Goal: Information Seeking & Learning: Learn about a topic

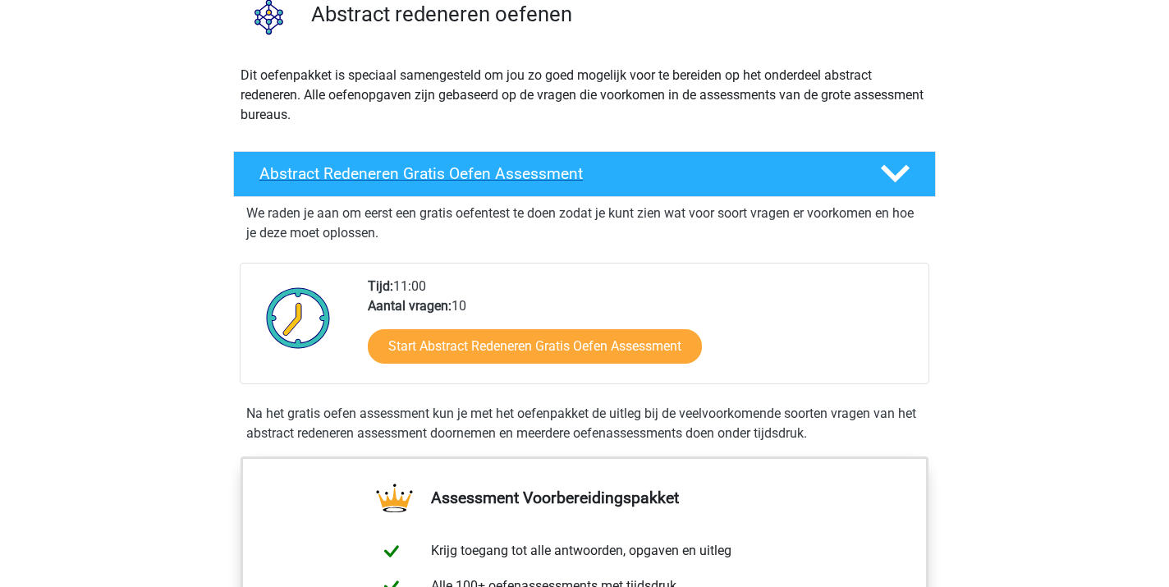
scroll to position [265, 0]
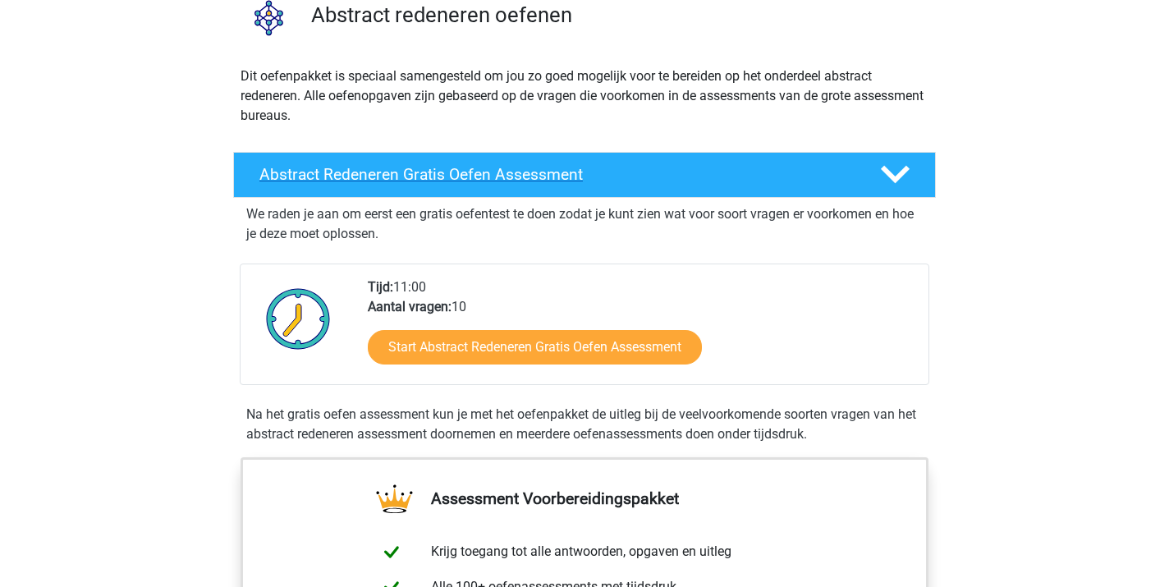
click at [415, 172] on h4 "Abstract Redeneren Gratis Oefen Assessment" at bounding box center [556, 174] width 594 height 19
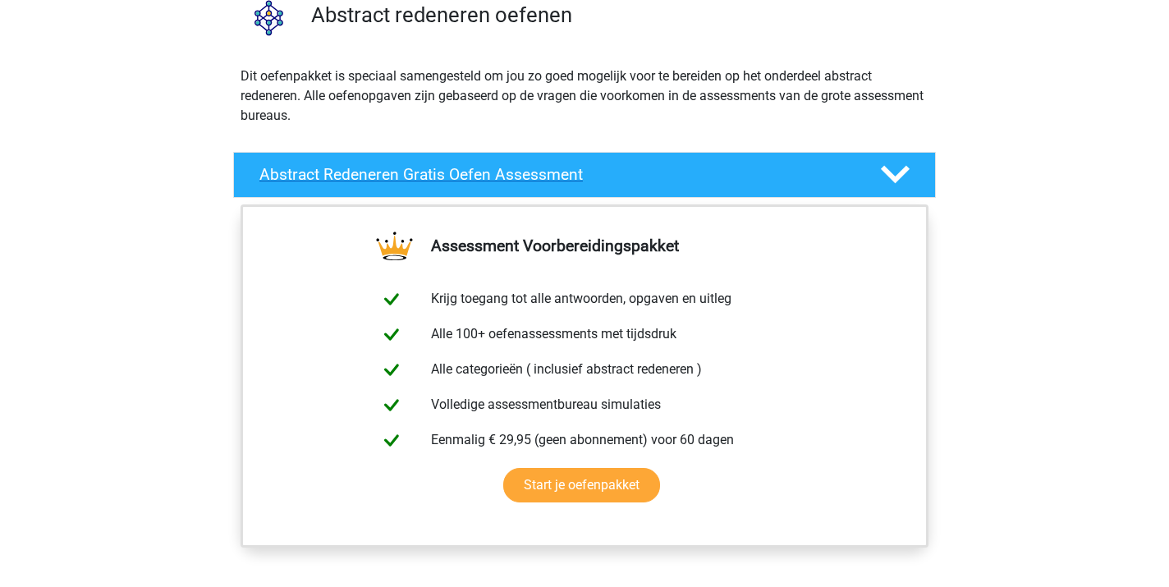
click at [415, 173] on h4 "Abstract Redeneren Gratis Oefen Assessment" at bounding box center [556, 174] width 594 height 19
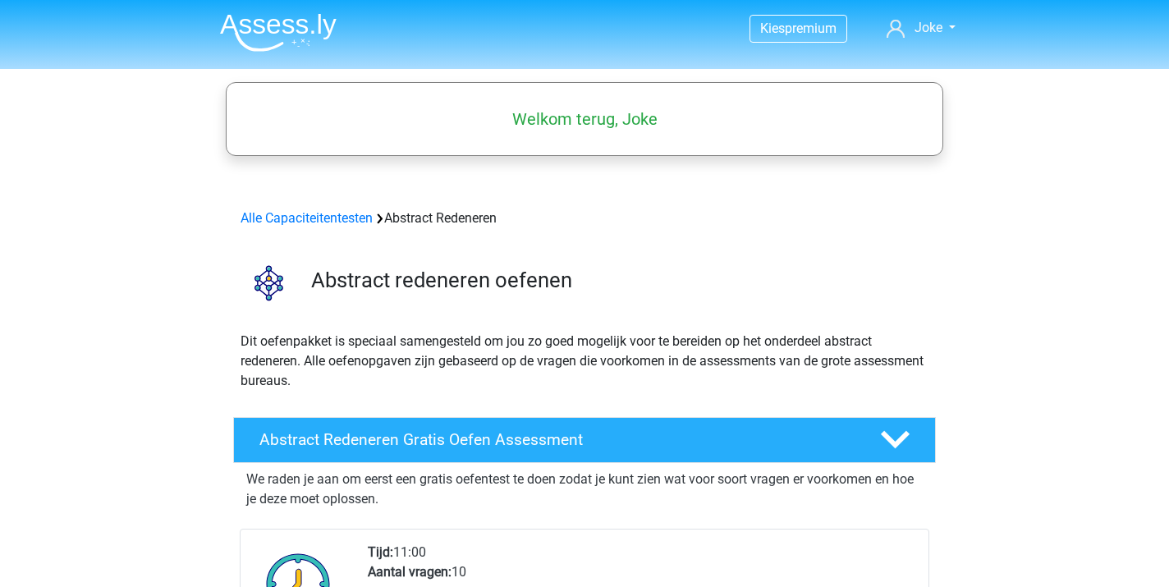
scroll to position [0, 0]
click at [316, 216] on link "Alle Capaciteitentesten" at bounding box center [307, 218] width 132 height 16
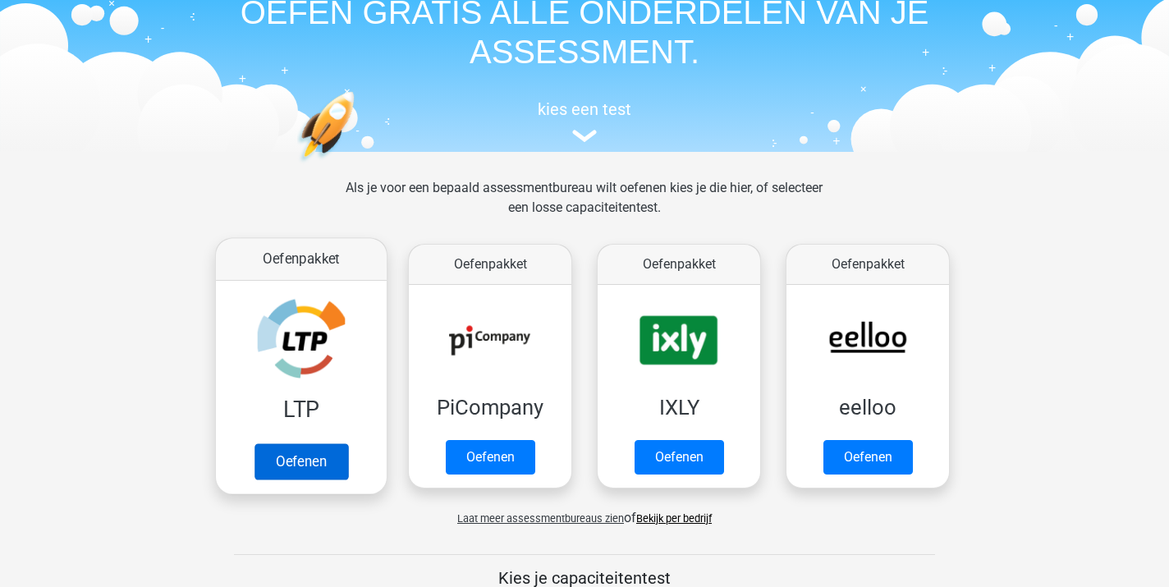
scroll to position [84, 0]
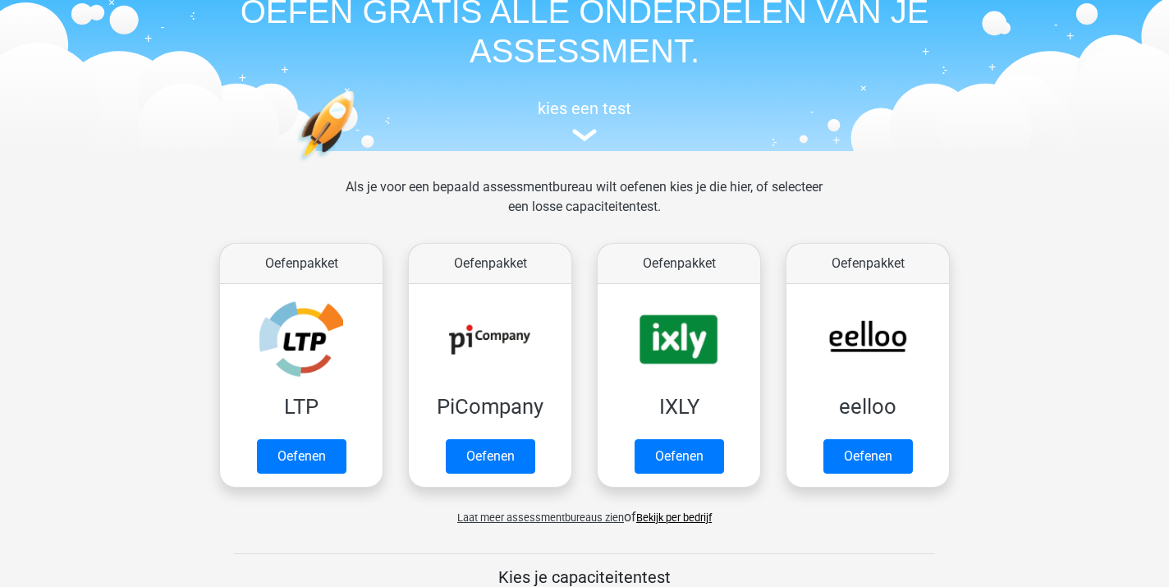
click at [512, 518] on span "Laat meer assessmentbureaus zien" at bounding box center [540, 518] width 167 height 12
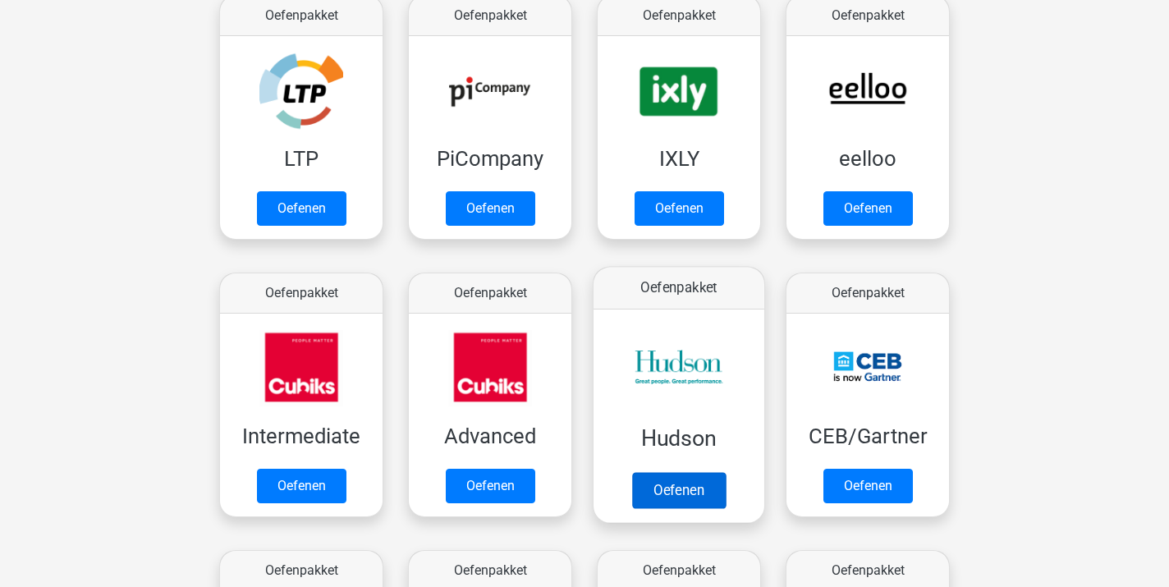
scroll to position [340, 0]
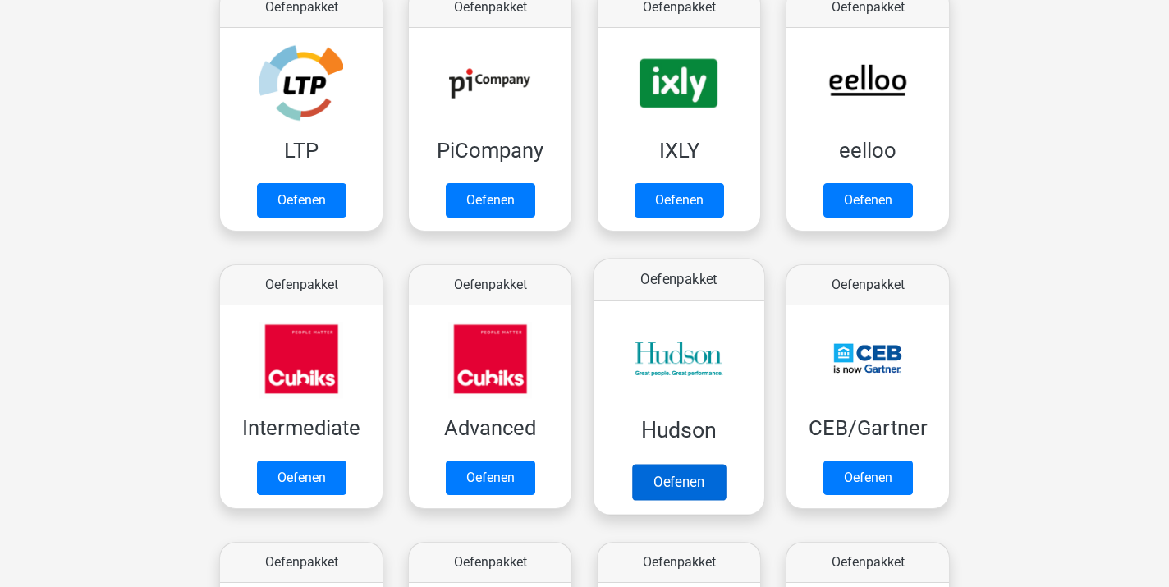
click at [668, 476] on link "Oefenen" at bounding box center [679, 482] width 94 height 36
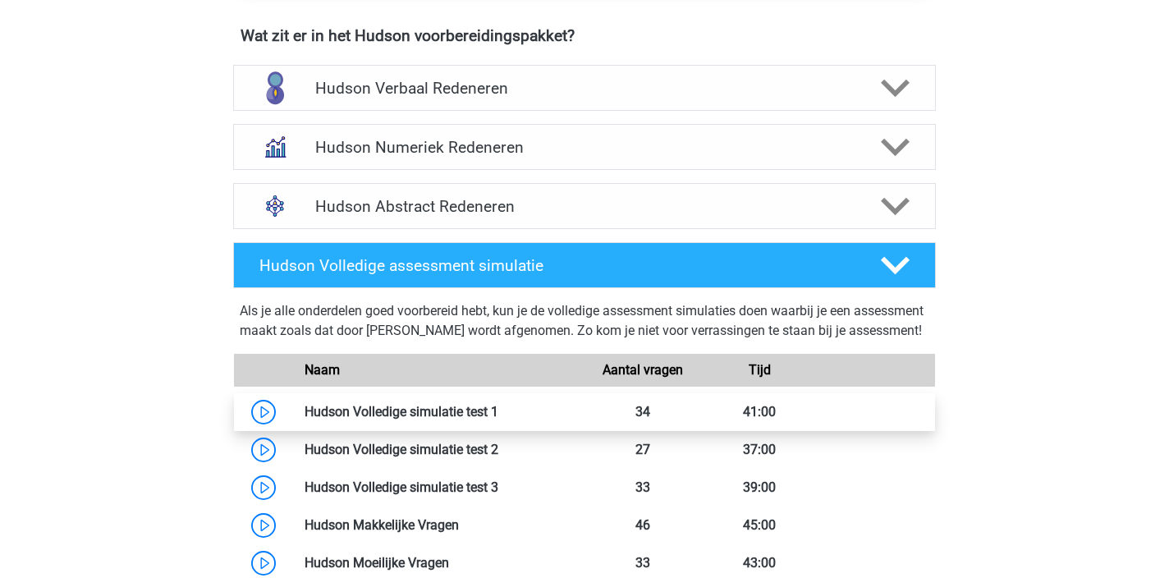
scroll to position [1092, 0]
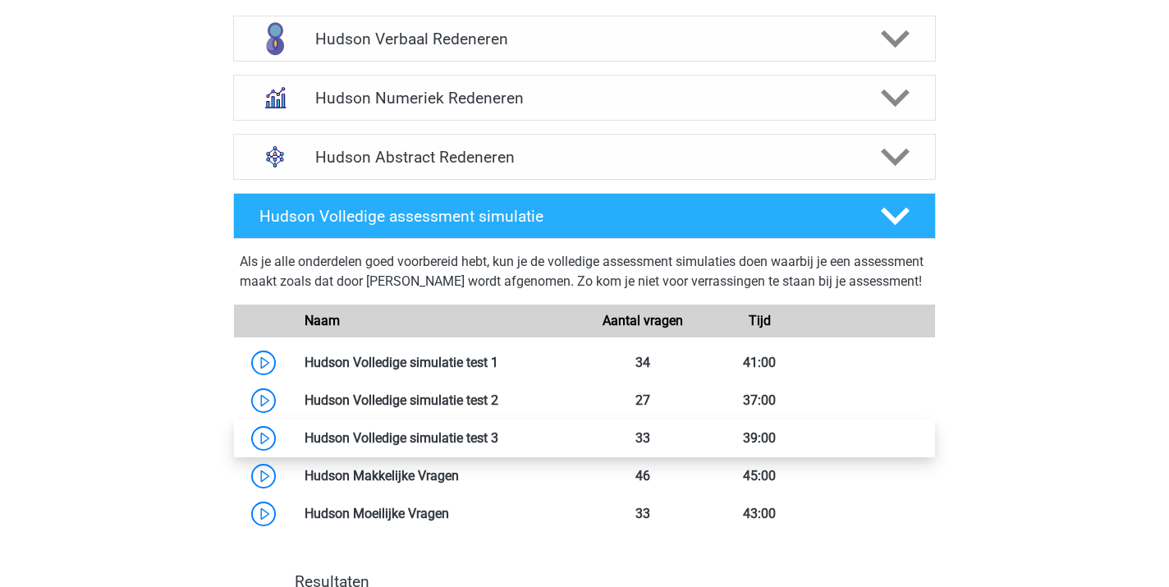
click at [498, 446] on link at bounding box center [498, 438] width 0 height 16
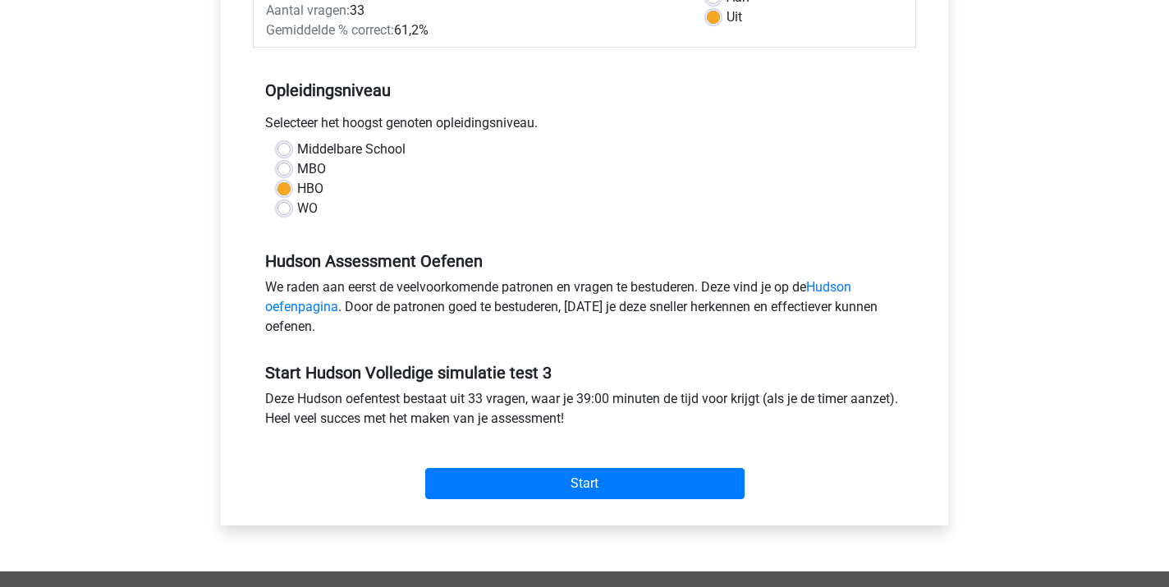
scroll to position [290, 0]
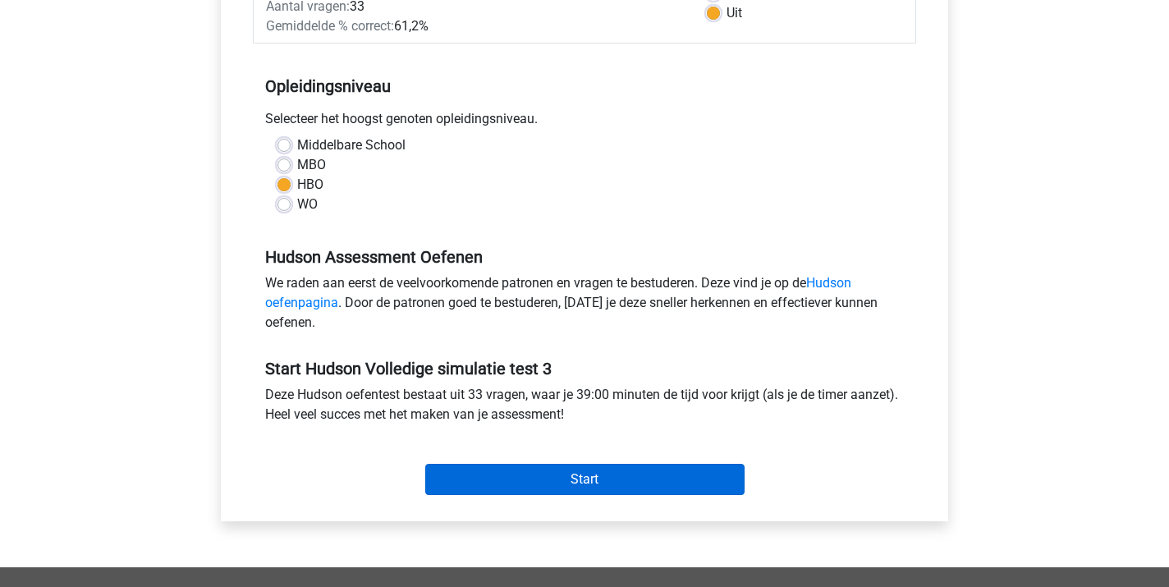
click at [561, 474] on input "Start" at bounding box center [584, 479] width 319 height 31
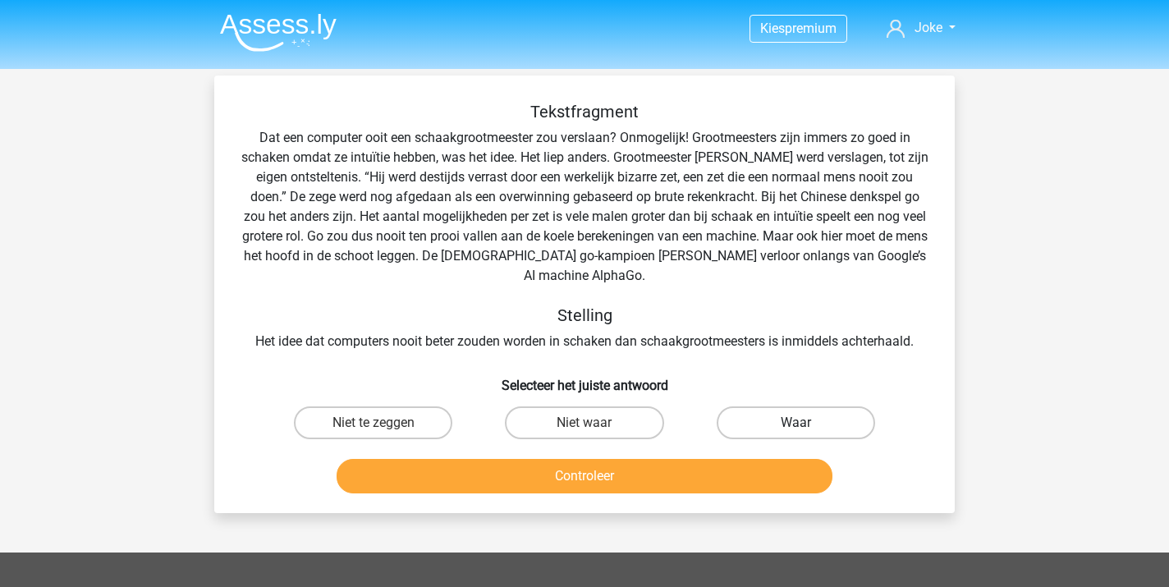
click at [840, 406] on label "Waar" at bounding box center [796, 422] width 158 height 33
click at [806, 423] on input "Waar" at bounding box center [801, 428] width 11 height 11
radio input "true"
click at [654, 461] on button "Controleer" at bounding box center [585, 476] width 497 height 34
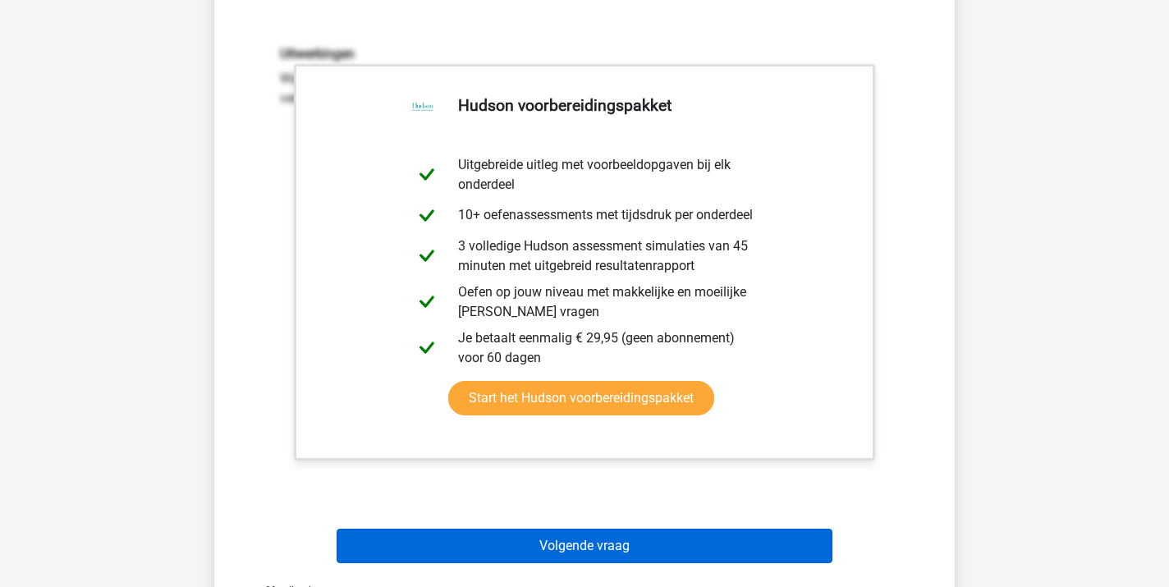
click at [586, 530] on button "Volgende vraag" at bounding box center [585, 546] width 497 height 34
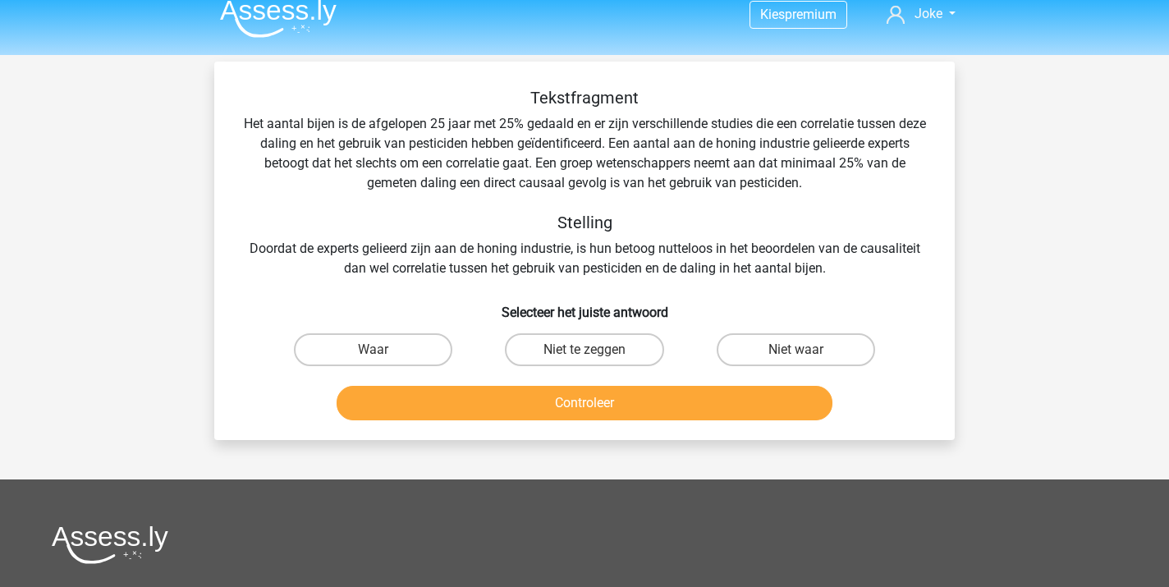
scroll to position [16, 0]
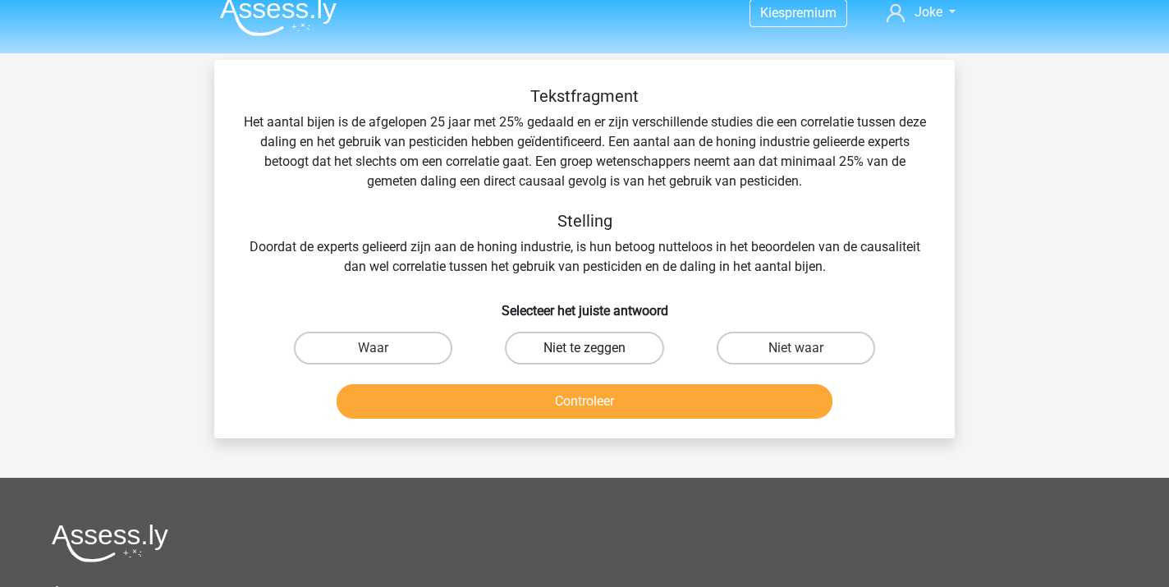
click at [576, 344] on label "Niet te zeggen" at bounding box center [584, 348] width 158 height 33
click at [585, 348] on input "Niet te zeggen" at bounding box center [590, 353] width 11 height 11
radio input "true"
click at [572, 402] on button "Controleer" at bounding box center [585, 401] width 497 height 34
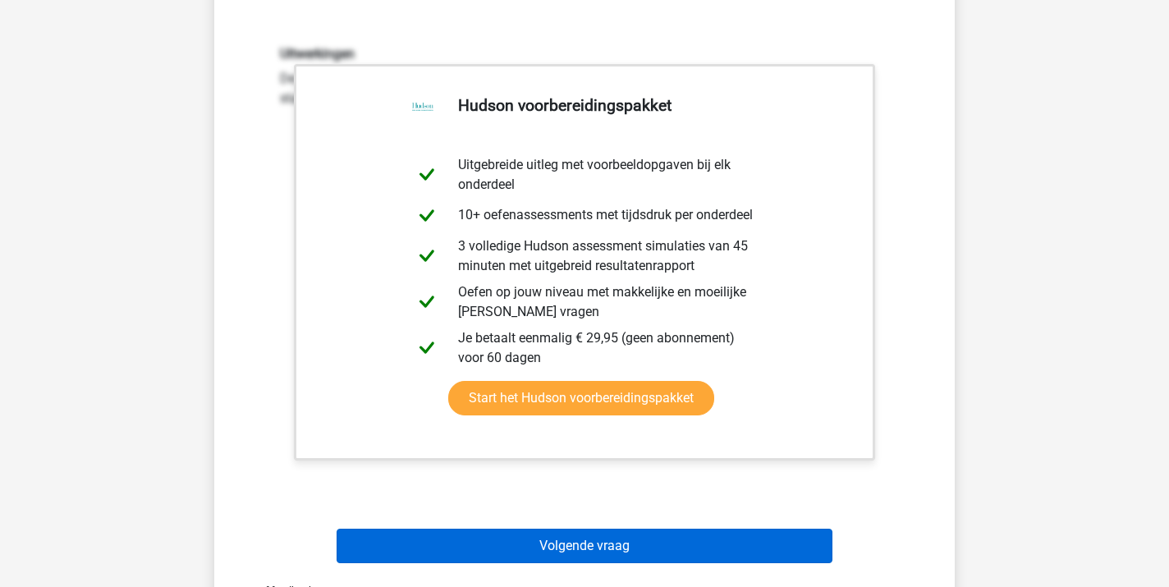
click at [621, 553] on button "Volgende vraag" at bounding box center [585, 546] width 497 height 34
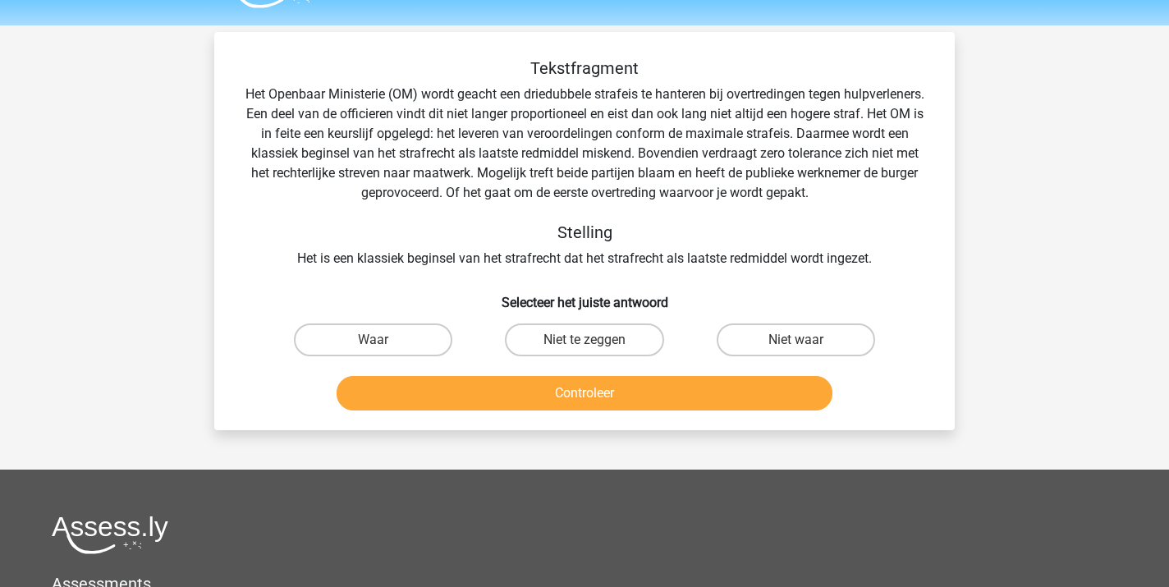
scroll to position [36, 0]
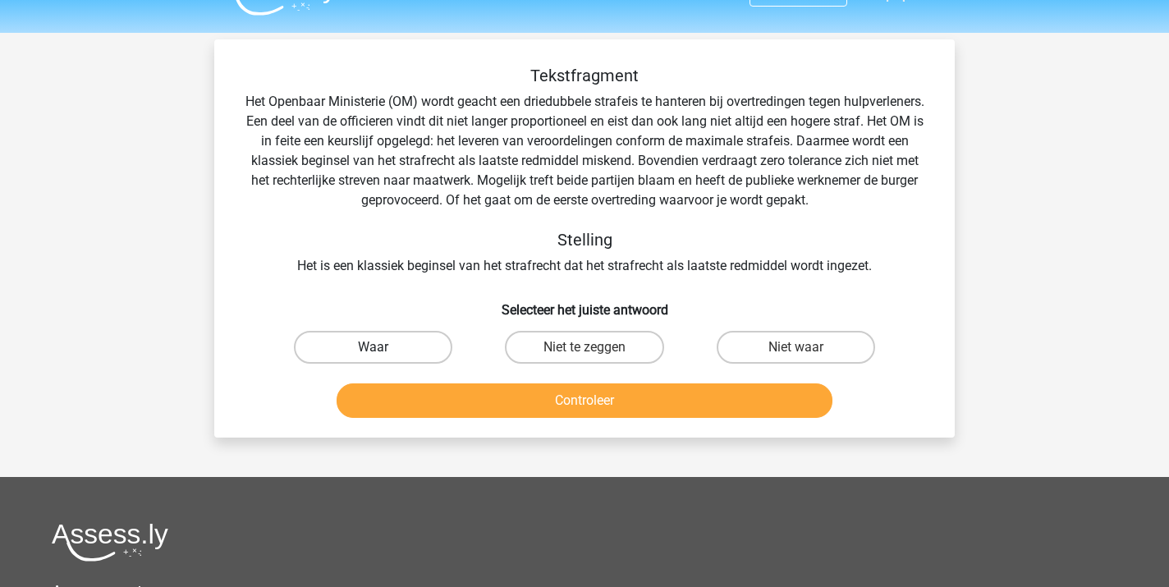
click at [398, 345] on label "Waar" at bounding box center [373, 347] width 158 height 33
click at [384, 347] on input "Waar" at bounding box center [379, 352] width 11 height 11
radio input "true"
click at [536, 407] on button "Controleer" at bounding box center [585, 400] width 497 height 34
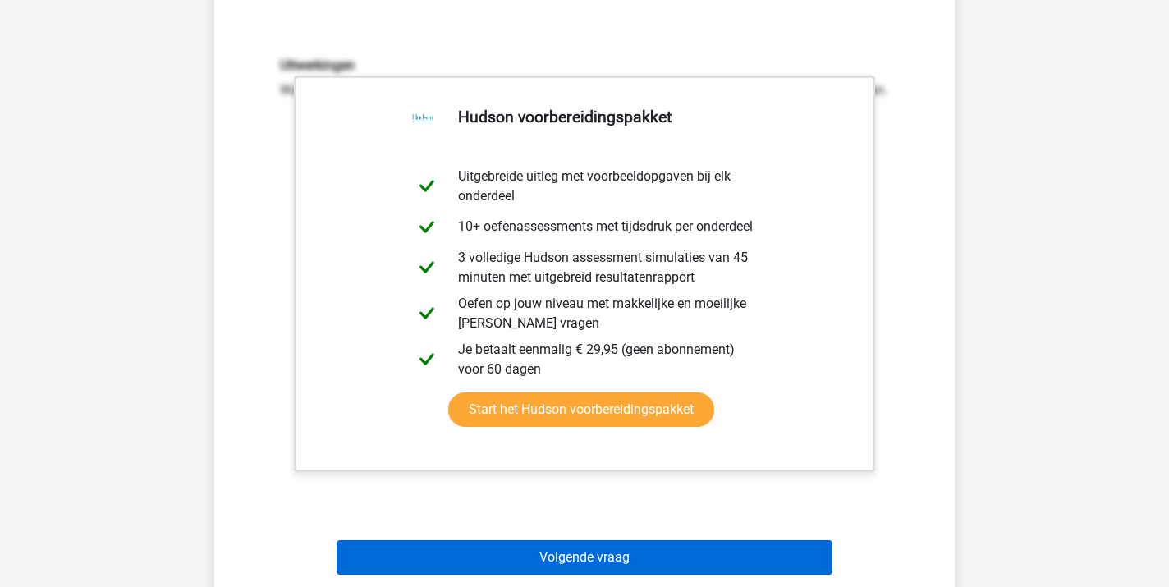
scroll to position [425, 0]
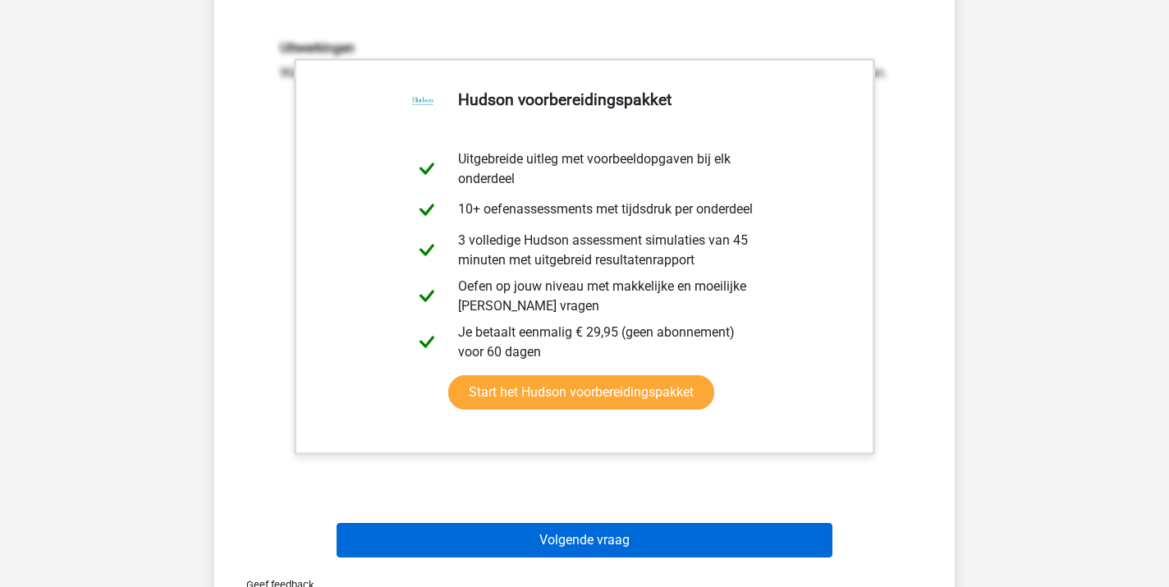
click at [608, 544] on button "Volgende vraag" at bounding box center [585, 540] width 497 height 34
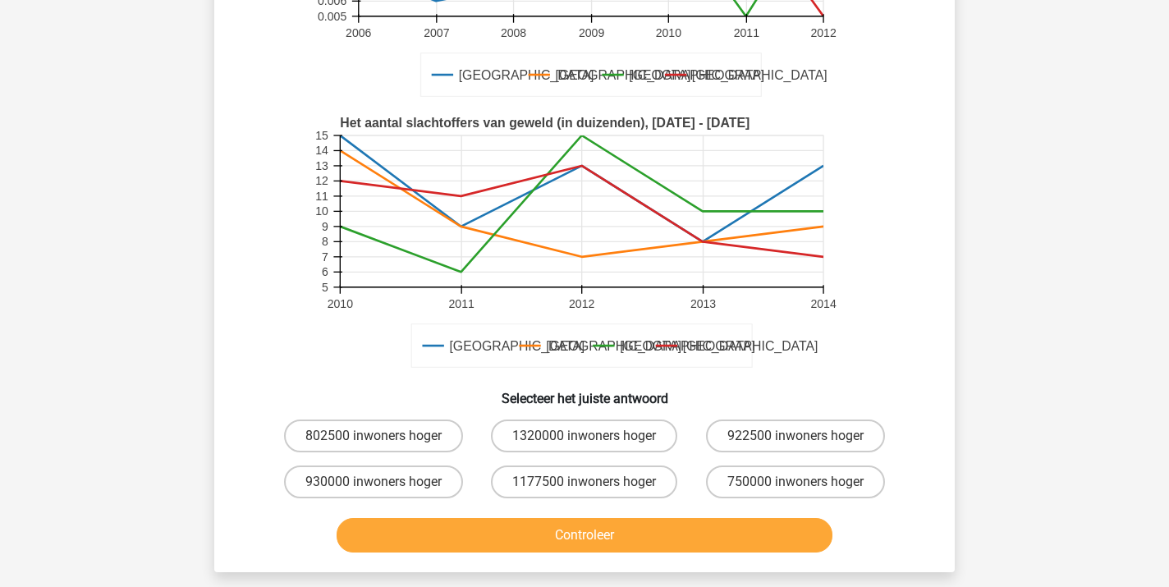
scroll to position [319, 0]
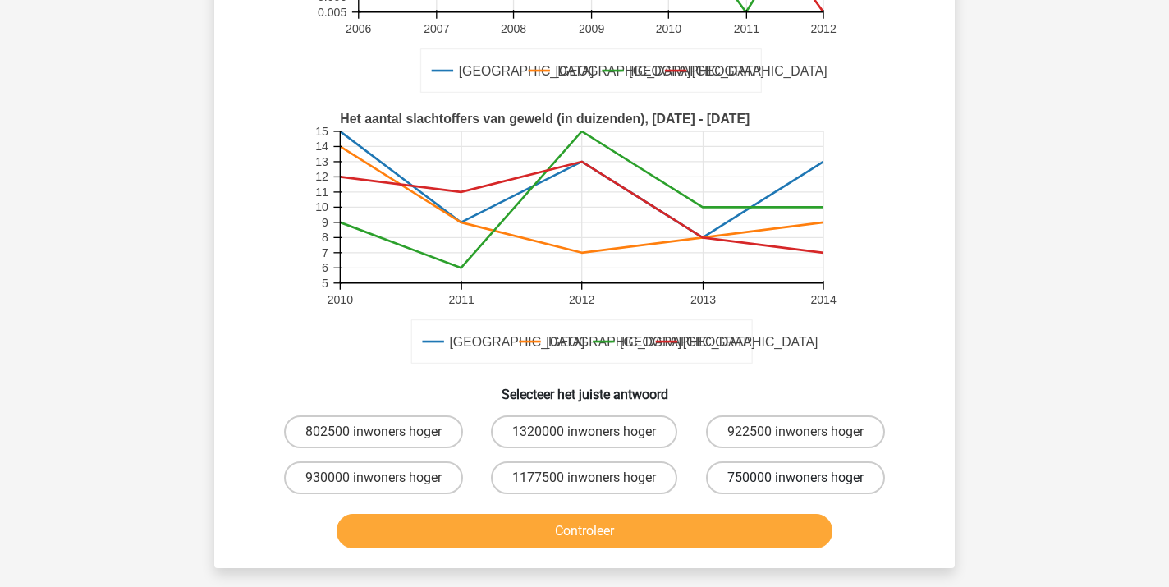
click at [762, 475] on label "750000 inwoners hoger" at bounding box center [795, 477] width 179 height 33
click at [796, 478] on input "750000 inwoners hoger" at bounding box center [801, 483] width 11 height 11
radio input "true"
click at [632, 525] on button "Controleer" at bounding box center [585, 531] width 497 height 34
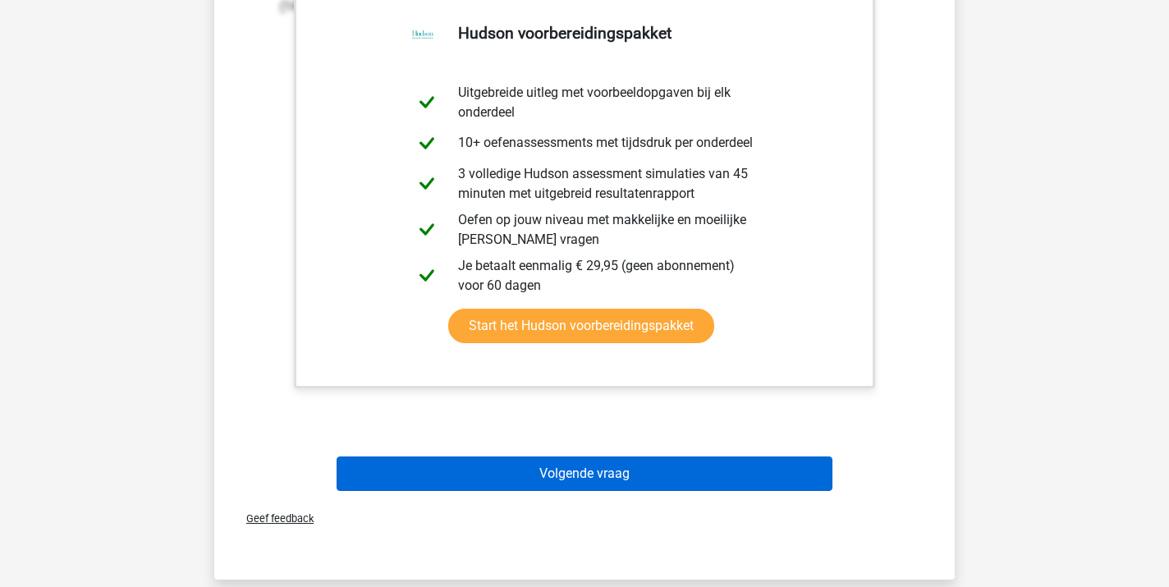
click at [614, 479] on button "Volgende vraag" at bounding box center [585, 474] width 497 height 34
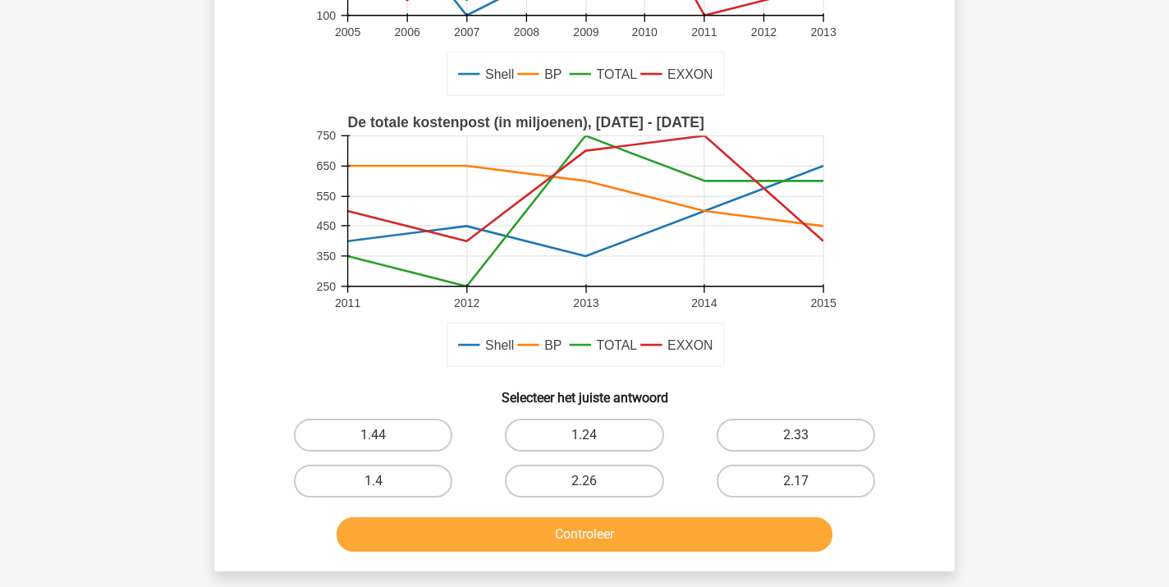
scroll to position [291, 0]
click at [404, 485] on label "1.4" at bounding box center [373, 481] width 158 height 33
click at [384, 485] on input "1.4" at bounding box center [379, 486] width 11 height 11
radio input "true"
click at [594, 544] on button "Controleer" at bounding box center [585, 534] width 497 height 34
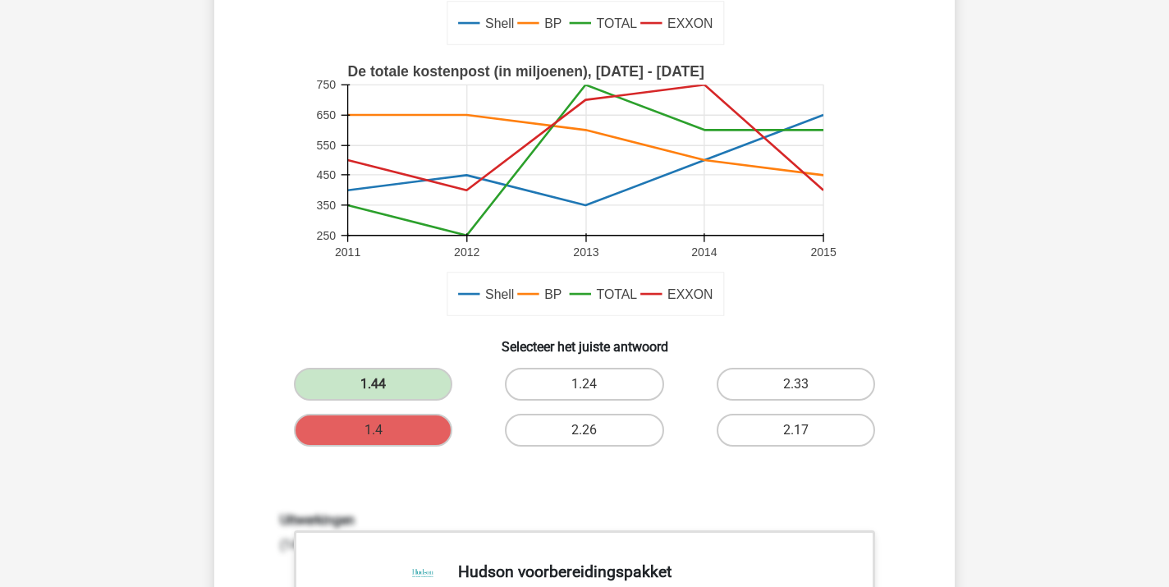
scroll to position [347, 0]
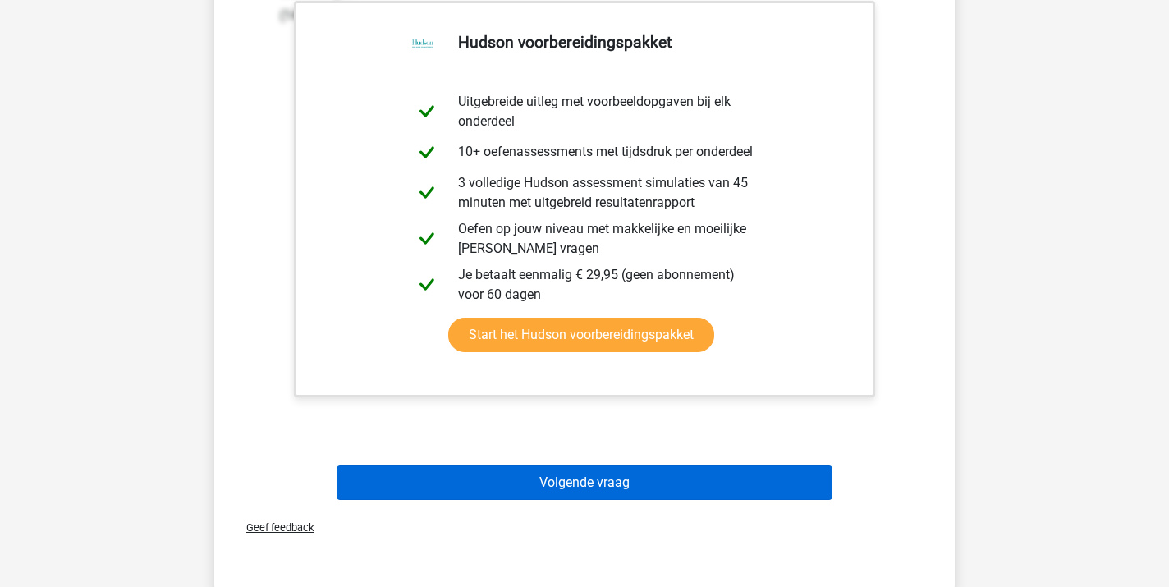
click at [607, 484] on button "Volgende vraag" at bounding box center [585, 483] width 497 height 34
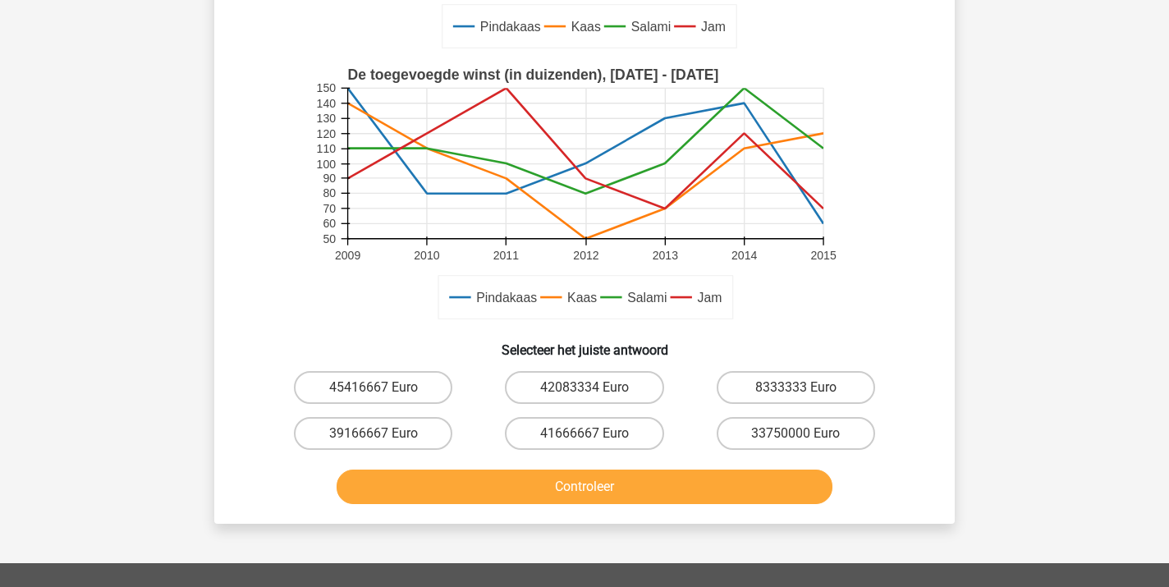
scroll to position [436, 0]
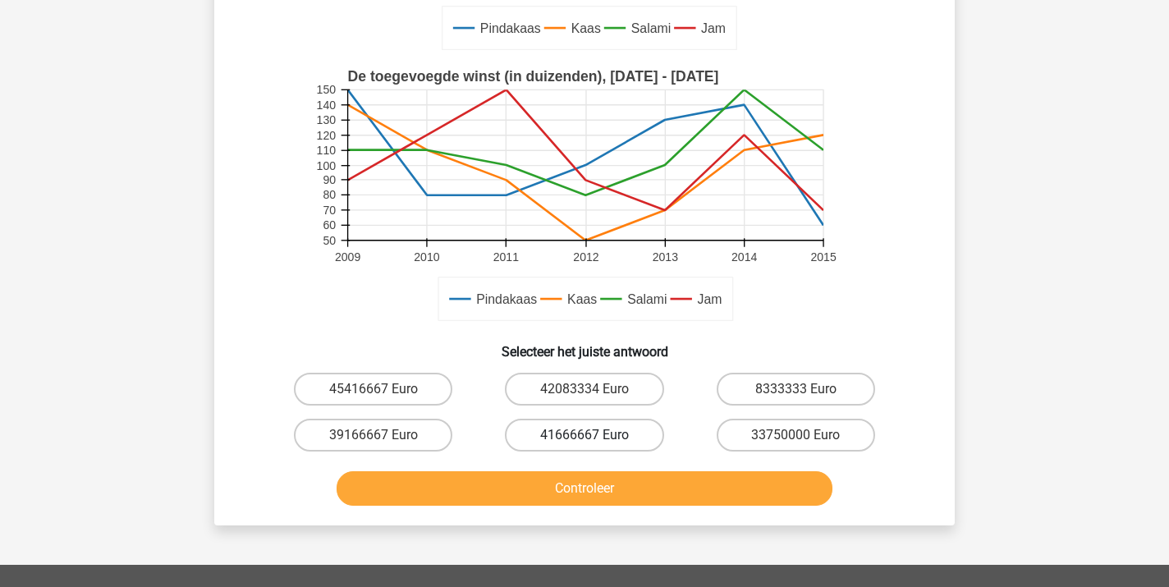
click at [565, 427] on label "41666667 Euro" at bounding box center [584, 435] width 158 height 33
click at [585, 435] on input "41666667 Euro" at bounding box center [590, 440] width 11 height 11
radio input "true"
click at [584, 497] on button "Controleer" at bounding box center [585, 488] width 497 height 34
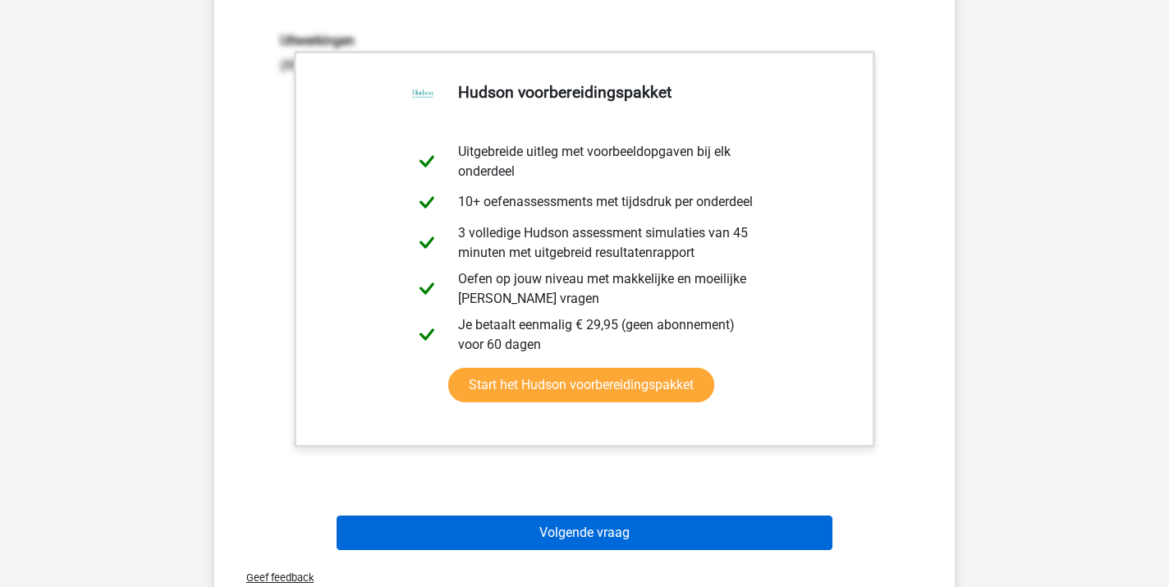
click at [611, 536] on button "Volgende vraag" at bounding box center [585, 533] width 497 height 34
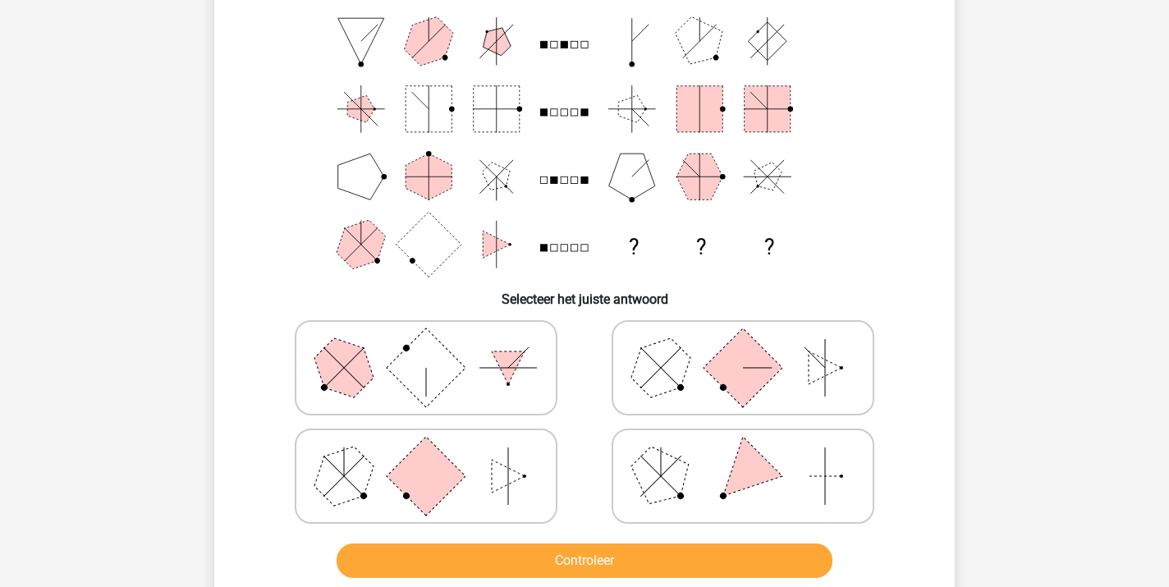
scroll to position [126, 0]
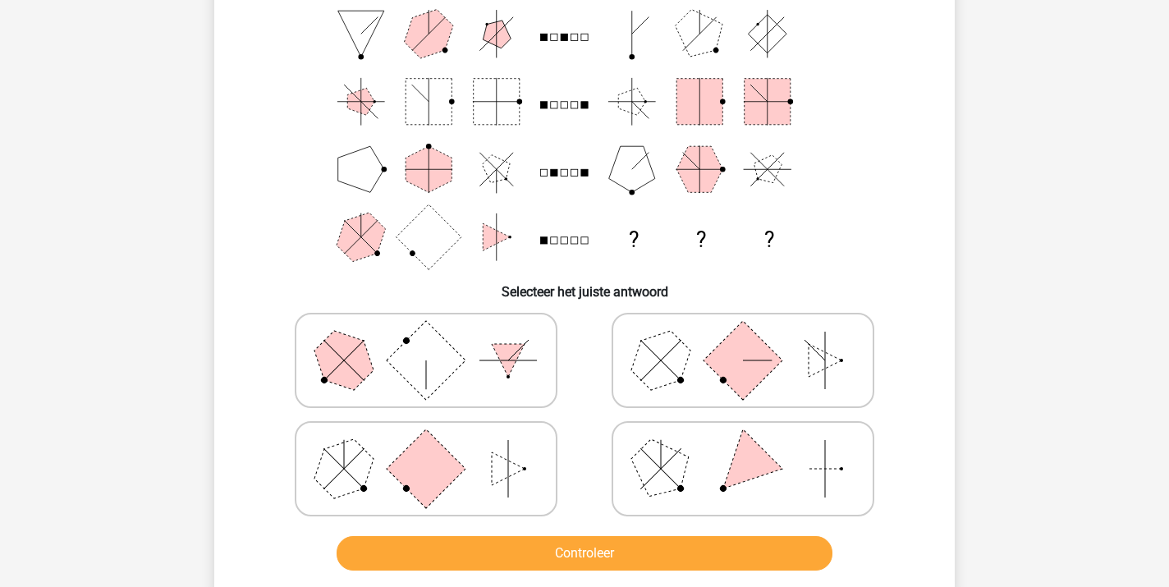
click at [418, 485] on rect at bounding box center [426, 468] width 79 height 79
click at [426, 448] on input "radio" at bounding box center [431, 443] width 11 height 11
radio input "true"
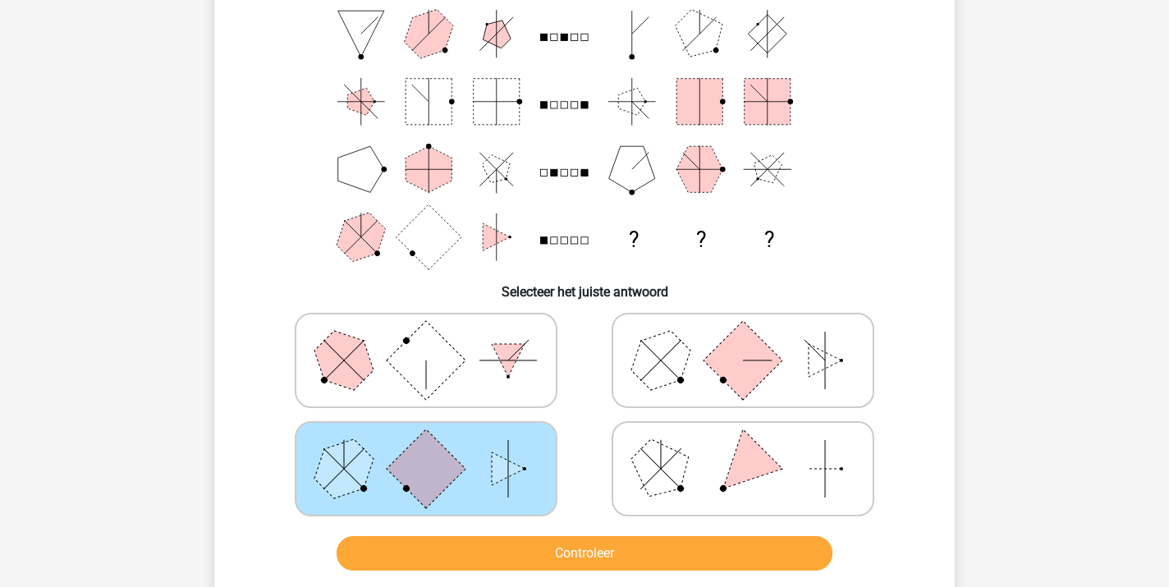
click at [565, 558] on button "Controleer" at bounding box center [585, 553] width 497 height 34
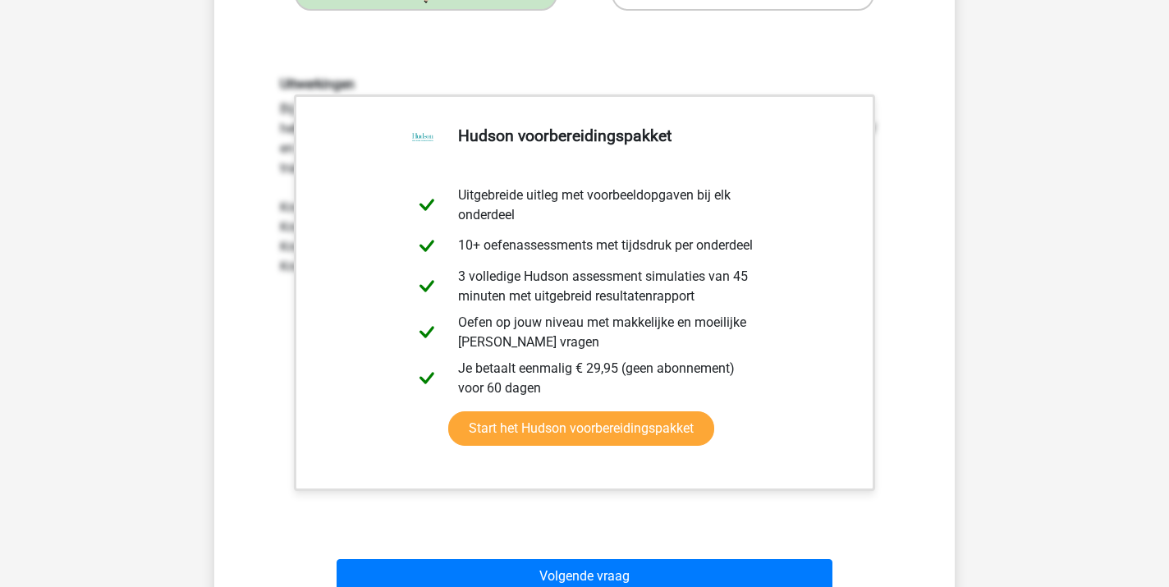
scroll to position [675, 0]
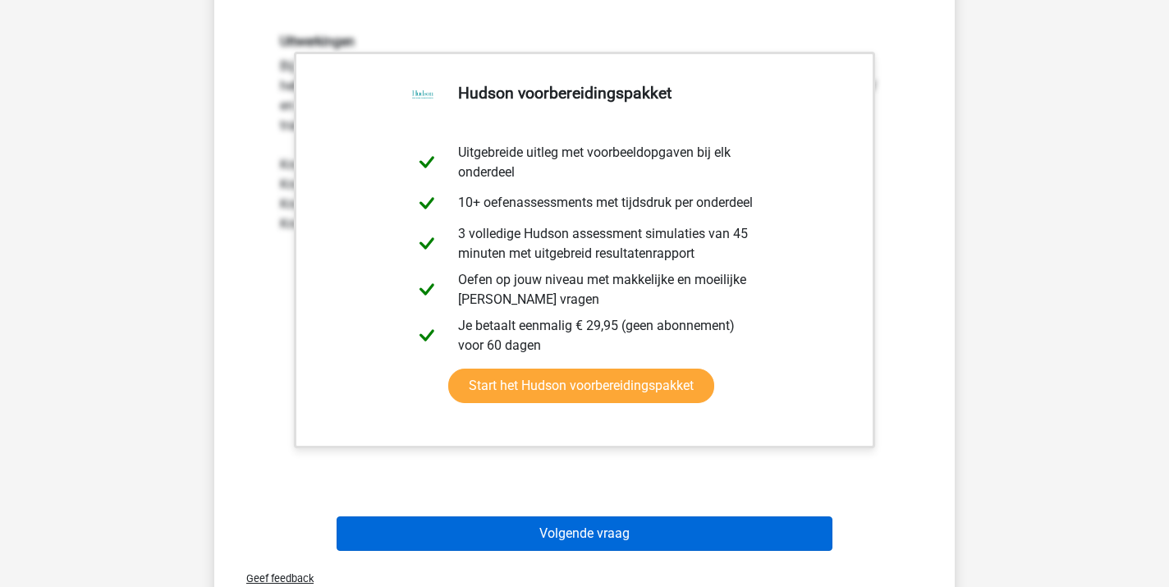
click at [570, 535] on button "Volgende vraag" at bounding box center [585, 533] width 497 height 34
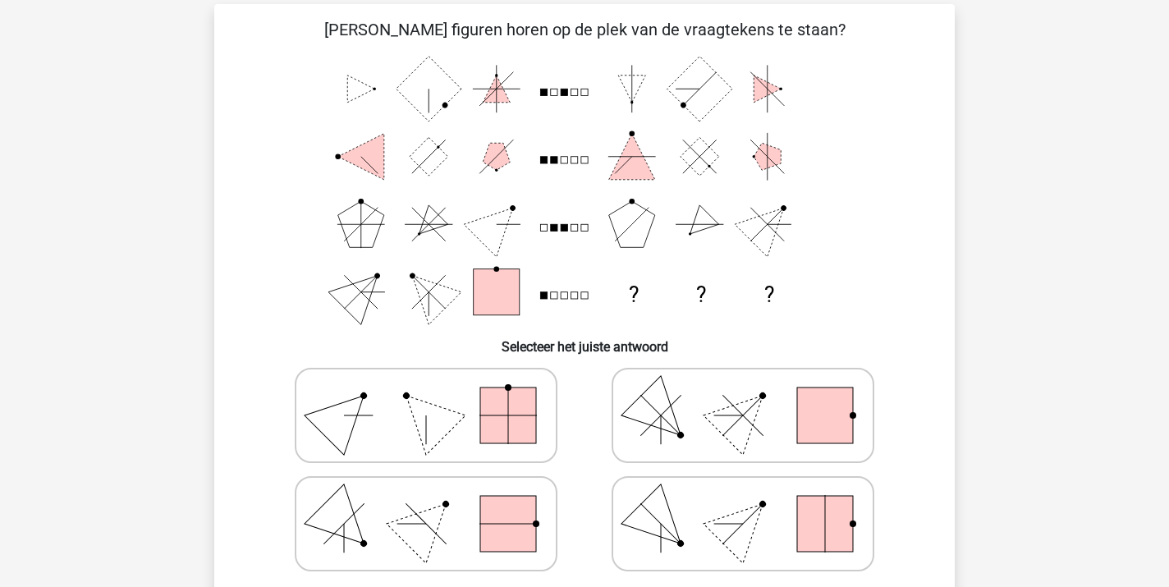
scroll to position [74, 0]
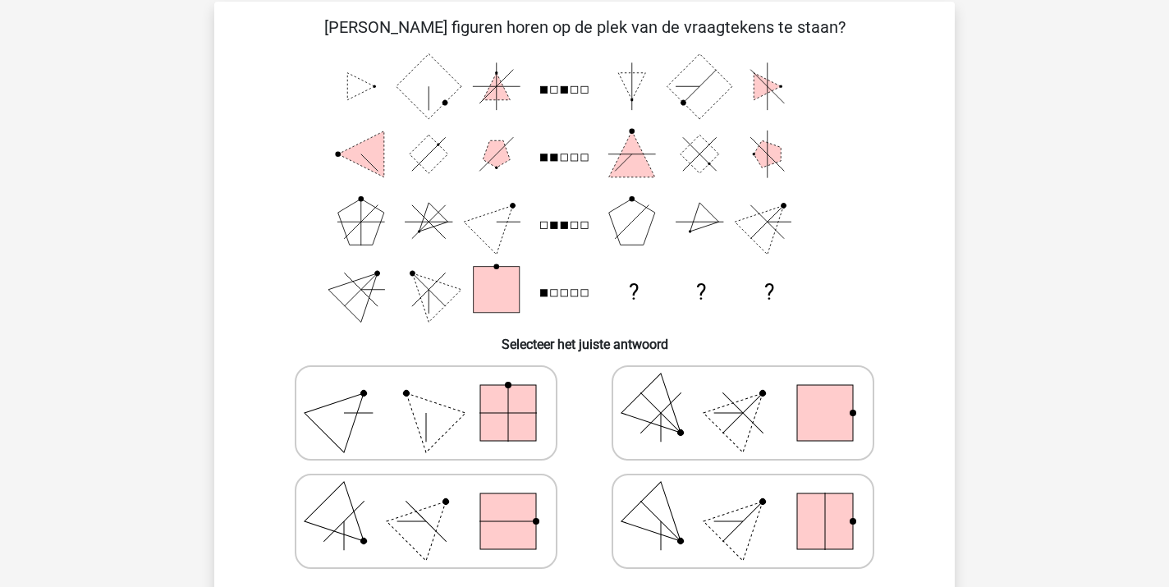
click at [675, 428] on polygon at bounding box center [661, 413] width 79 height 79
click at [743, 392] on input "radio" at bounding box center [748, 387] width 11 height 11
radio input "true"
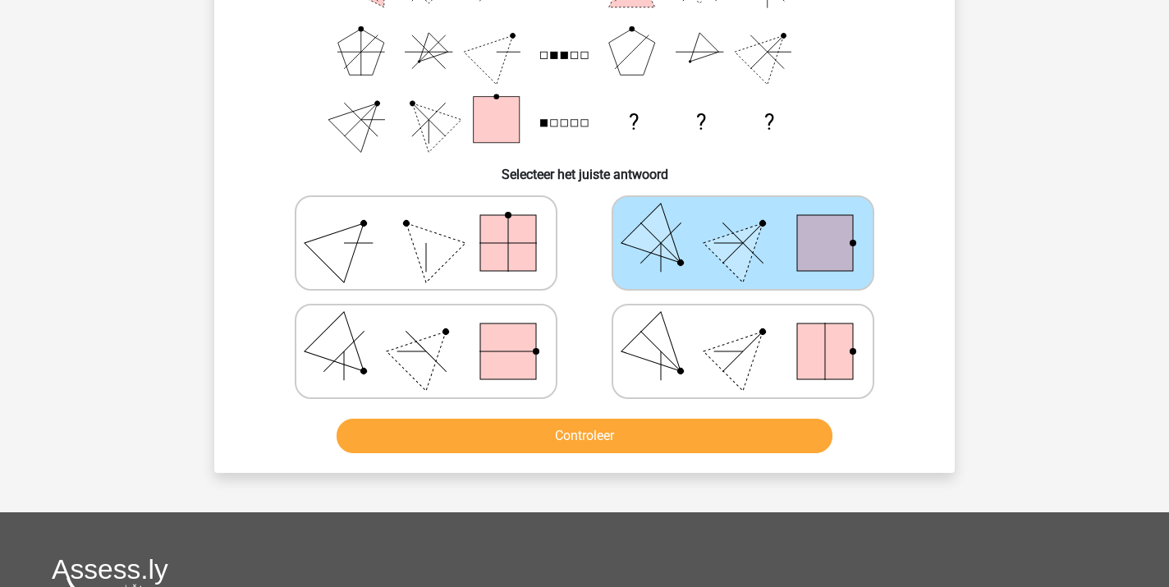
scroll to position [245, 0]
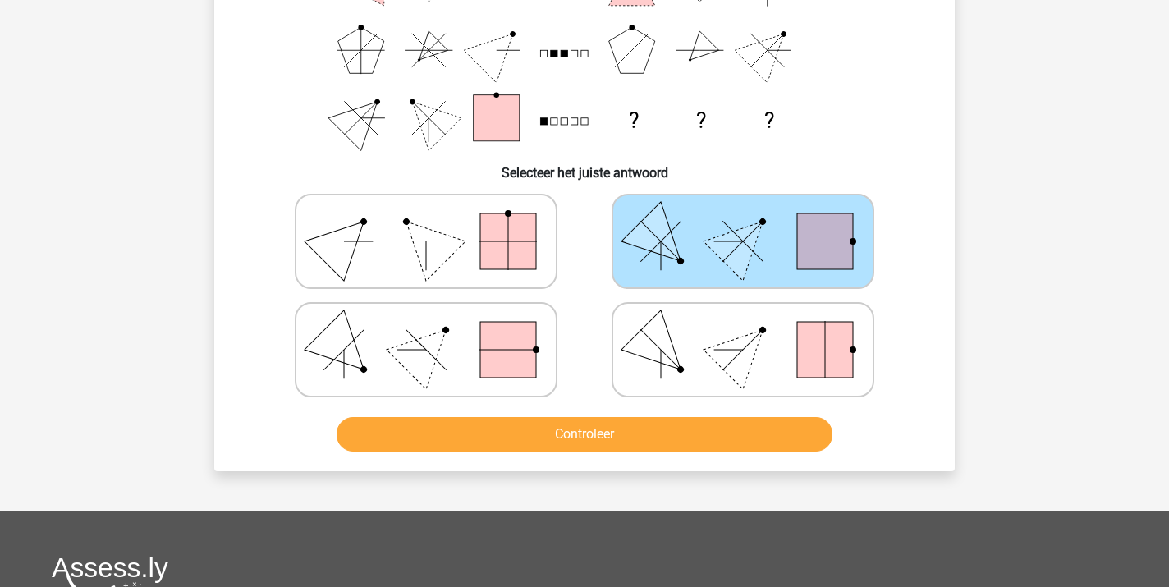
click at [588, 435] on button "Controleer" at bounding box center [585, 434] width 497 height 34
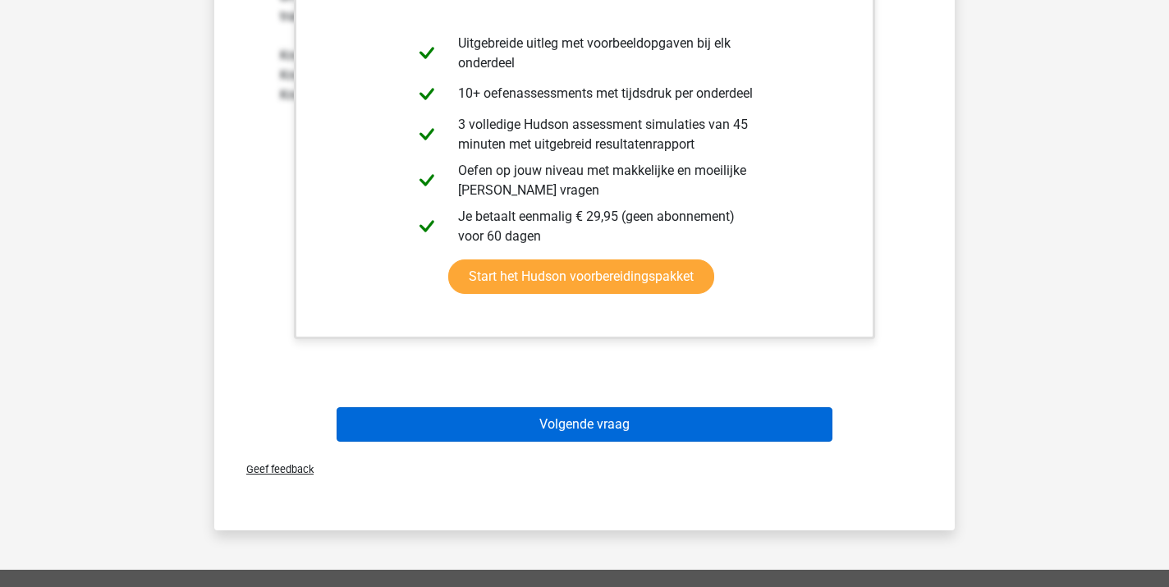
click at [585, 424] on button "Volgende vraag" at bounding box center [585, 424] width 497 height 34
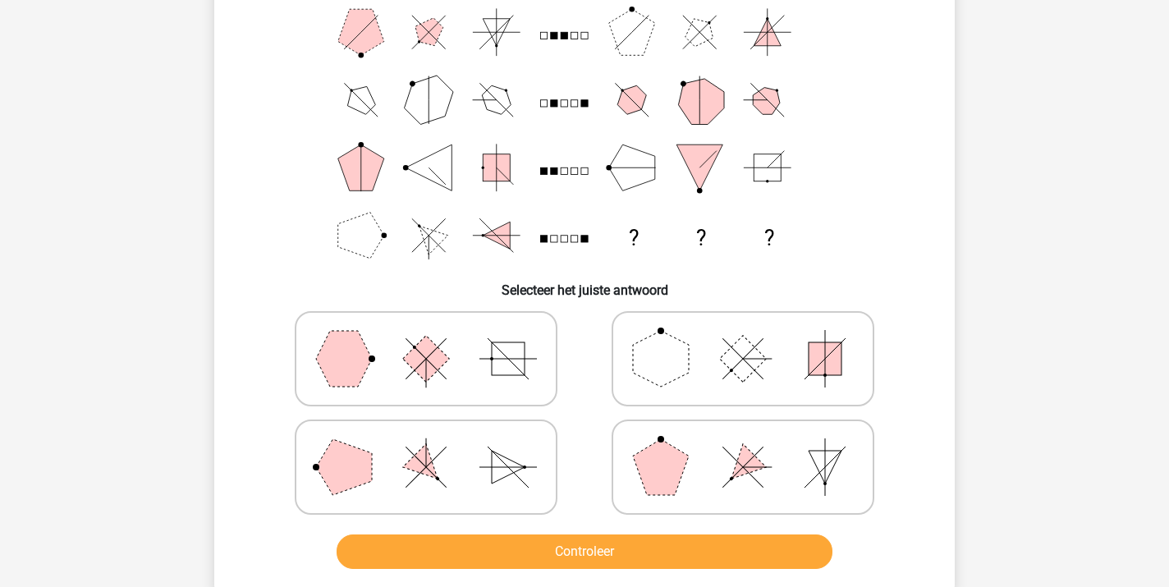
scroll to position [124, 0]
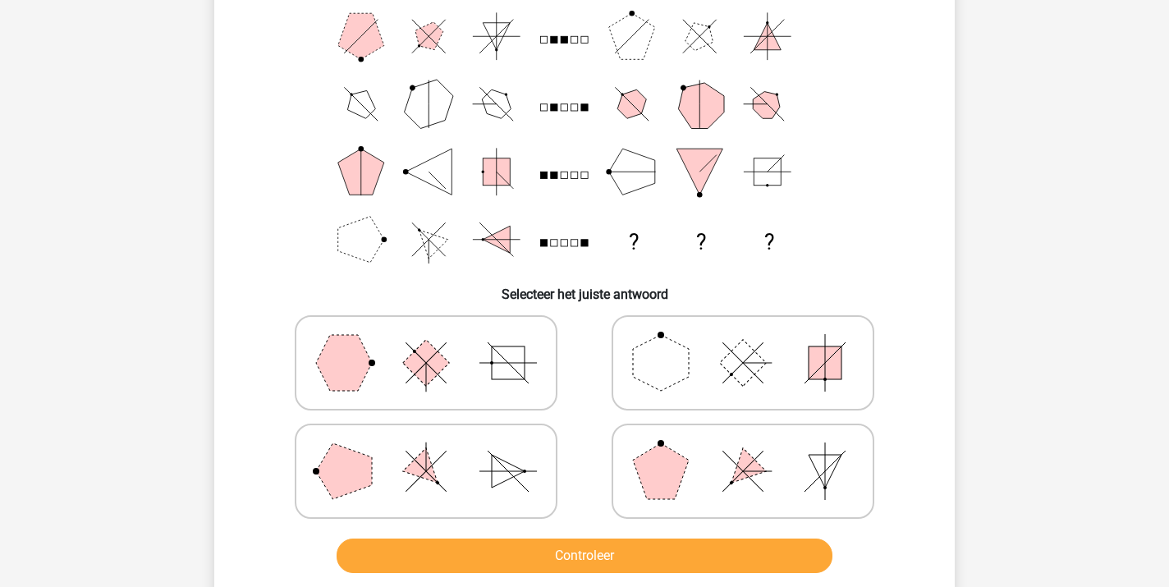
click at [681, 379] on polygon at bounding box center [661, 363] width 56 height 56
click at [743, 342] on input "radio" at bounding box center [748, 337] width 11 height 11
radio input "true"
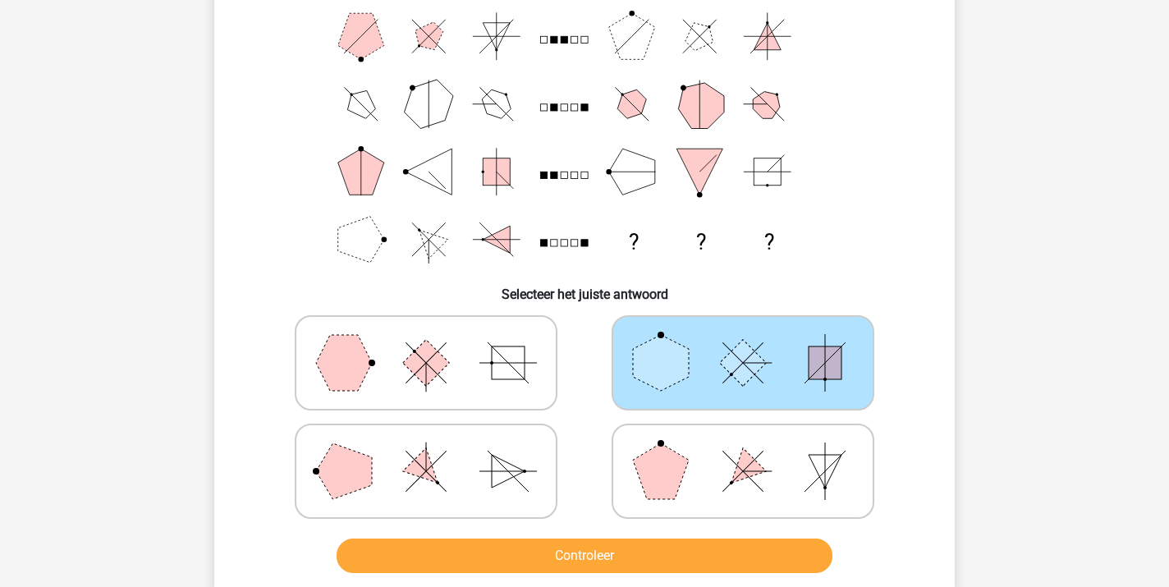
click at [590, 561] on button "Controleer" at bounding box center [585, 556] width 497 height 34
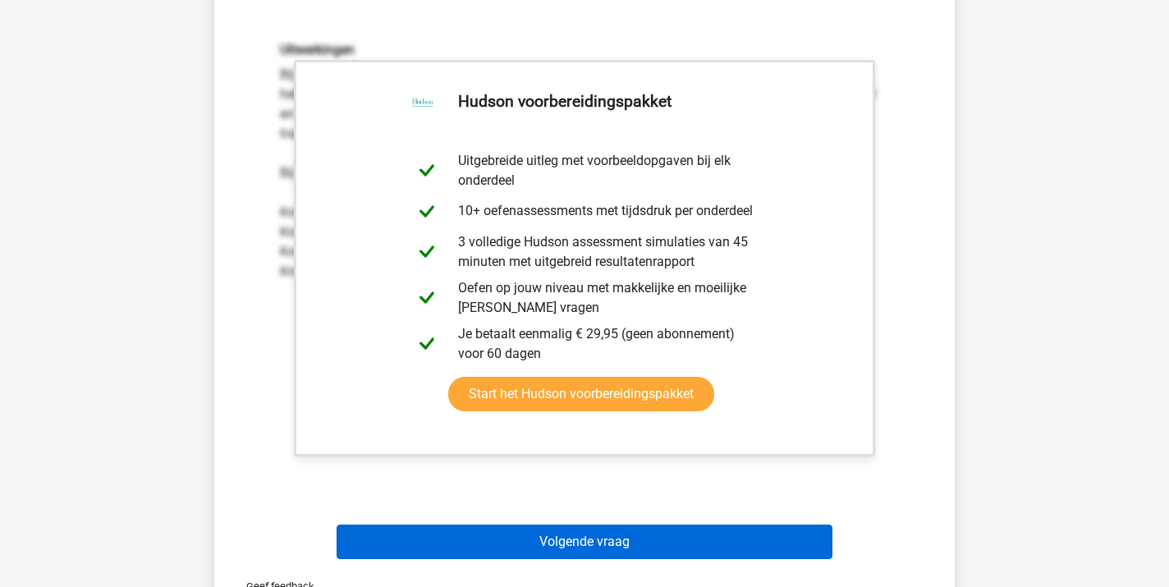
click at [590, 547] on button "Volgende vraag" at bounding box center [585, 542] width 497 height 34
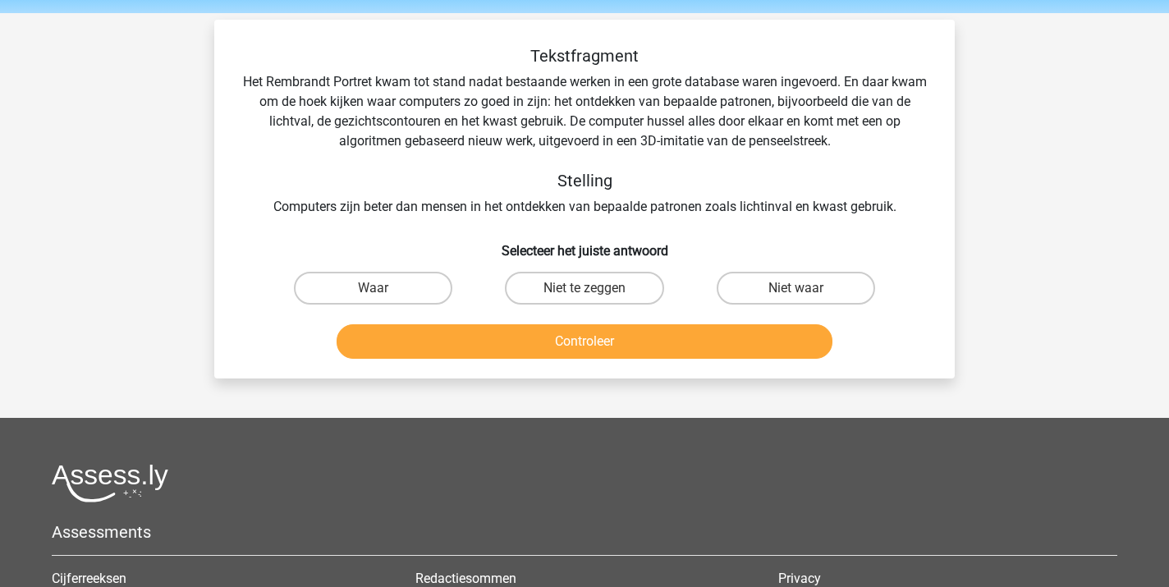
scroll to position [41, 0]
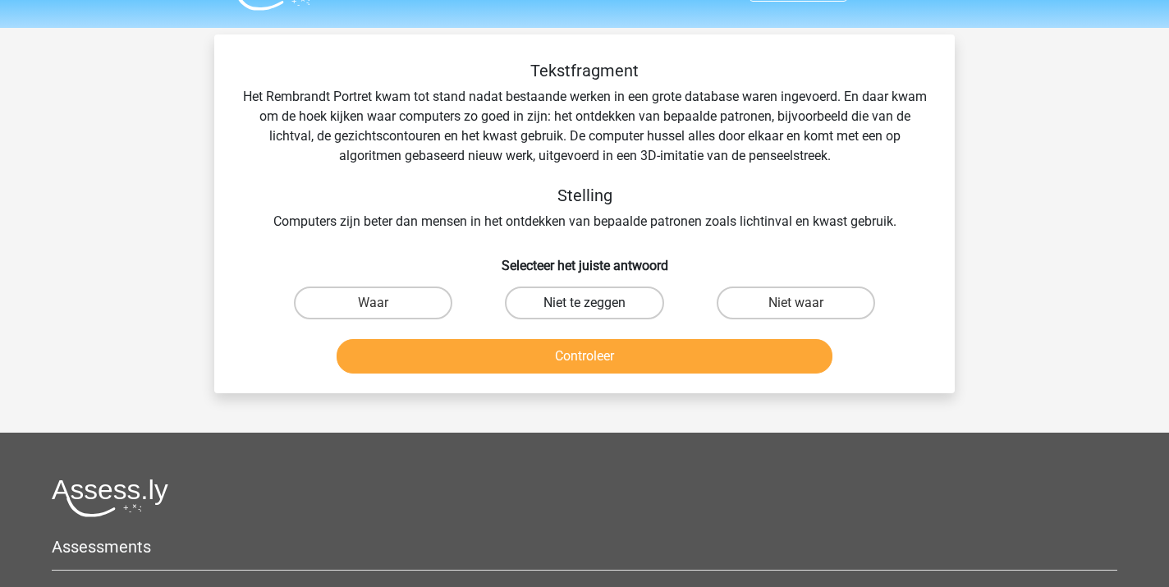
click at [580, 308] on label "Niet te zeggen" at bounding box center [584, 303] width 158 height 33
click at [585, 308] on input "Niet te zeggen" at bounding box center [590, 308] width 11 height 11
radio input "true"
click at [574, 364] on button "Controleer" at bounding box center [585, 356] width 497 height 34
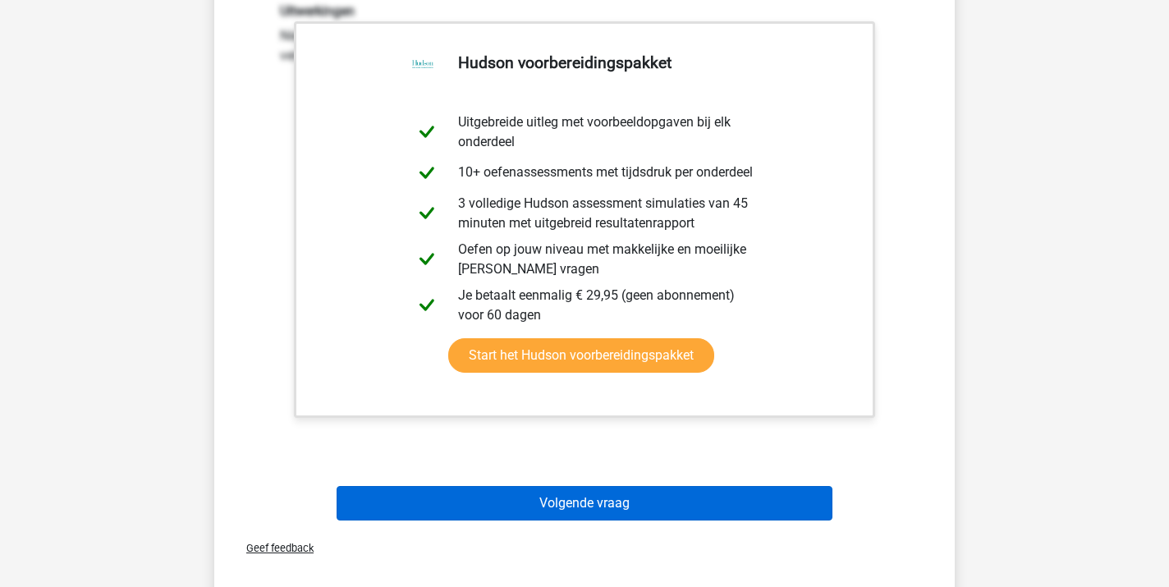
click at [567, 503] on button "Volgende vraag" at bounding box center [585, 503] width 497 height 34
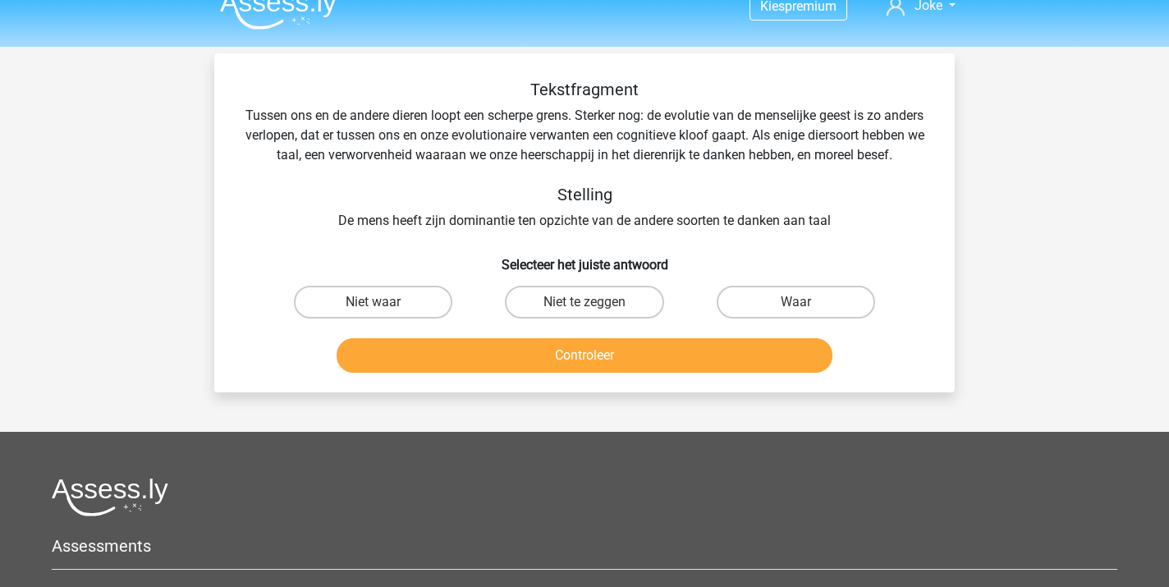
scroll to position [21, 0]
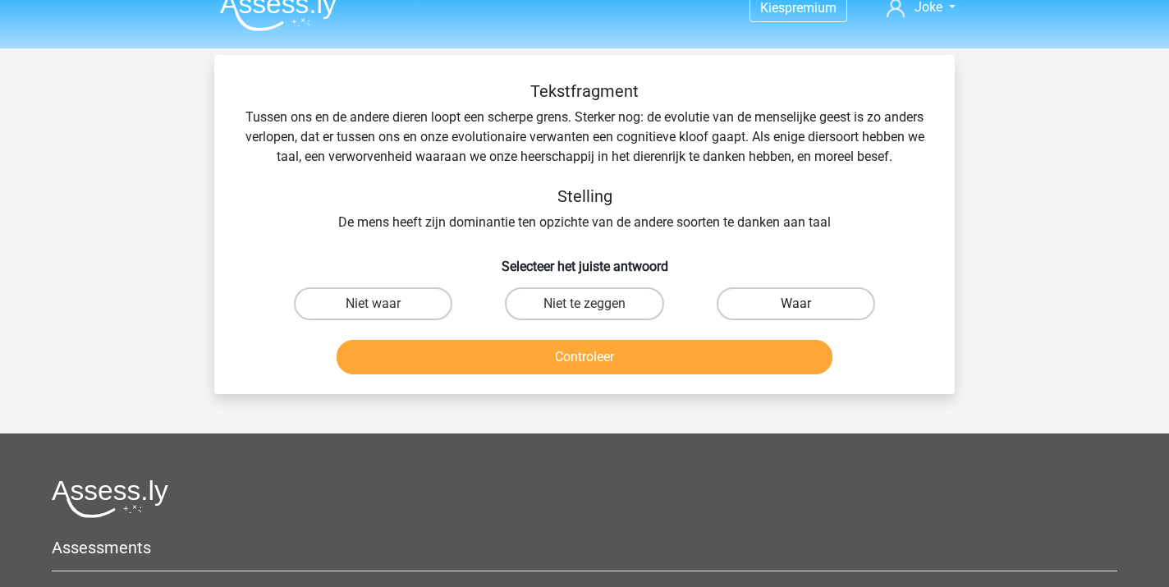
click at [790, 320] on label "Waar" at bounding box center [796, 303] width 158 height 33
click at [796, 314] on input "Waar" at bounding box center [801, 309] width 11 height 11
radio input "true"
click at [672, 374] on button "Controleer" at bounding box center [585, 357] width 497 height 34
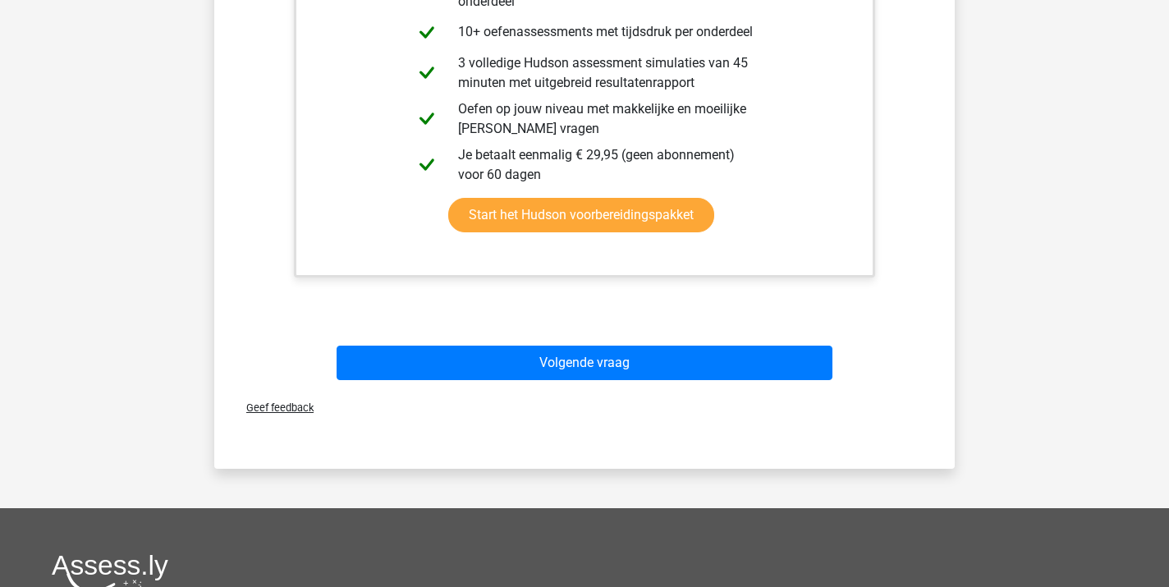
scroll to position [550, 0]
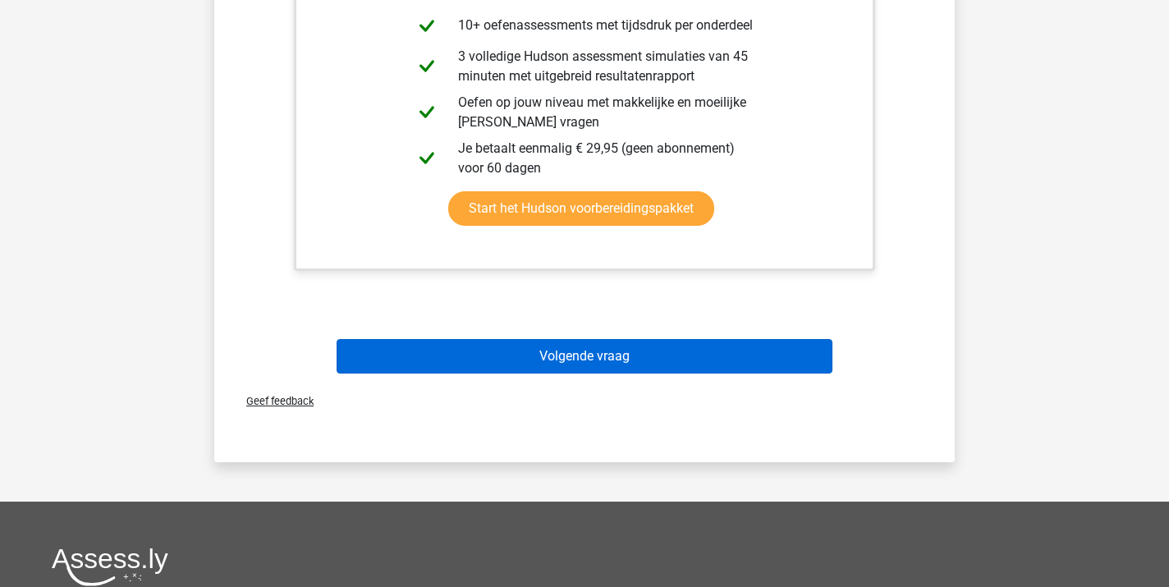
click at [629, 374] on button "Volgende vraag" at bounding box center [585, 356] width 497 height 34
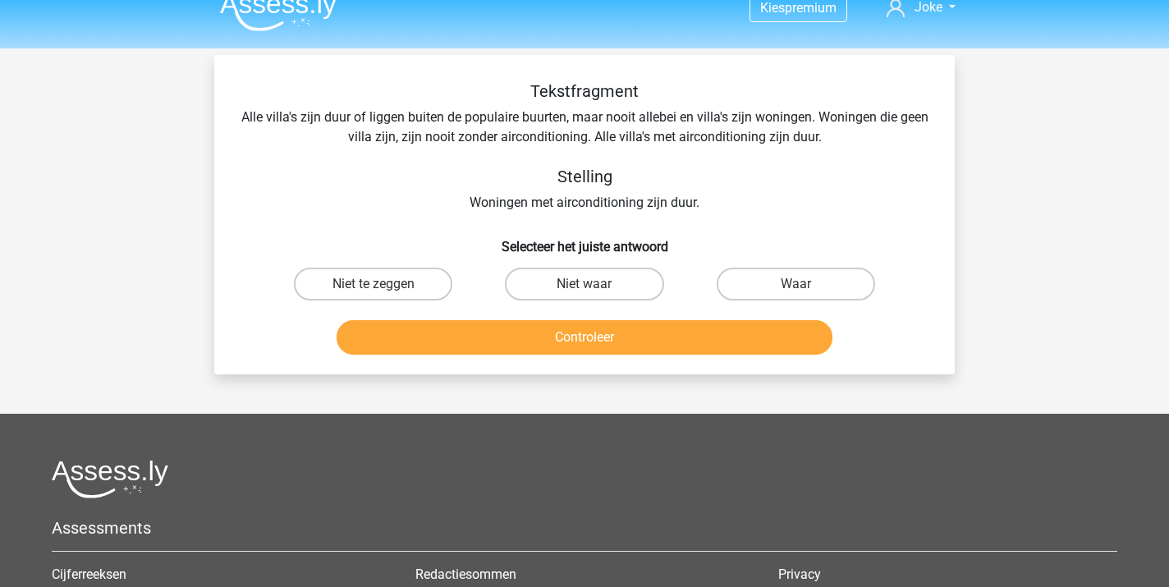
scroll to position [21, 0]
click at [365, 281] on label "Niet te zeggen" at bounding box center [373, 284] width 158 height 33
click at [374, 284] on input "Niet te zeggen" at bounding box center [379, 289] width 11 height 11
radio input "true"
click at [544, 333] on button "Controleer" at bounding box center [585, 337] width 497 height 34
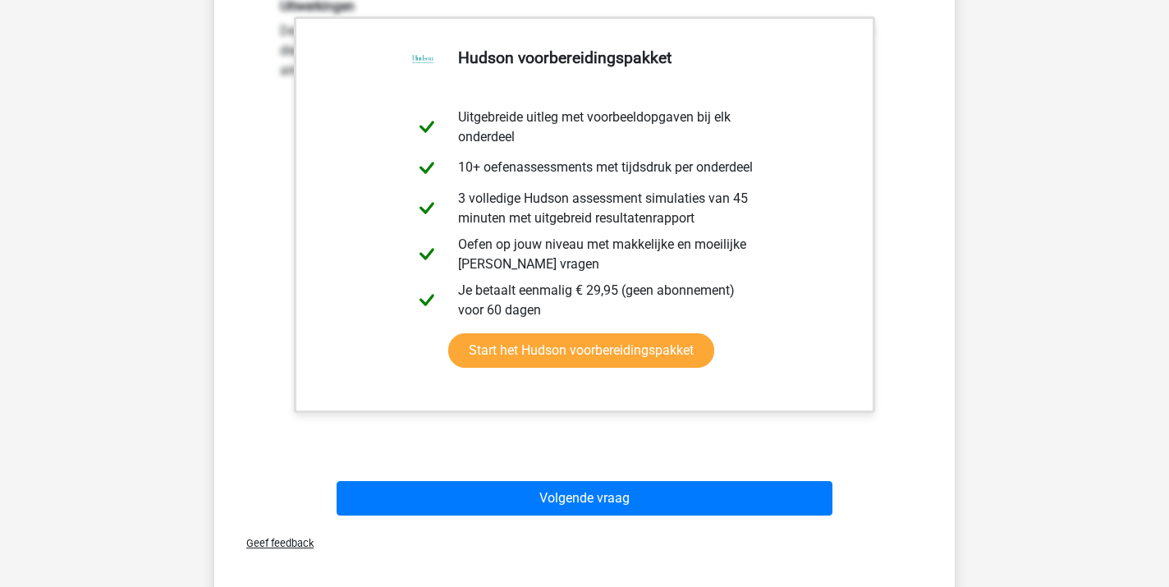
scroll to position [389, 0]
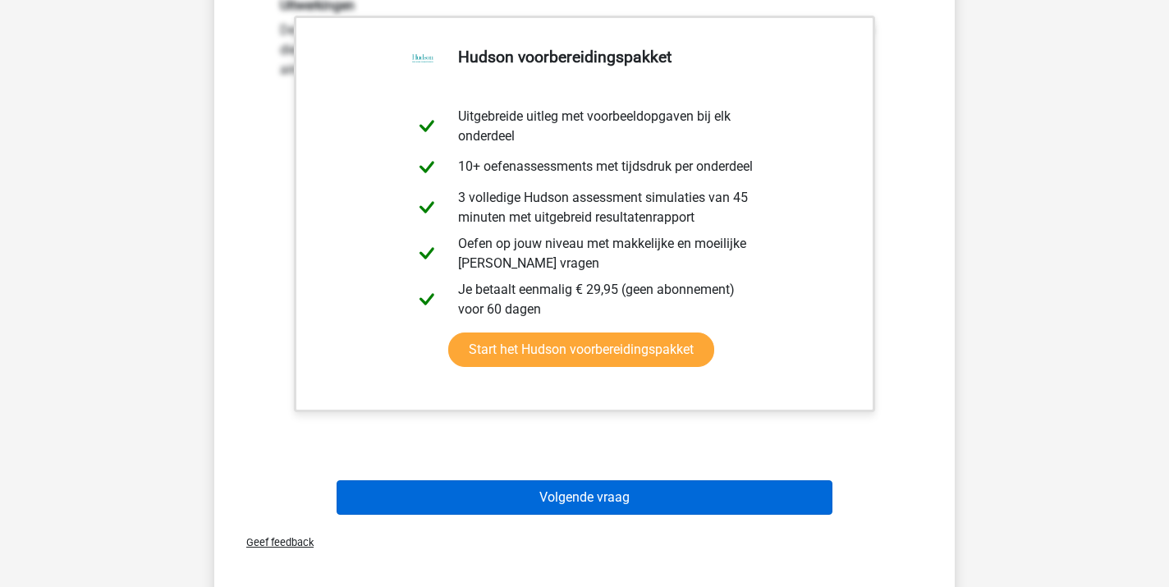
click at [579, 497] on button "Volgende vraag" at bounding box center [585, 497] width 497 height 34
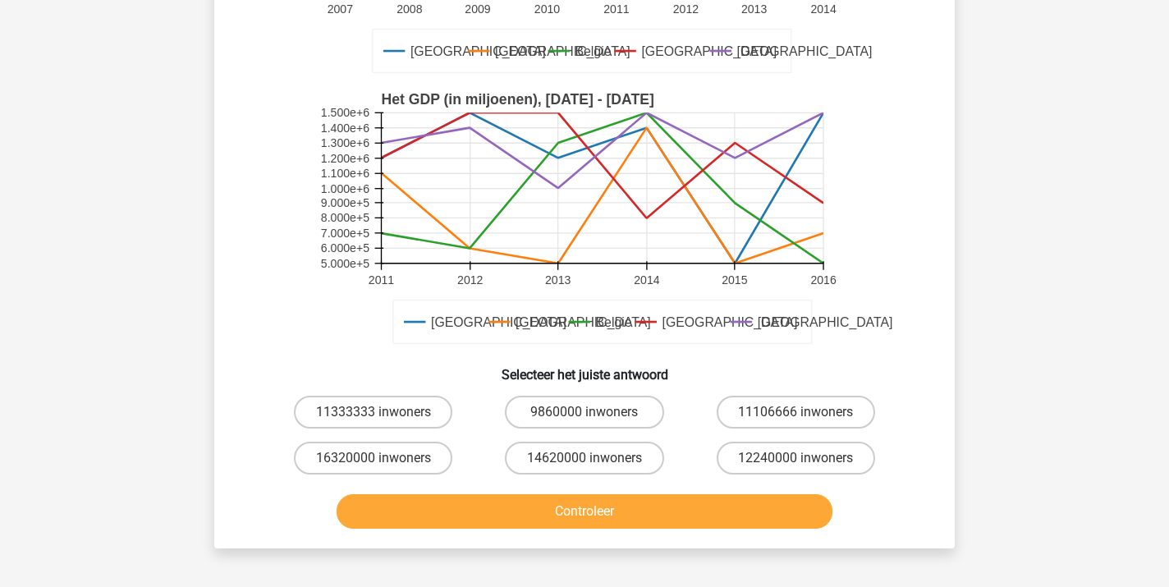
scroll to position [342, 0]
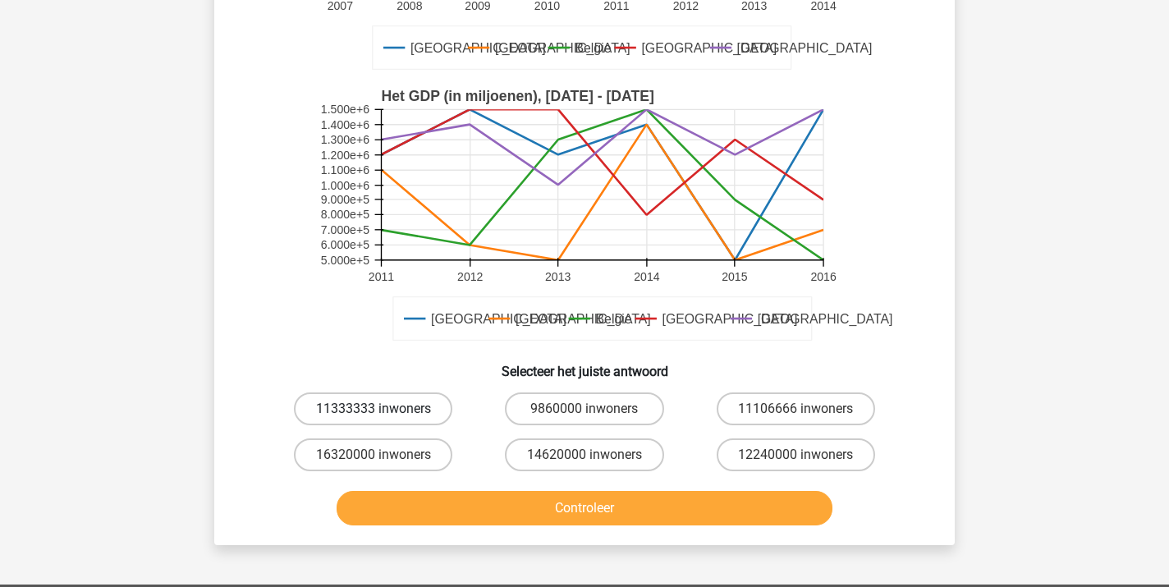
click at [378, 397] on label "11333333 inwoners" at bounding box center [373, 408] width 158 height 33
click at [378, 409] on input "11333333 inwoners" at bounding box center [379, 414] width 11 height 11
radio input "true"
click at [567, 505] on button "Controleer" at bounding box center [585, 508] width 497 height 34
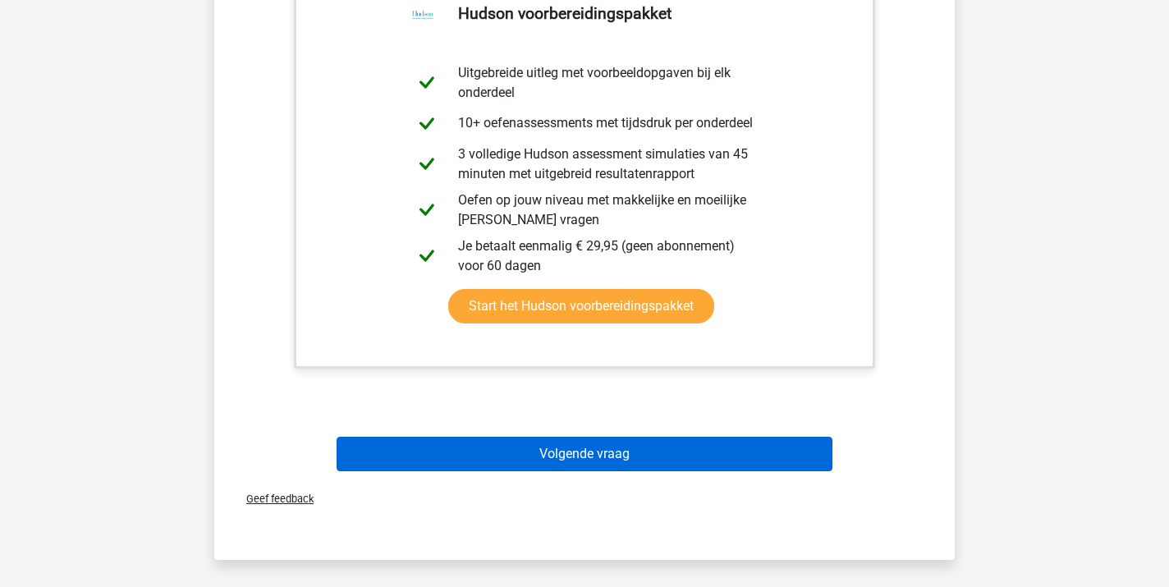
click at [570, 461] on button "Volgende vraag" at bounding box center [585, 454] width 497 height 34
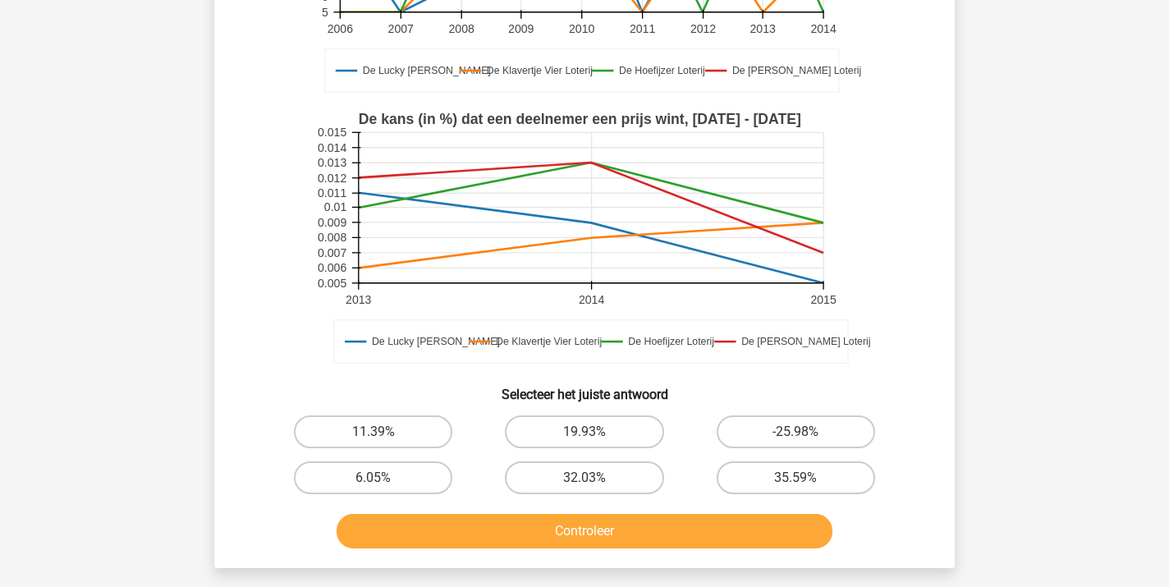
scroll to position [346, 0]
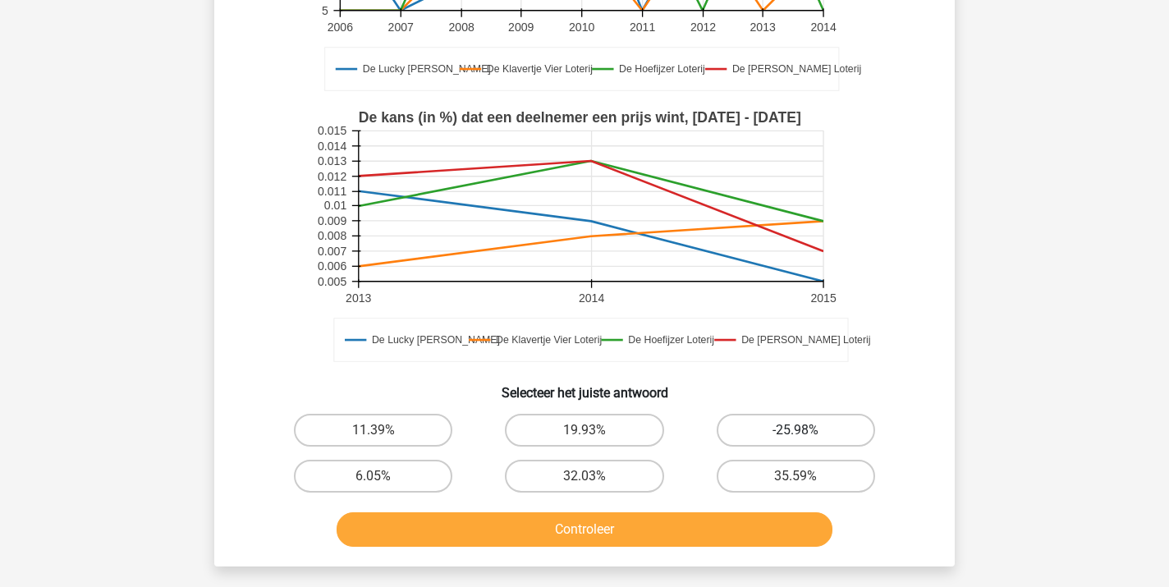
drag, startPoint x: 809, startPoint y: 429, endPoint x: 766, endPoint y: 445, distance: 45.7
click at [809, 429] on label "-25.98%" at bounding box center [796, 430] width 158 height 33
click at [806, 430] on input "-25.98%" at bounding box center [801, 435] width 11 height 11
radio input "true"
click at [579, 539] on button "Controleer" at bounding box center [585, 529] width 497 height 34
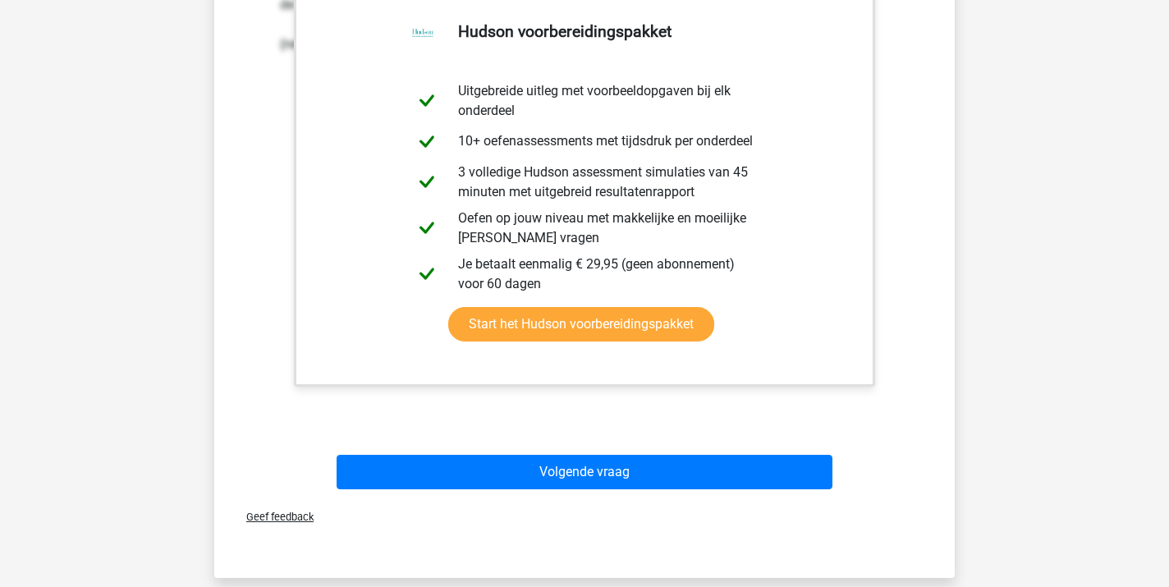
scroll to position [940, 0]
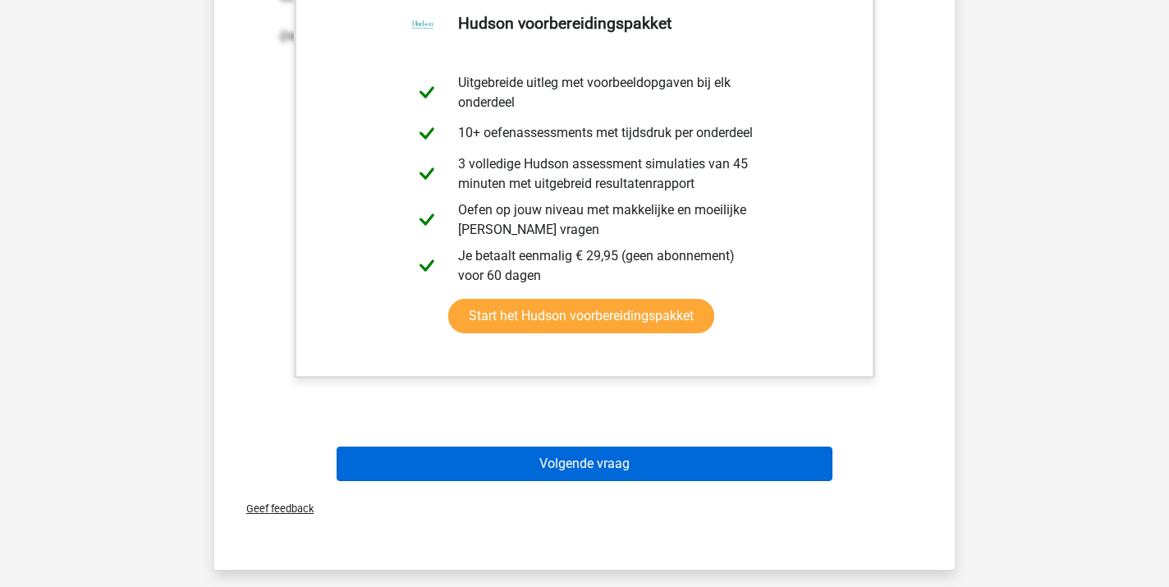
click at [579, 471] on button "Volgende vraag" at bounding box center [585, 464] width 497 height 34
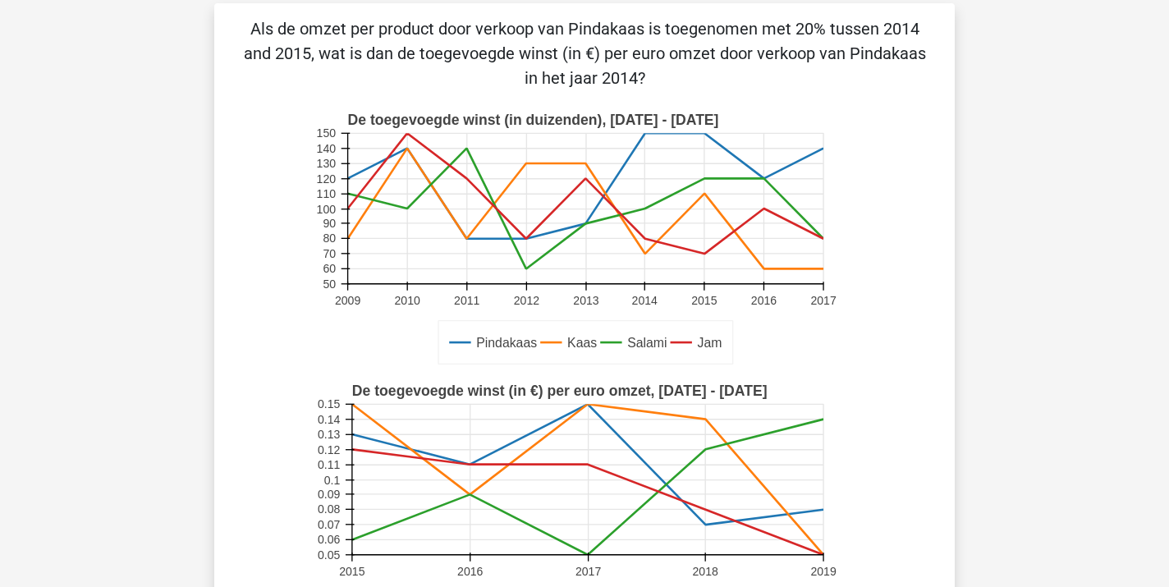
scroll to position [53, 0]
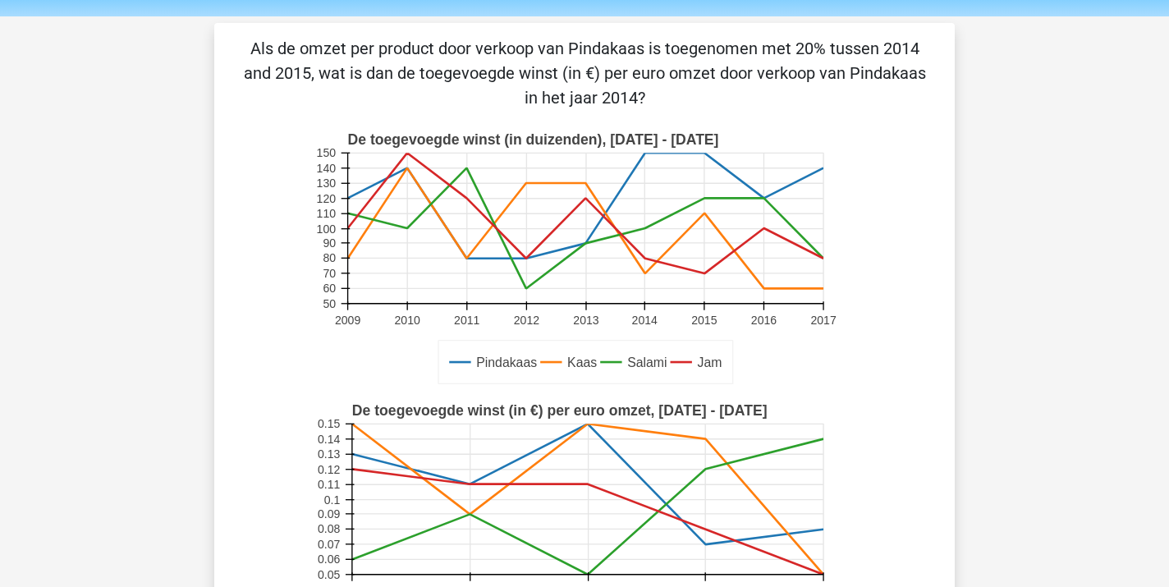
drag, startPoint x: 251, startPoint y: 48, endPoint x: 675, endPoint y: 107, distance: 427.8
click at [675, 107] on p "Als de omzet per product door verkoop van Pindakaas is toegenomen met 20% tusse…" at bounding box center [585, 73] width 688 height 74
copy p "Als de omzet per product door verkoop van Pindakaas is toegenomen met 20% tusse…"
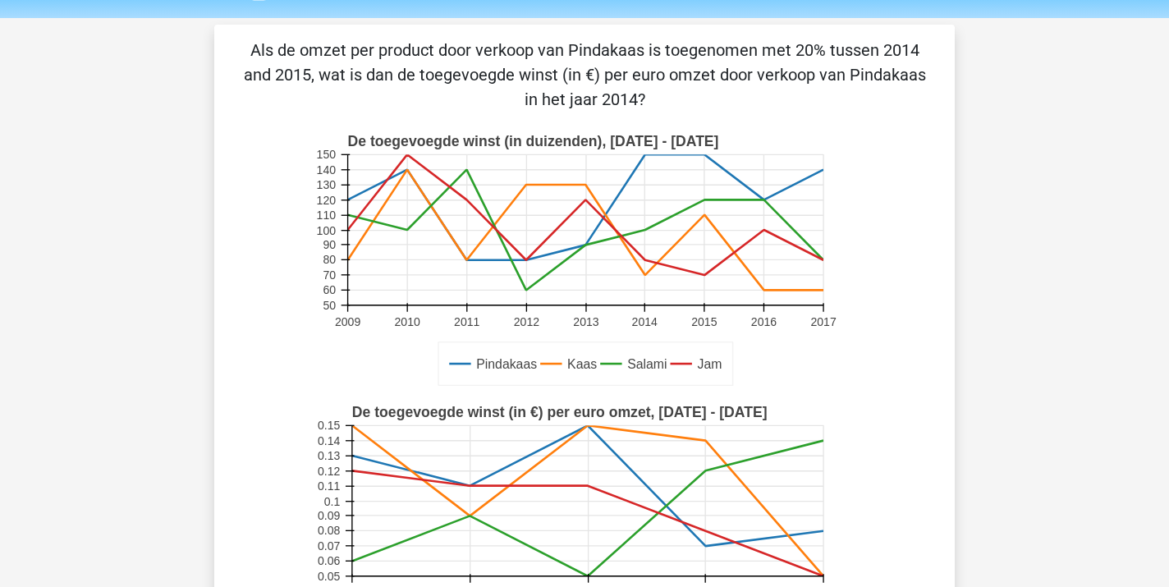
scroll to position [52, 0]
click at [878, 340] on icon "Pindakaas Kaas Salami Jam De toegevoegde winst (in duizenden), 2009 - 2017 2009…" at bounding box center [585, 259] width 662 height 271
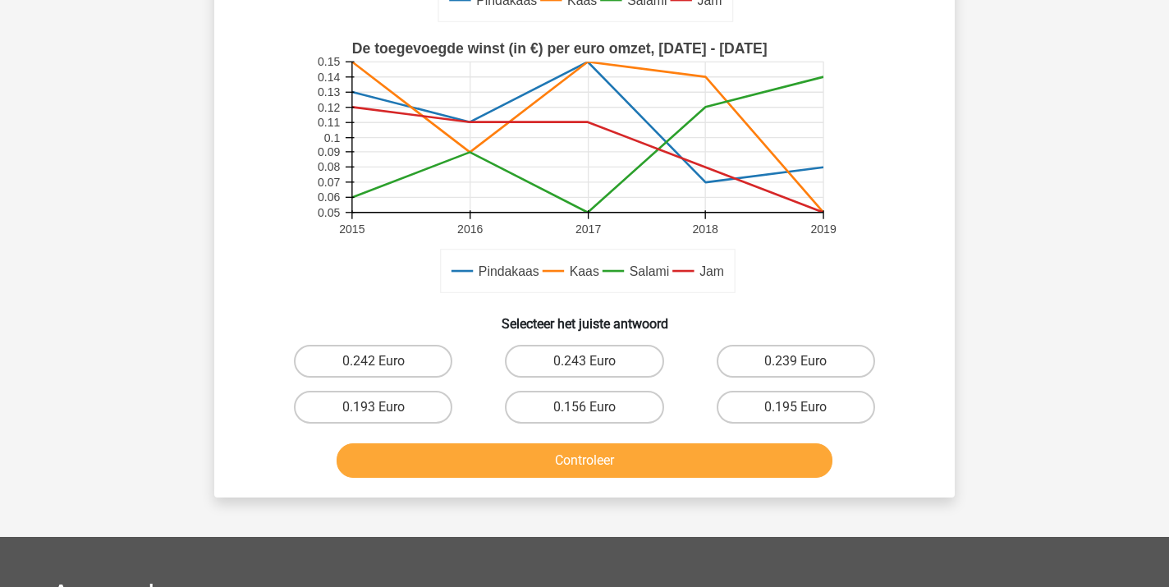
scroll to position [424, 0]
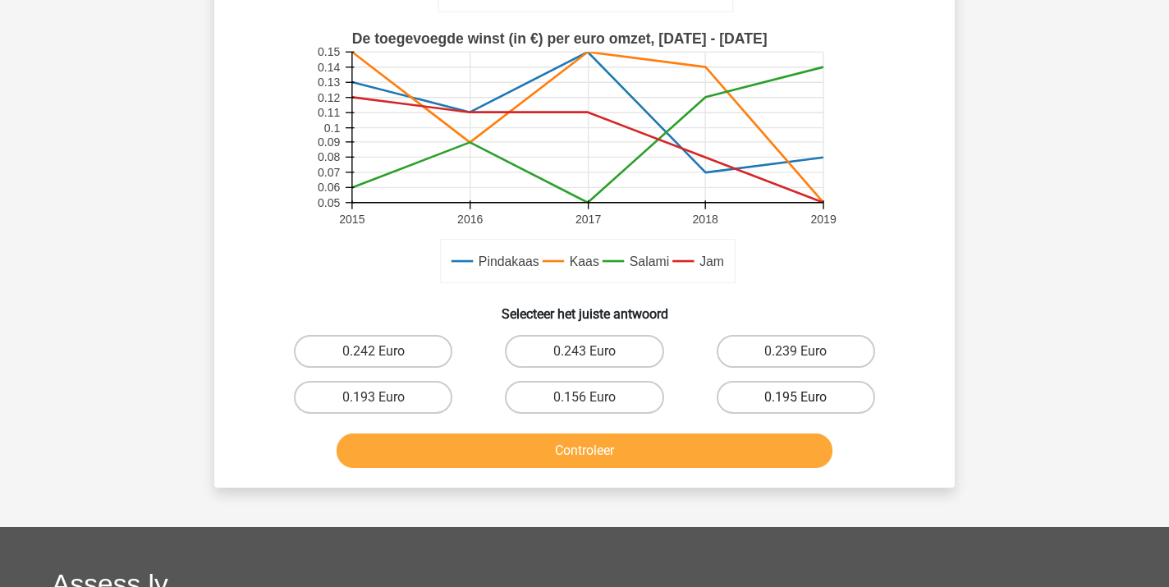
click at [782, 395] on label "0.195 Euro" at bounding box center [796, 397] width 158 height 33
click at [796, 397] on input "0.195 Euro" at bounding box center [801, 402] width 11 height 11
radio input "true"
click at [693, 445] on button "Controleer" at bounding box center [585, 451] width 497 height 34
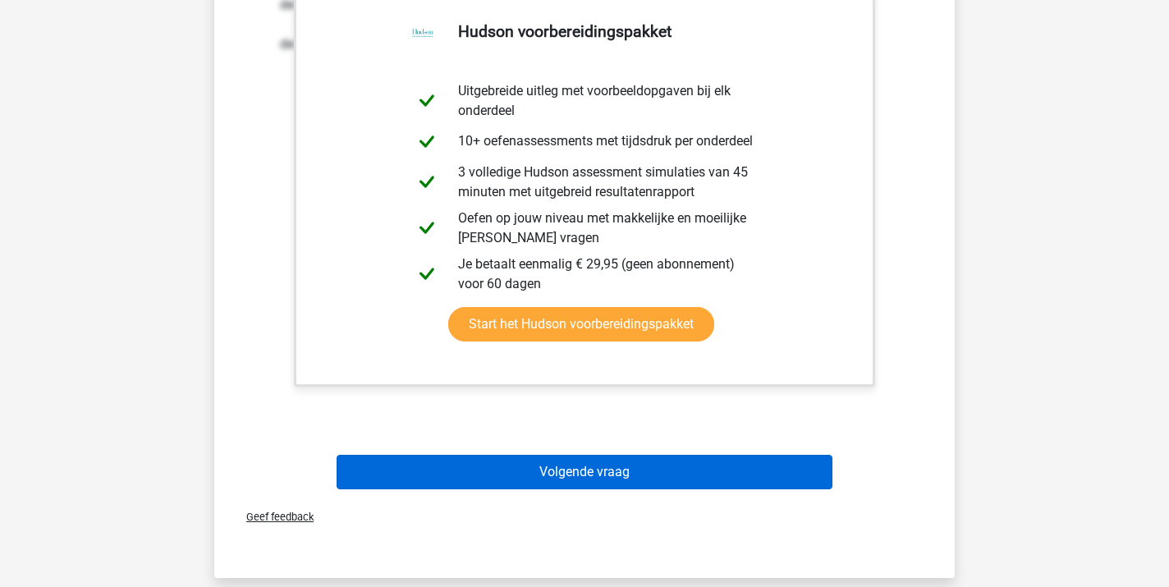
click at [654, 464] on button "Volgende vraag" at bounding box center [585, 472] width 497 height 34
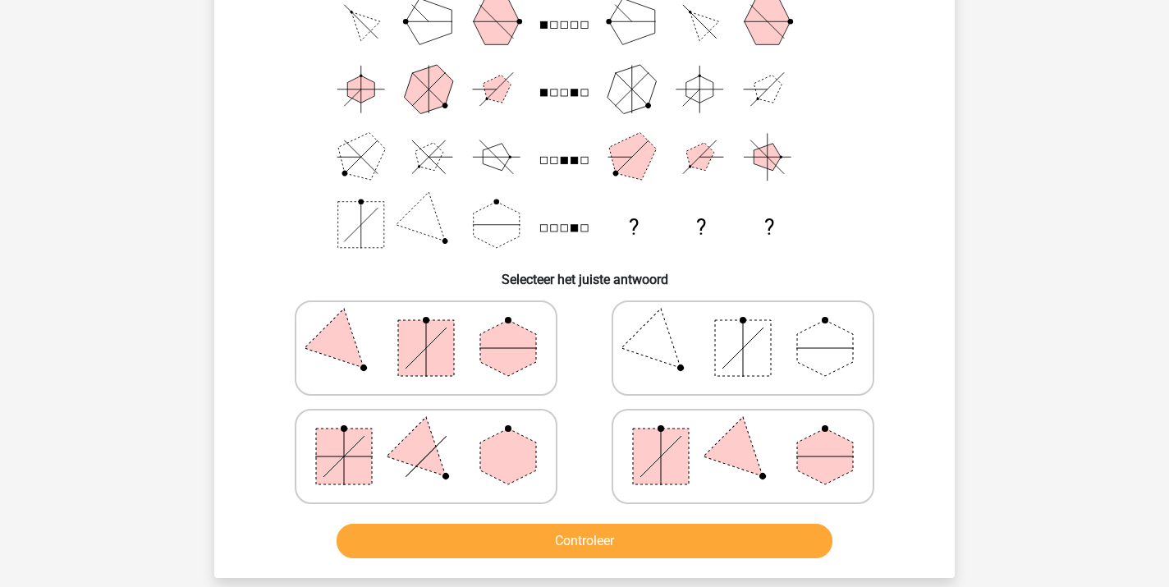
scroll to position [140, 0]
click at [726, 479] on icon at bounding box center [743, 456] width 246 height 82
click at [743, 435] on input "radio" at bounding box center [748, 429] width 11 height 11
radio input "true"
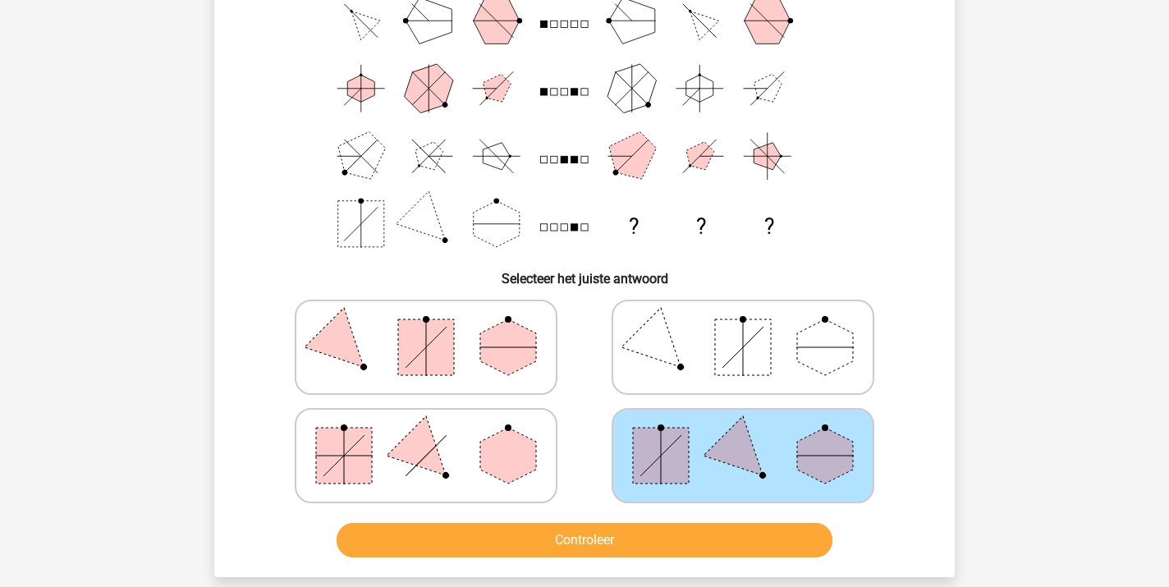
click at [631, 541] on button "Controleer" at bounding box center [585, 540] width 497 height 34
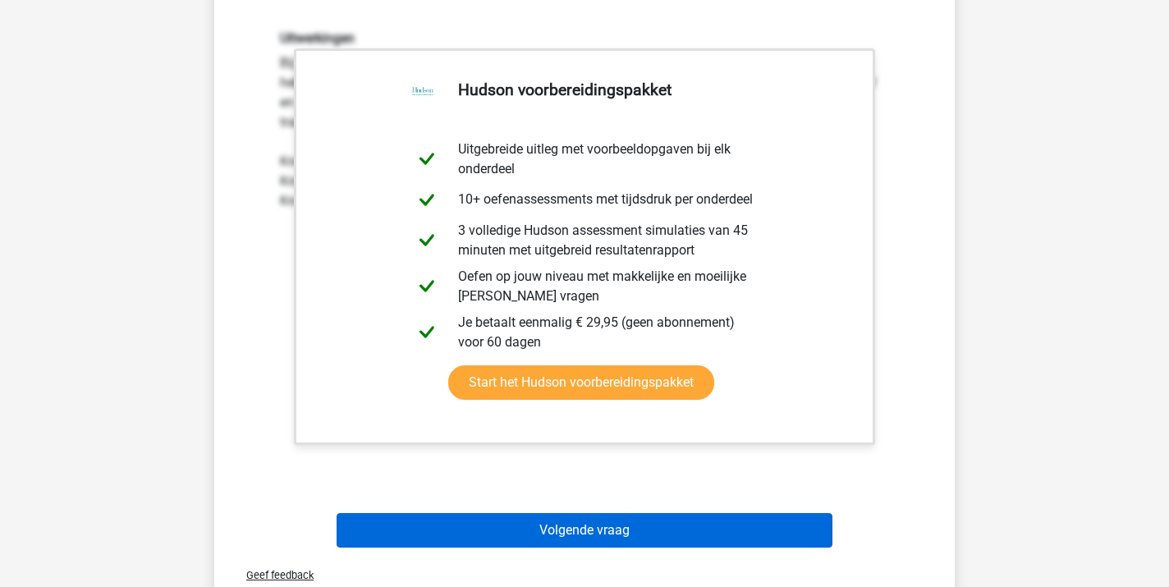
click at [631, 534] on button "Volgende vraag" at bounding box center [585, 530] width 497 height 34
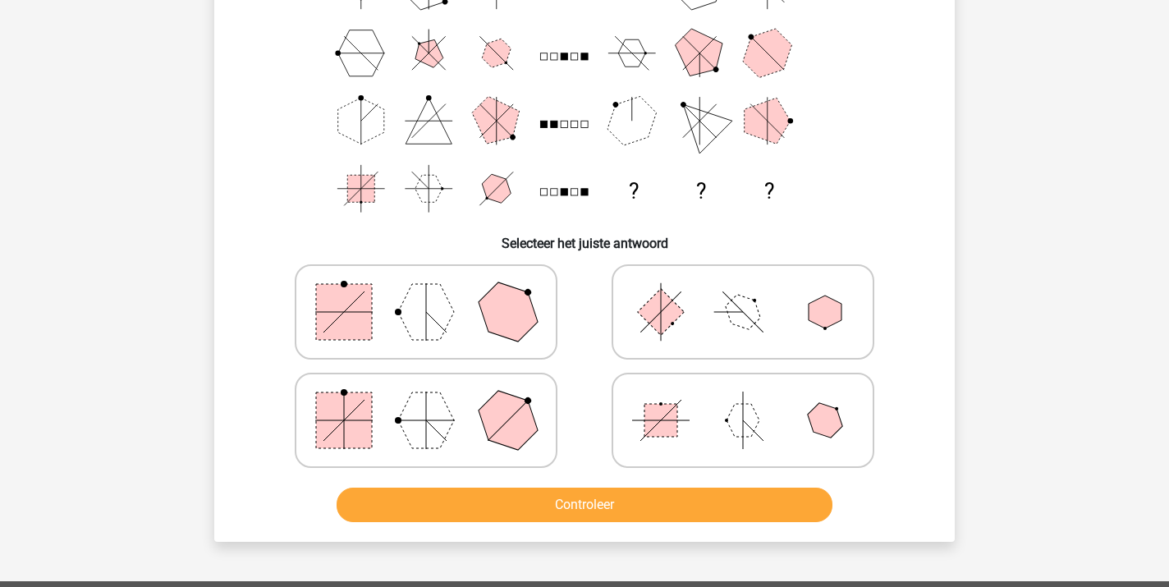
scroll to position [176, 0]
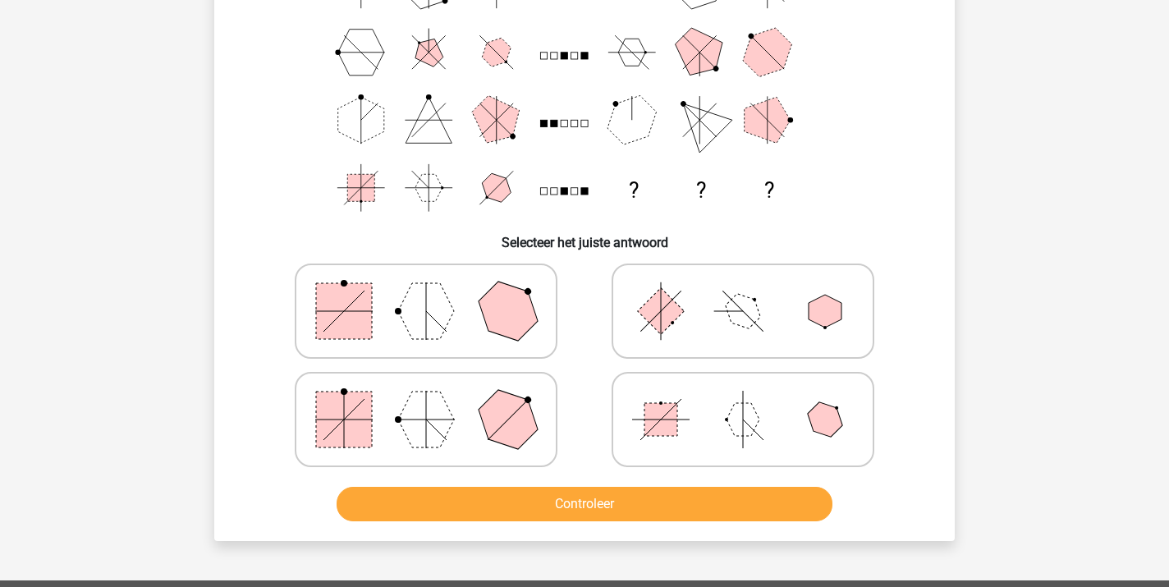
click at [470, 446] on icon at bounding box center [426, 420] width 246 height 82
click at [437, 399] on input "radio" at bounding box center [431, 393] width 11 height 11
radio input "true"
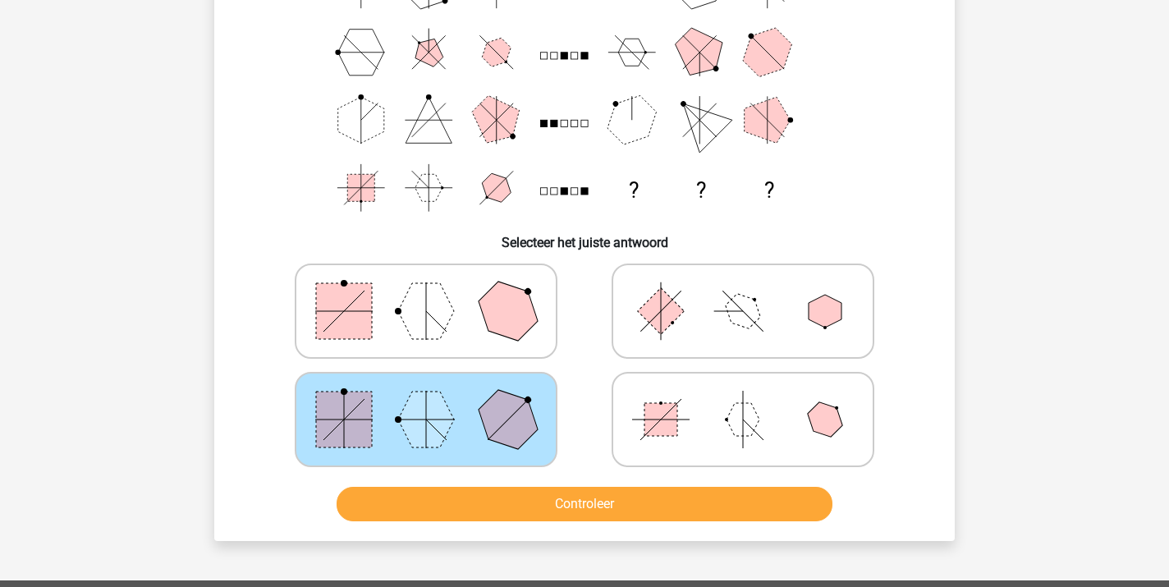
click at [543, 500] on button "Controleer" at bounding box center [585, 504] width 497 height 34
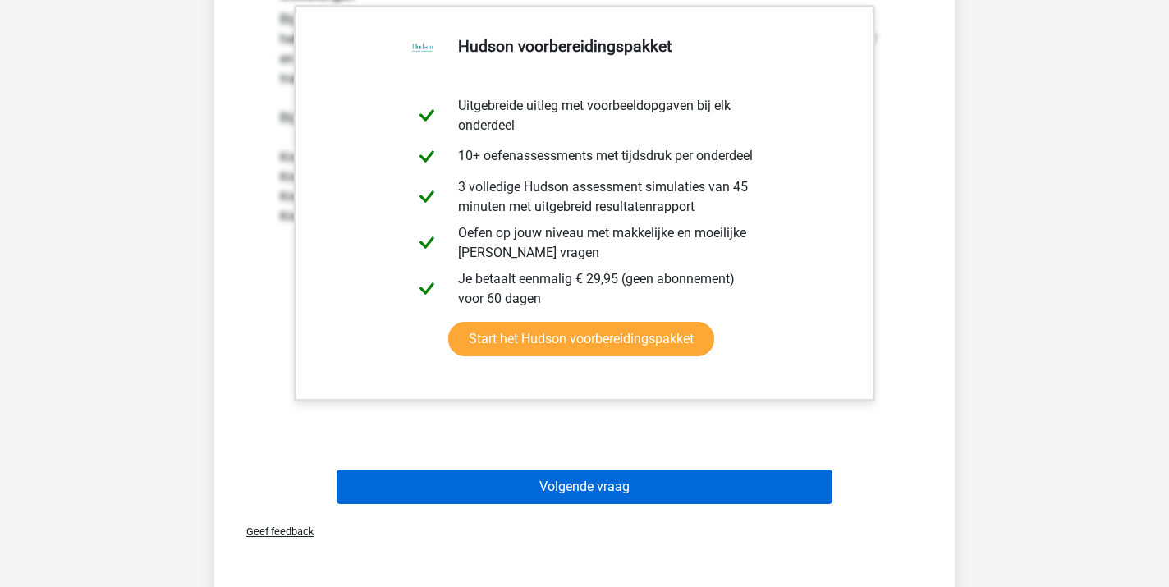
click at [545, 490] on button "Volgende vraag" at bounding box center [585, 487] width 497 height 34
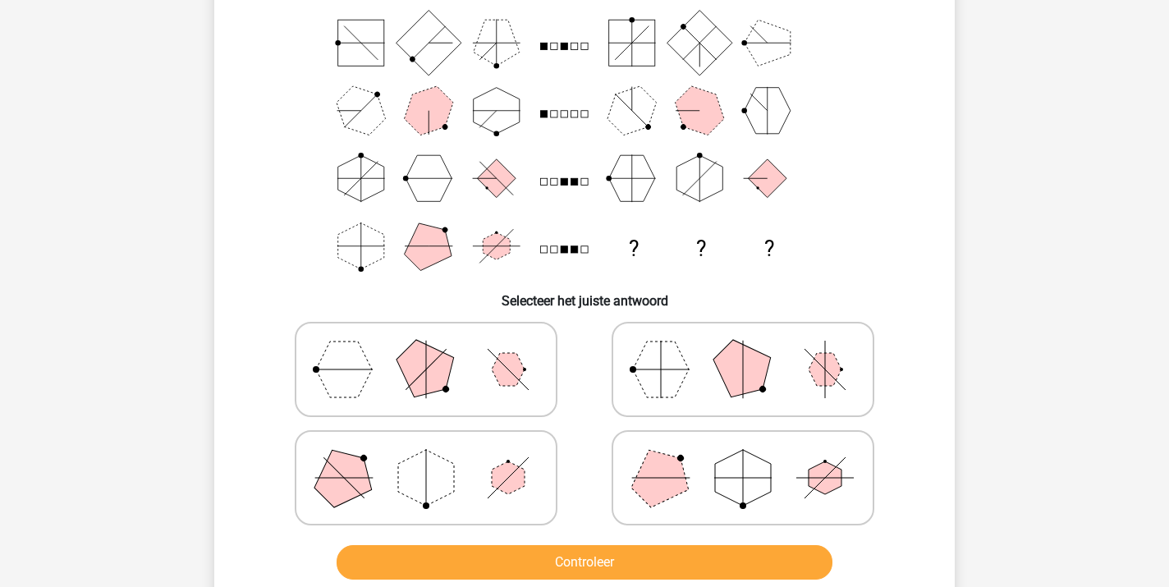
scroll to position [121, 0]
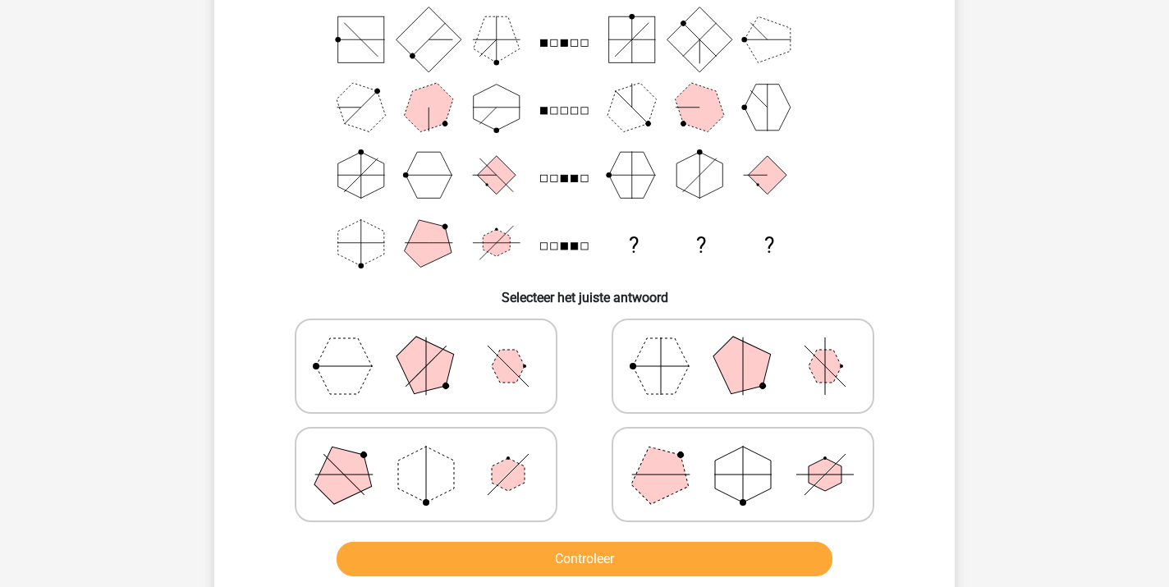
click at [718, 374] on icon at bounding box center [743, 366] width 246 height 82
click at [743, 346] on input "radio" at bounding box center [748, 340] width 11 height 11
radio input "true"
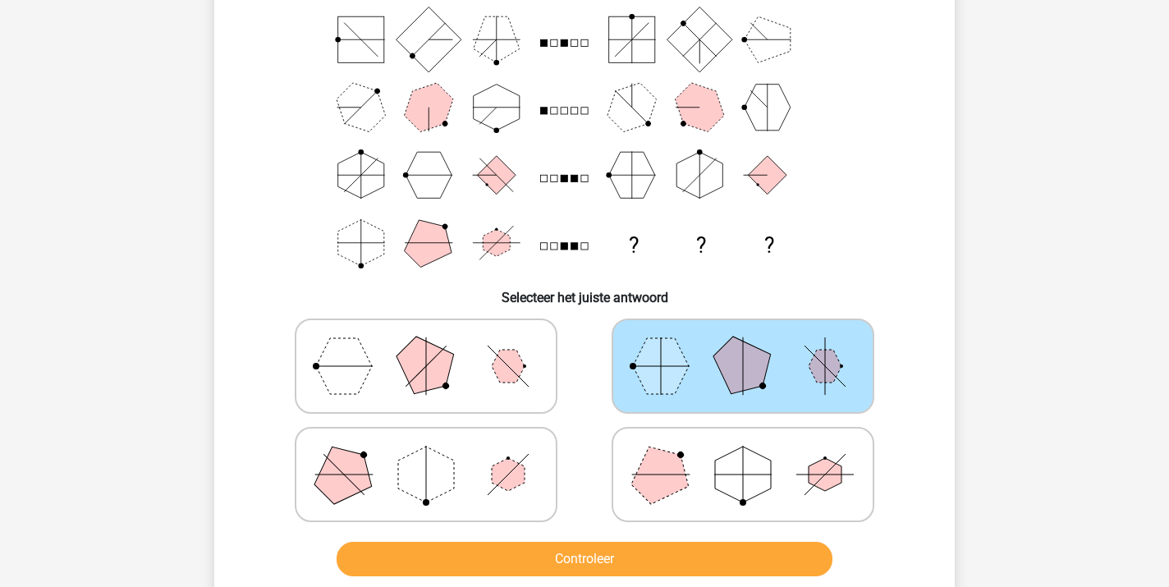
click at [558, 555] on button "Controleer" at bounding box center [585, 559] width 497 height 34
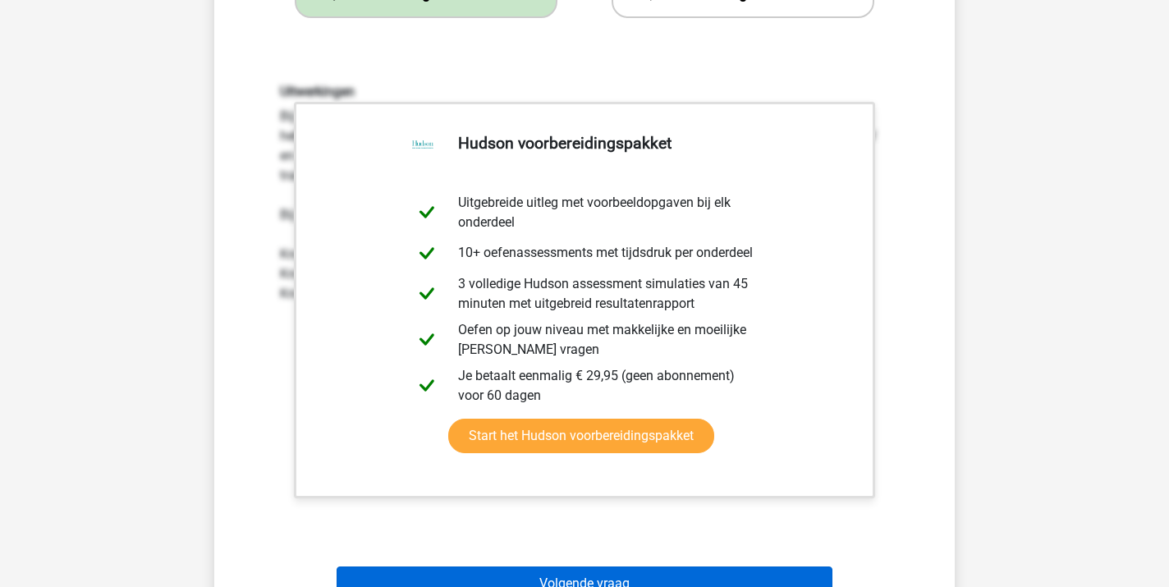
scroll to position [651, 0]
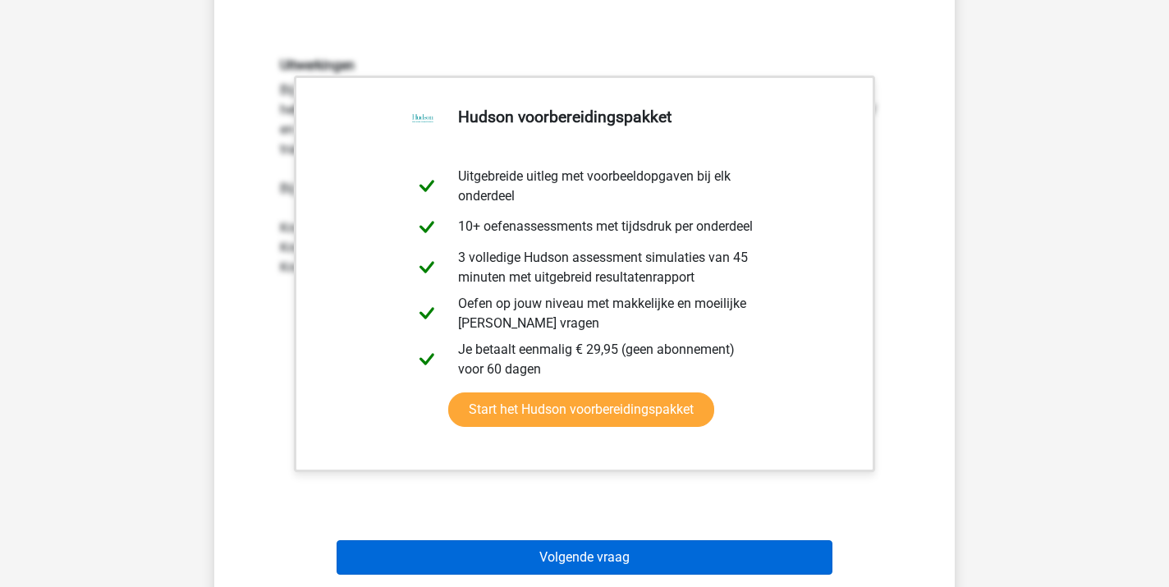
click at [590, 550] on button "Volgende vraag" at bounding box center [585, 557] width 497 height 34
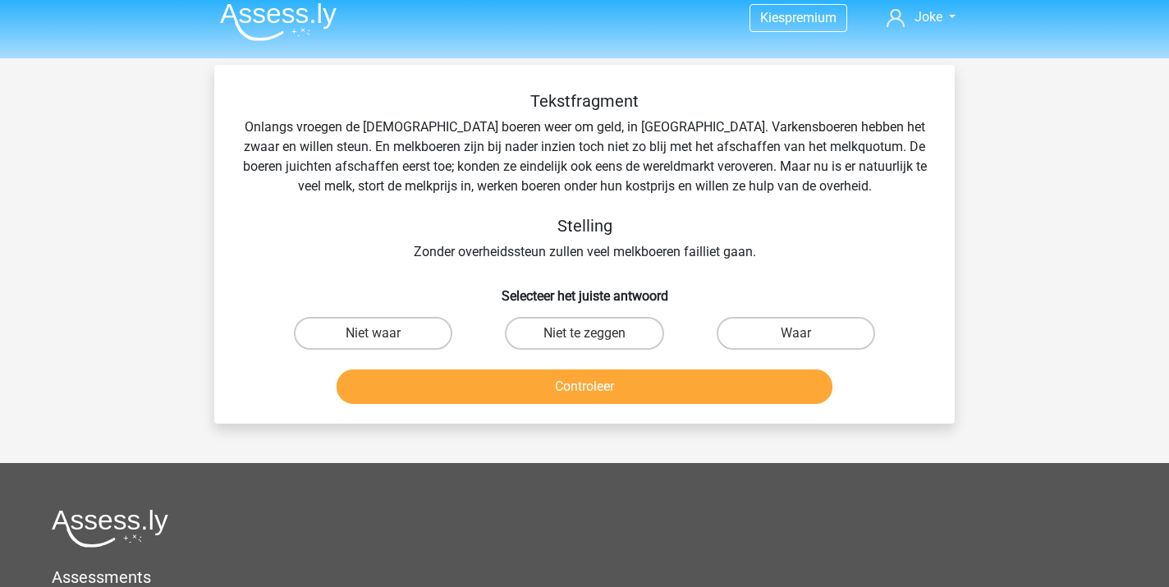
scroll to position [9, 0]
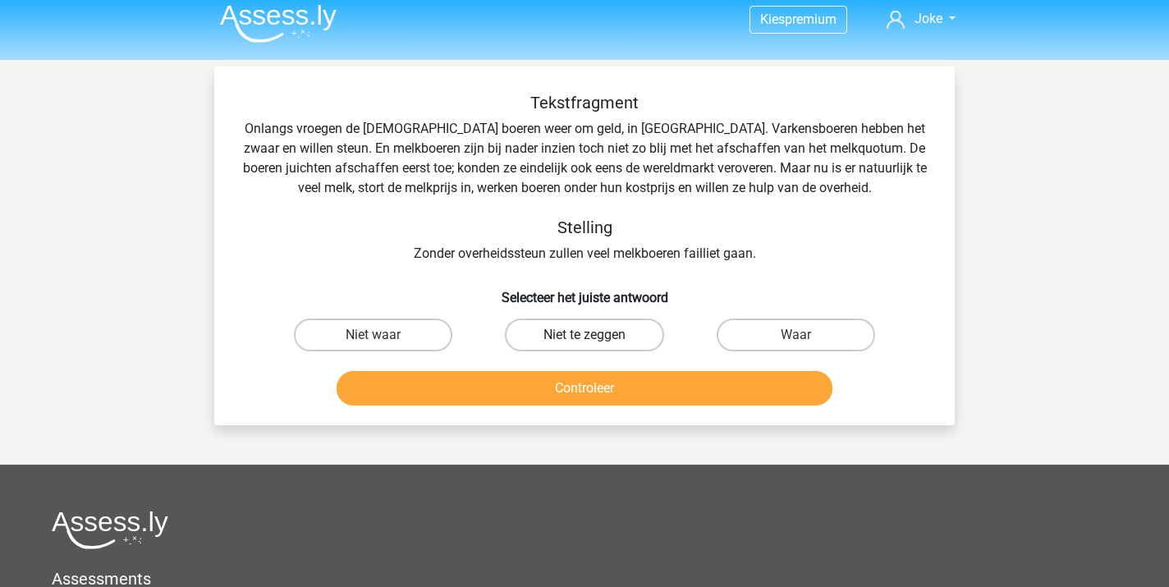
click at [571, 329] on label "Niet te zeggen" at bounding box center [584, 335] width 158 height 33
click at [585, 335] on input "Niet te zeggen" at bounding box center [590, 340] width 11 height 11
radio input "true"
click at [570, 379] on button "Controleer" at bounding box center [585, 388] width 497 height 34
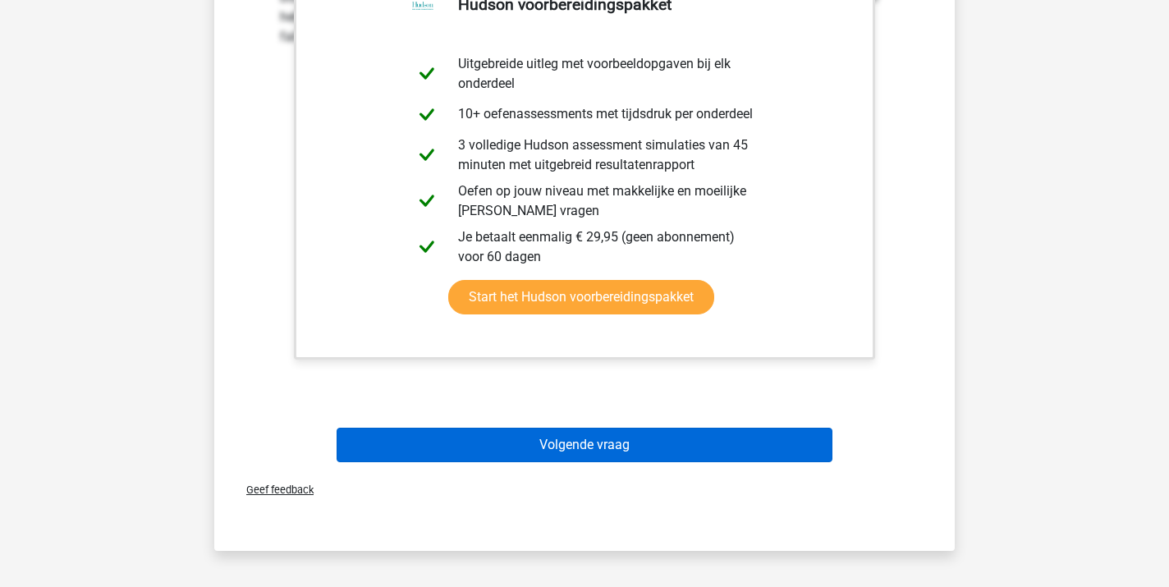
click at [594, 452] on button "Volgende vraag" at bounding box center [585, 445] width 497 height 34
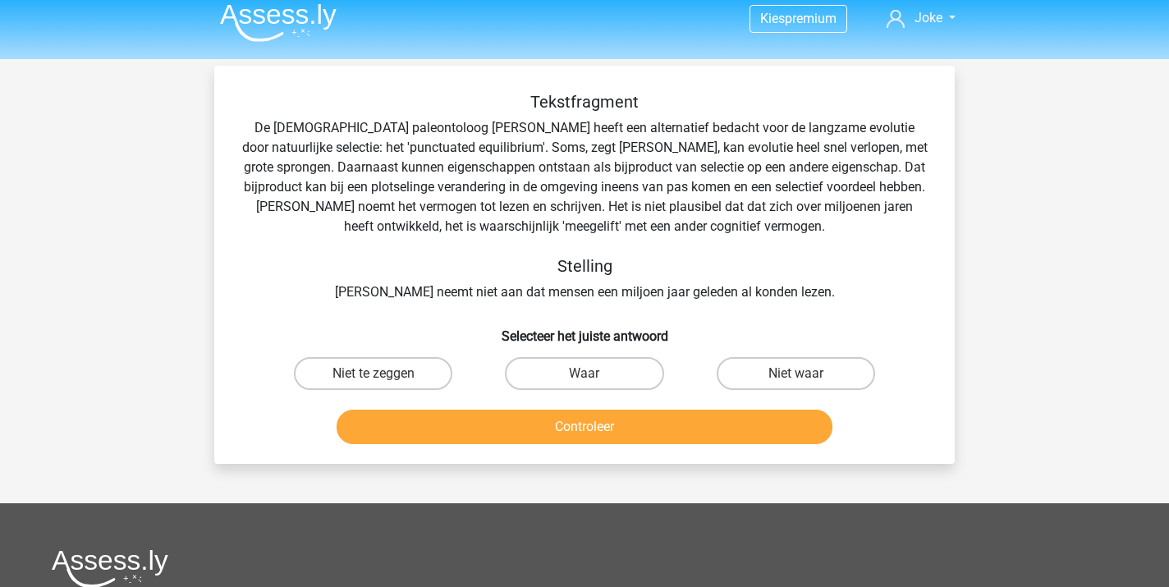
scroll to position [2, 0]
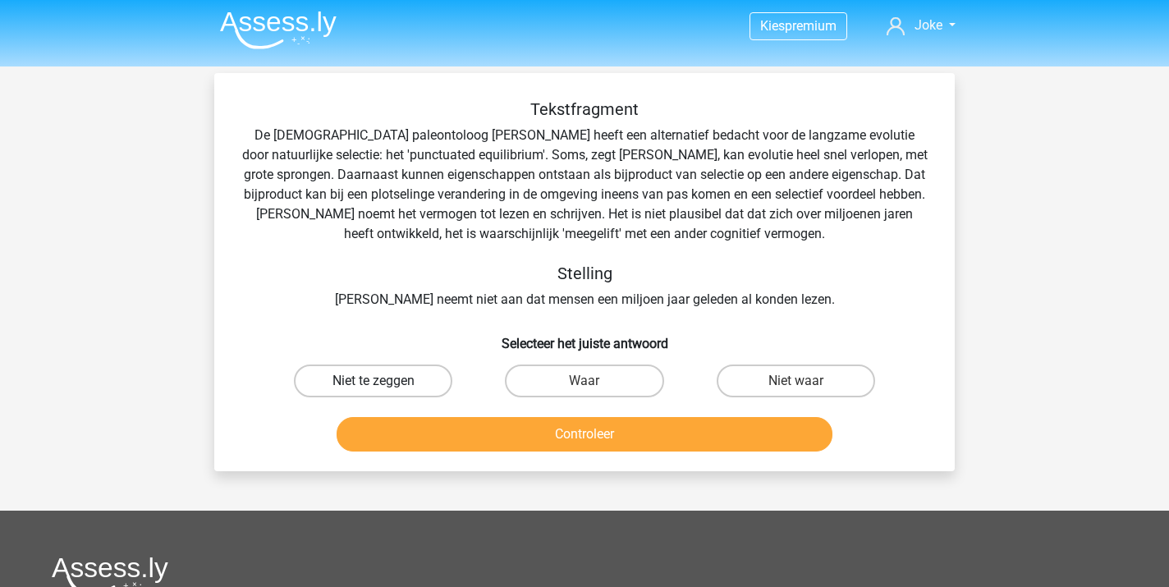
click at [386, 387] on label "Niet te zeggen" at bounding box center [373, 381] width 158 height 33
click at [384, 387] on input "Niet te zeggen" at bounding box center [379, 386] width 11 height 11
radio input "true"
click at [517, 442] on button "Controleer" at bounding box center [585, 434] width 497 height 34
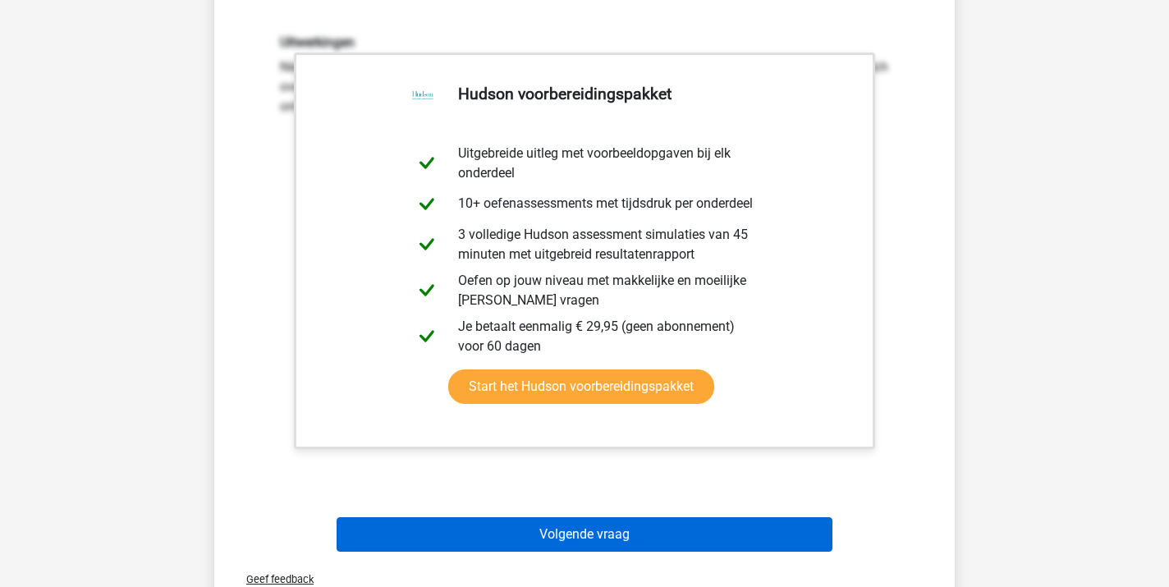
click at [516, 538] on button "Volgende vraag" at bounding box center [585, 534] width 497 height 34
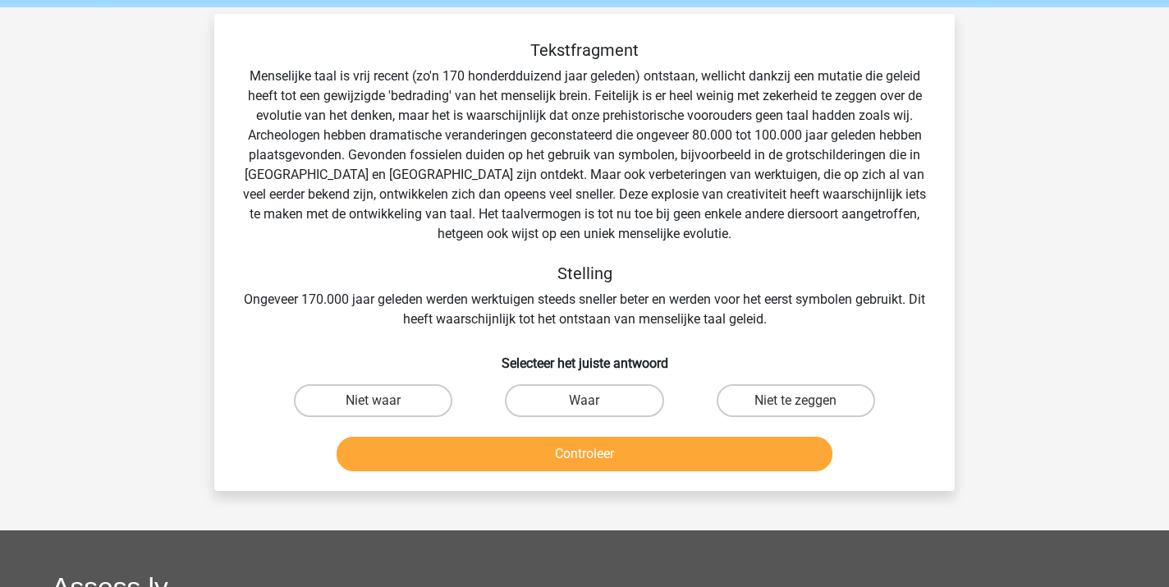
scroll to position [64, 0]
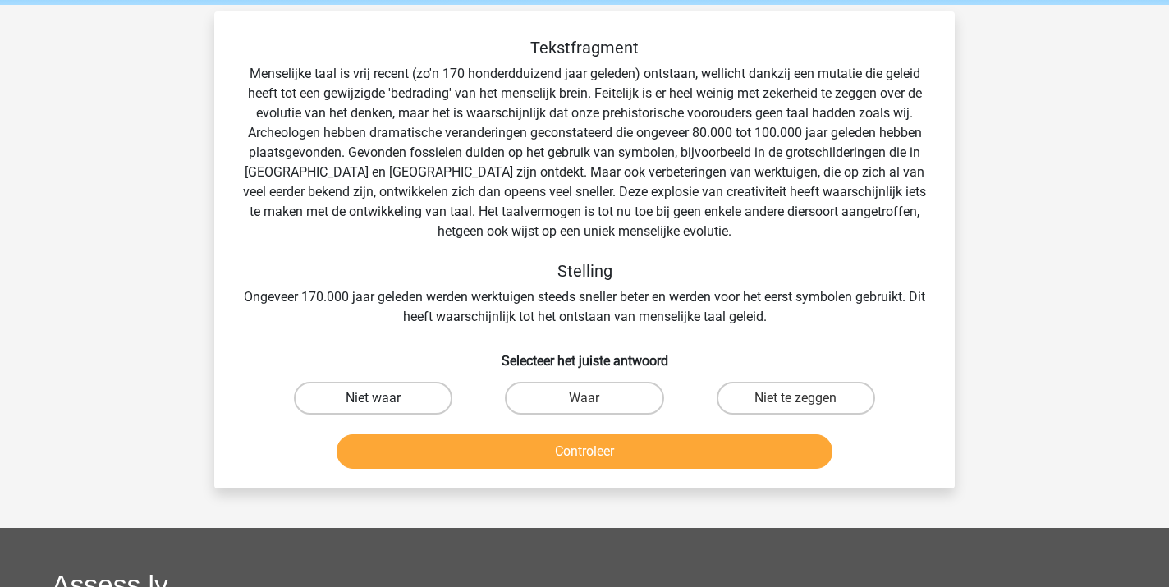
click at [369, 397] on label "Niet waar" at bounding box center [373, 398] width 158 height 33
click at [374, 398] on input "Niet waar" at bounding box center [379, 403] width 11 height 11
radio input "true"
click at [530, 450] on button "Controleer" at bounding box center [585, 451] width 497 height 34
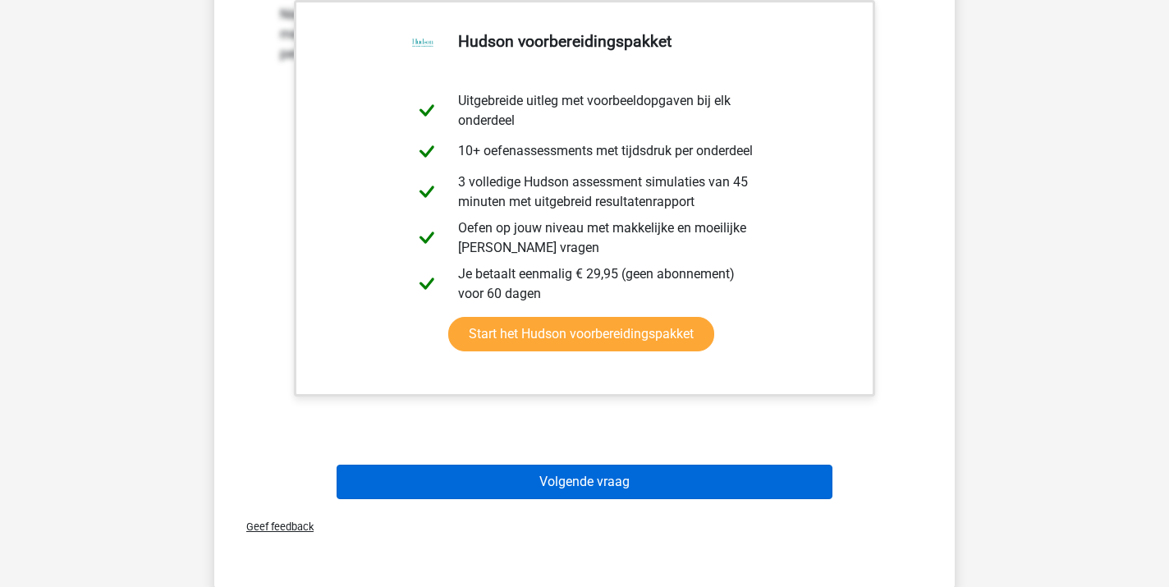
click at [539, 492] on button "Volgende vraag" at bounding box center [585, 482] width 497 height 34
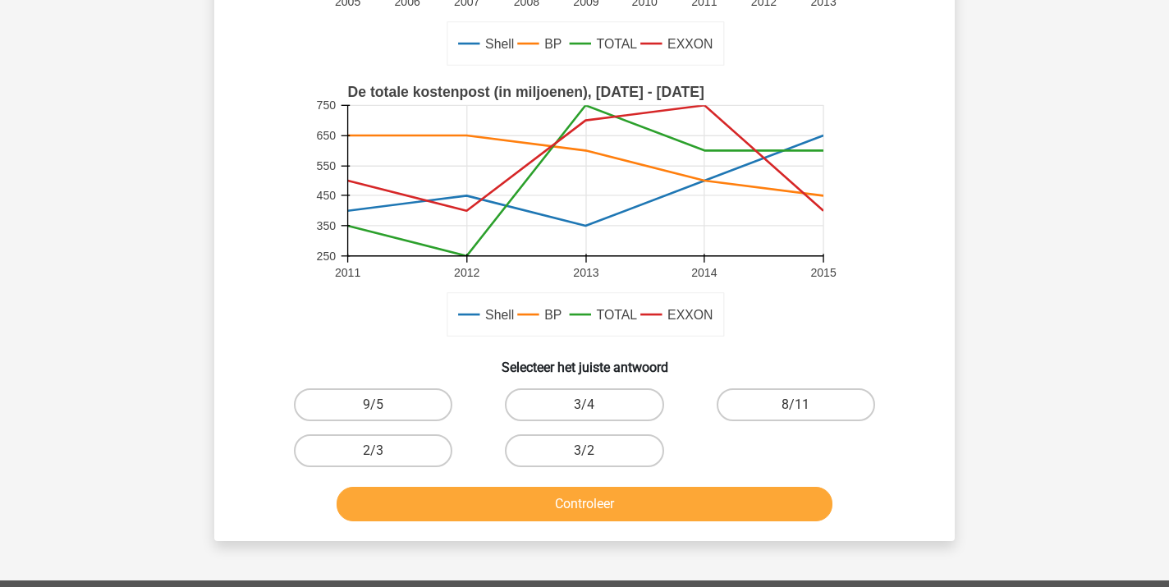
scroll to position [344, 0]
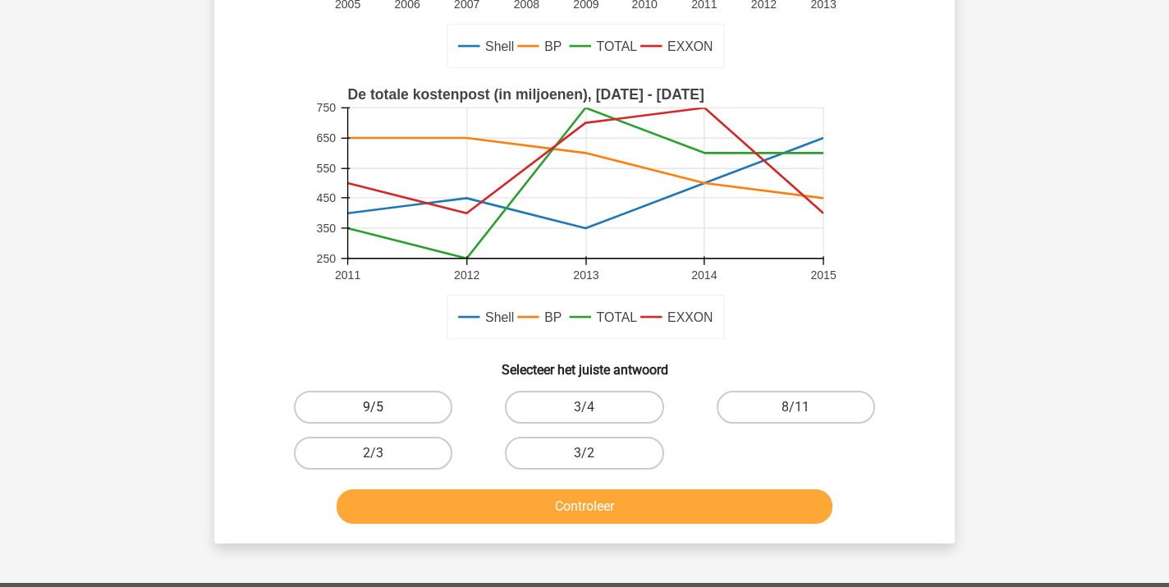
click at [385, 408] on label "9/5" at bounding box center [373, 407] width 158 height 33
click at [384, 408] on input "9/5" at bounding box center [379, 412] width 11 height 11
radio input "true"
click at [551, 512] on button "Controleer" at bounding box center [585, 506] width 497 height 34
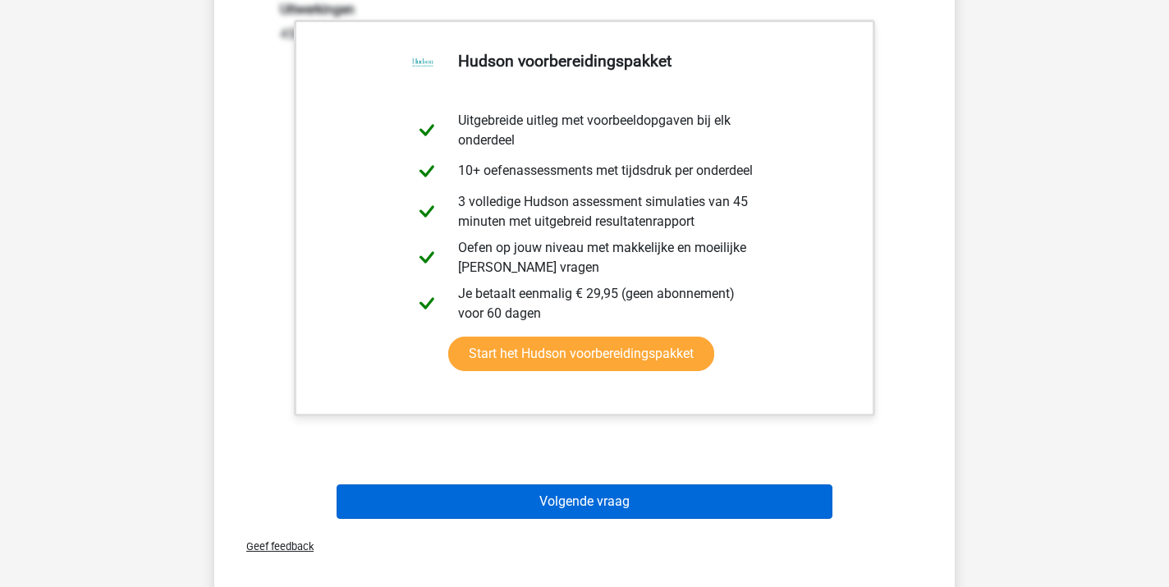
click at [573, 512] on button "Volgende vraag" at bounding box center [585, 501] width 497 height 34
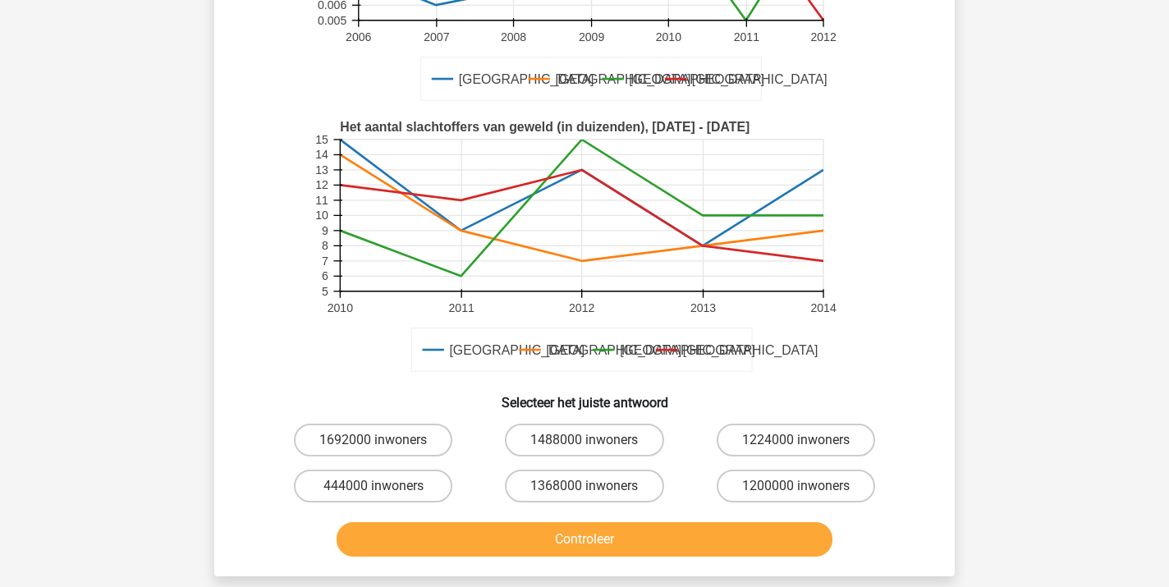
scroll to position [294, 0]
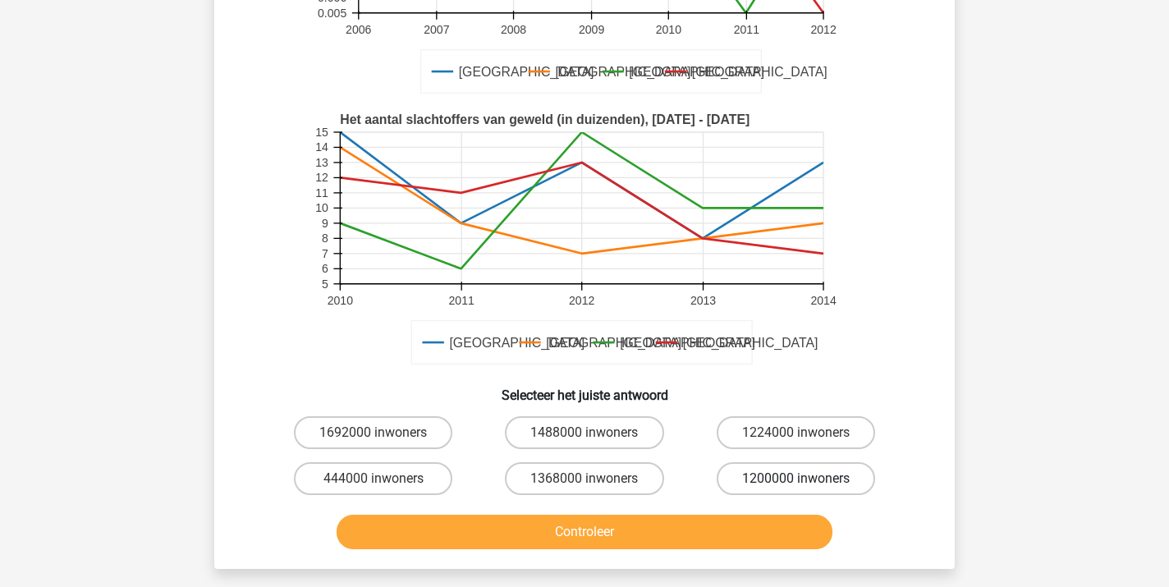
drag, startPoint x: 797, startPoint y: 479, endPoint x: 765, endPoint y: 487, distance: 32.9
click at [797, 479] on input "1200000 inwoners" at bounding box center [801, 484] width 11 height 11
radio input "true"
click at [631, 543] on button "Controleer" at bounding box center [585, 532] width 497 height 34
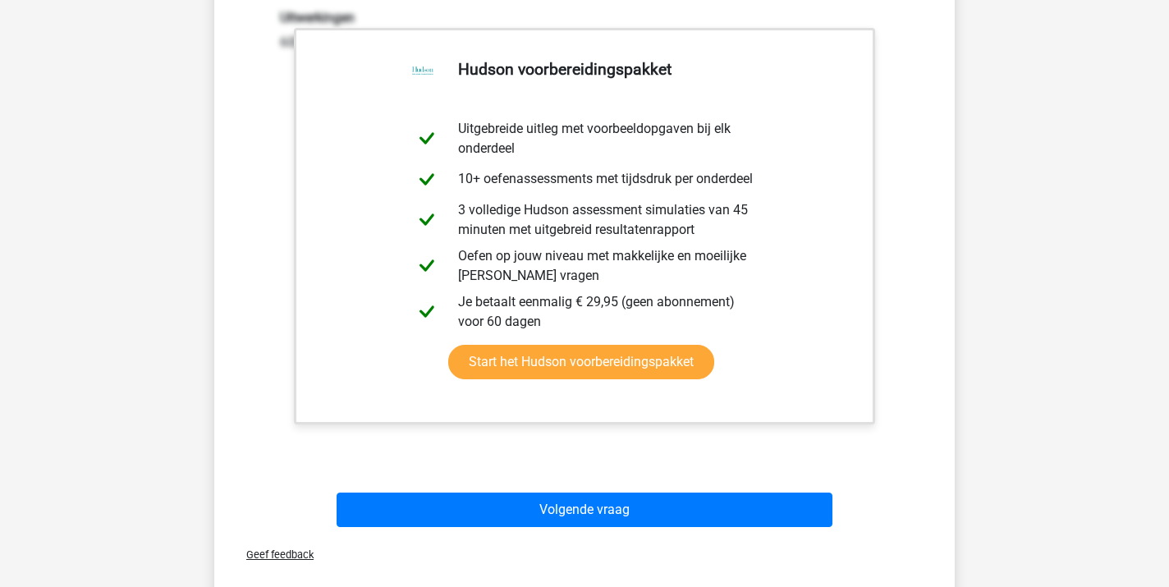
scroll to position [846, 0]
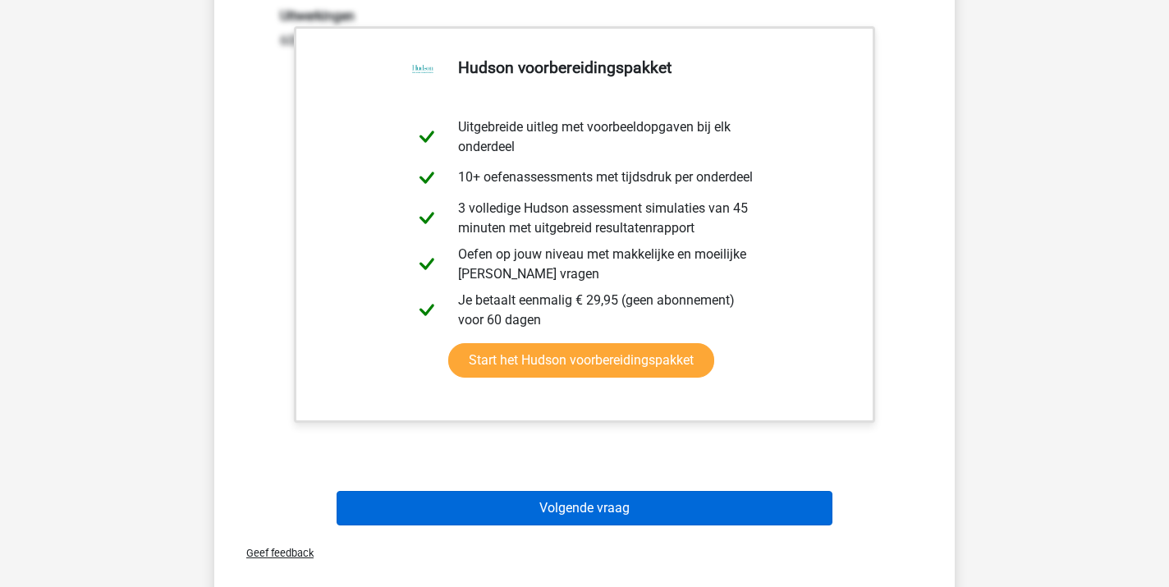
click at [621, 513] on button "Volgende vraag" at bounding box center [585, 508] width 497 height 34
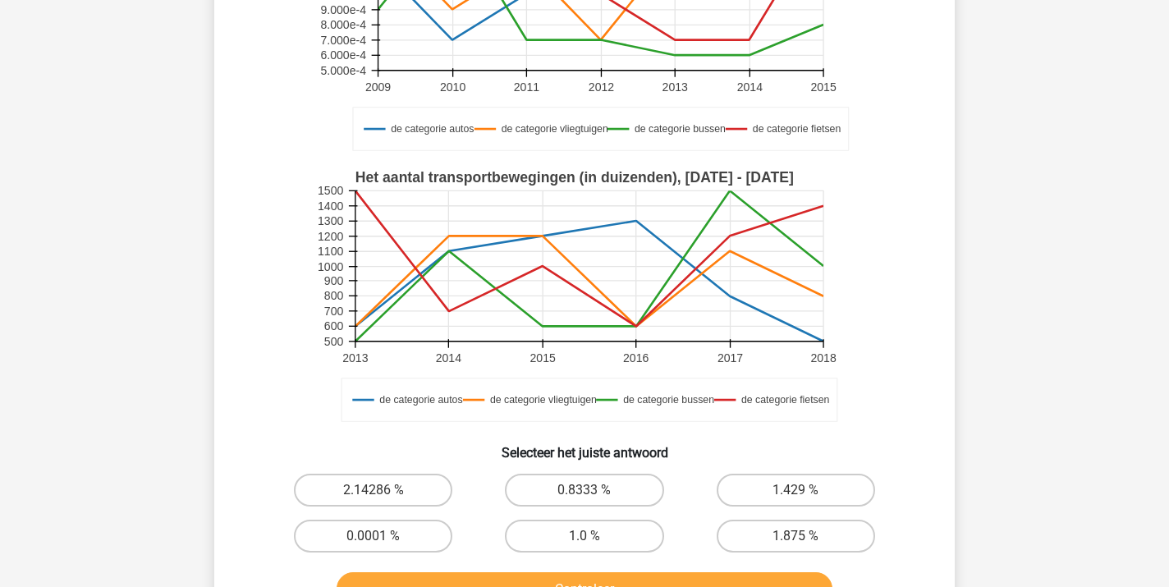
scroll to position [288, 0]
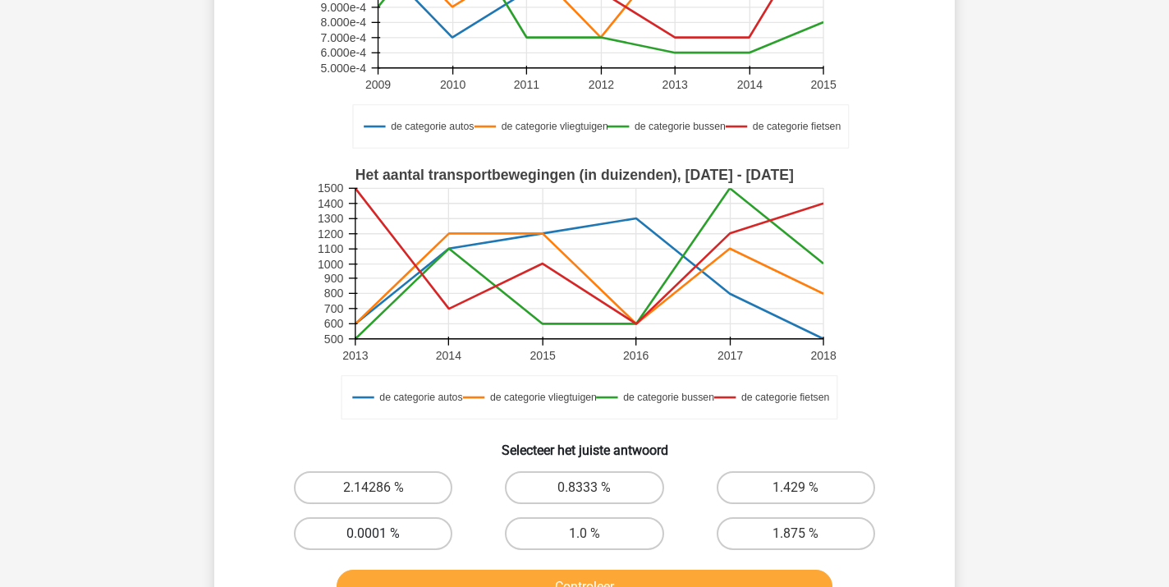
click at [407, 538] on label "0.0001 %" at bounding box center [373, 533] width 158 height 33
click at [384, 538] on input "0.0001 %" at bounding box center [379, 539] width 11 height 11
radio input "true"
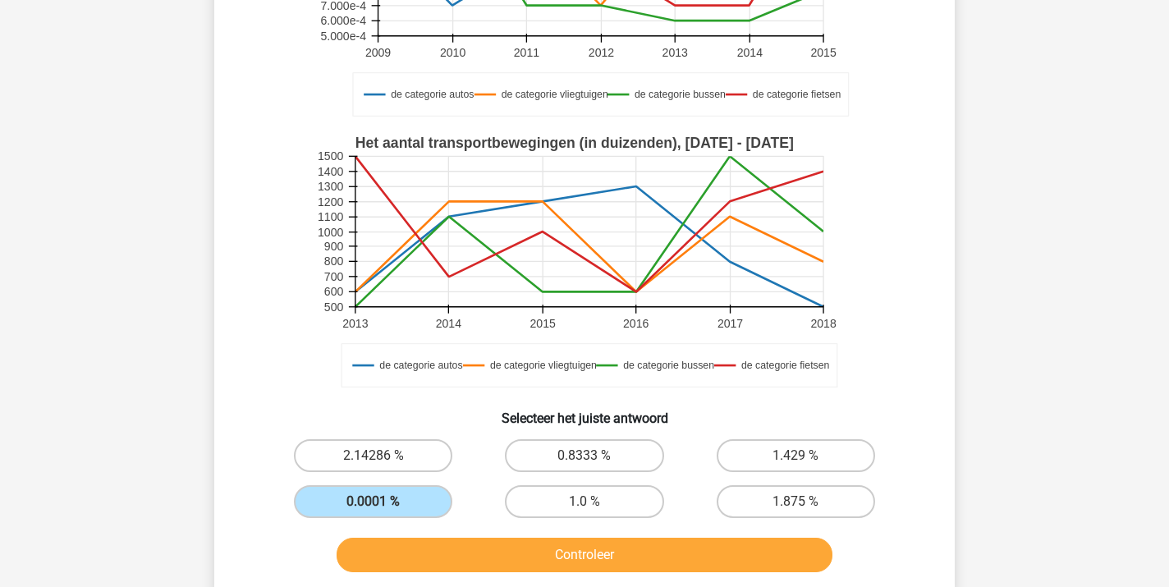
scroll to position [321, 0]
click at [553, 554] on button "Controleer" at bounding box center [585, 554] width 497 height 34
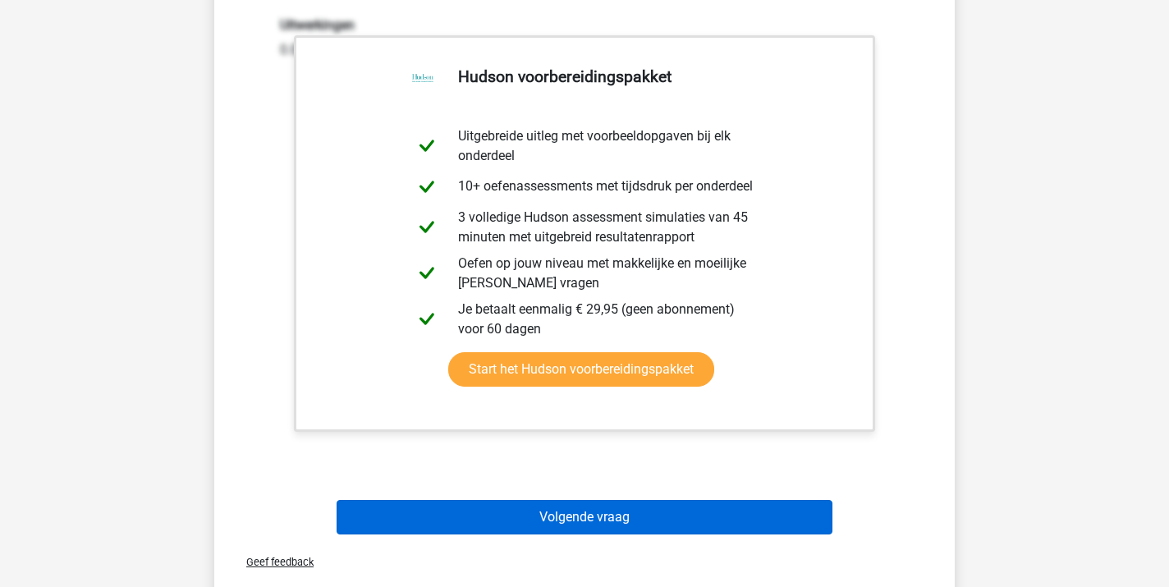
click at [571, 524] on button "Volgende vraag" at bounding box center [585, 517] width 497 height 34
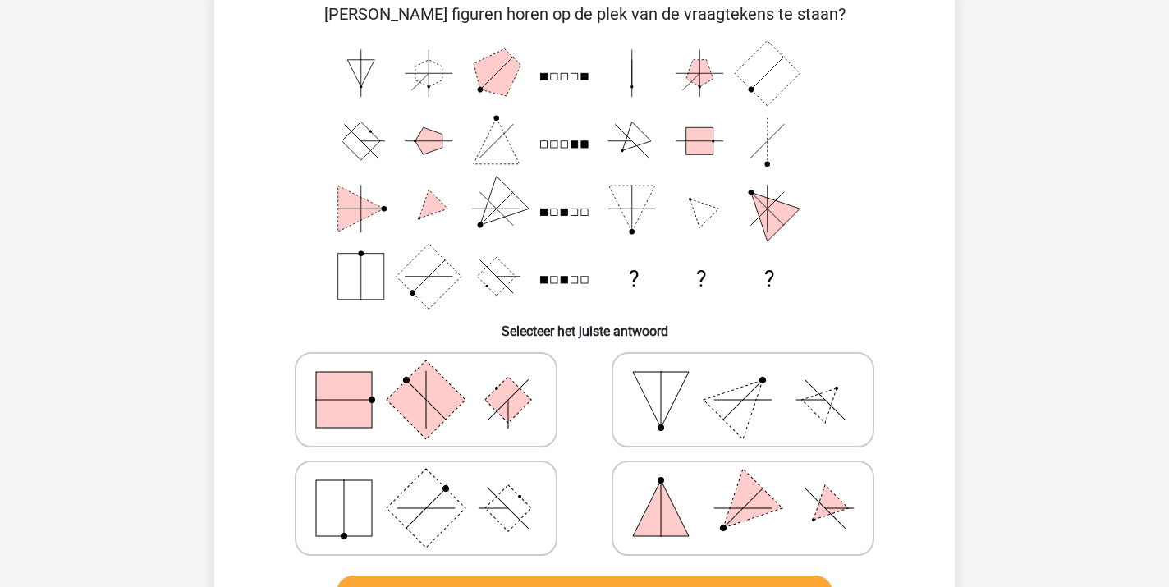
scroll to position [88, 0]
click at [388, 421] on icon at bounding box center [426, 399] width 246 height 82
click at [426, 379] on input "radio" at bounding box center [431, 373] width 11 height 11
radio input "true"
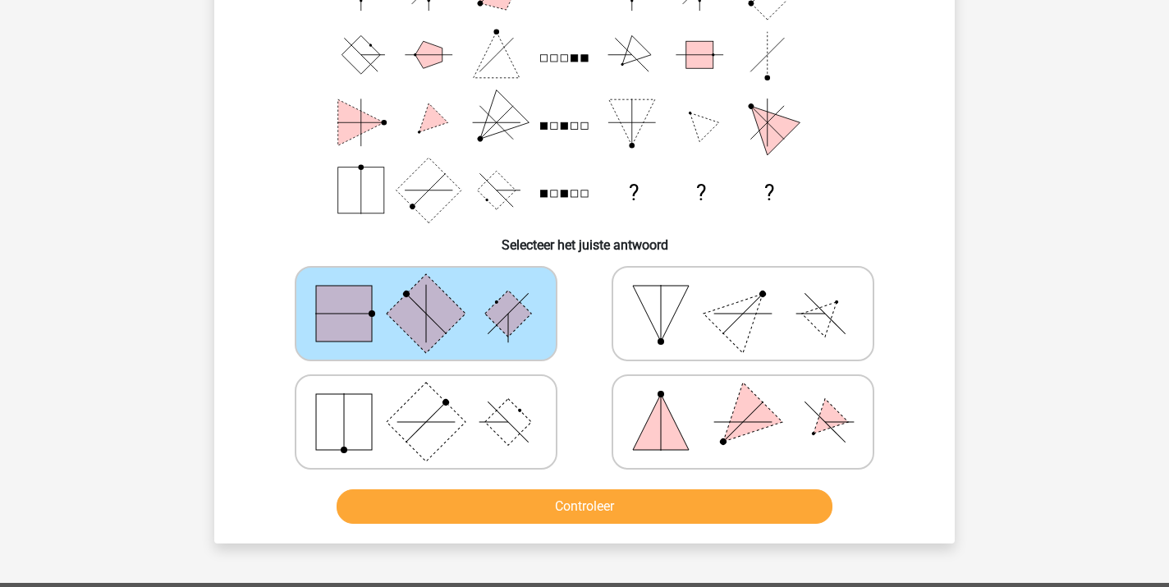
scroll to position [177, 0]
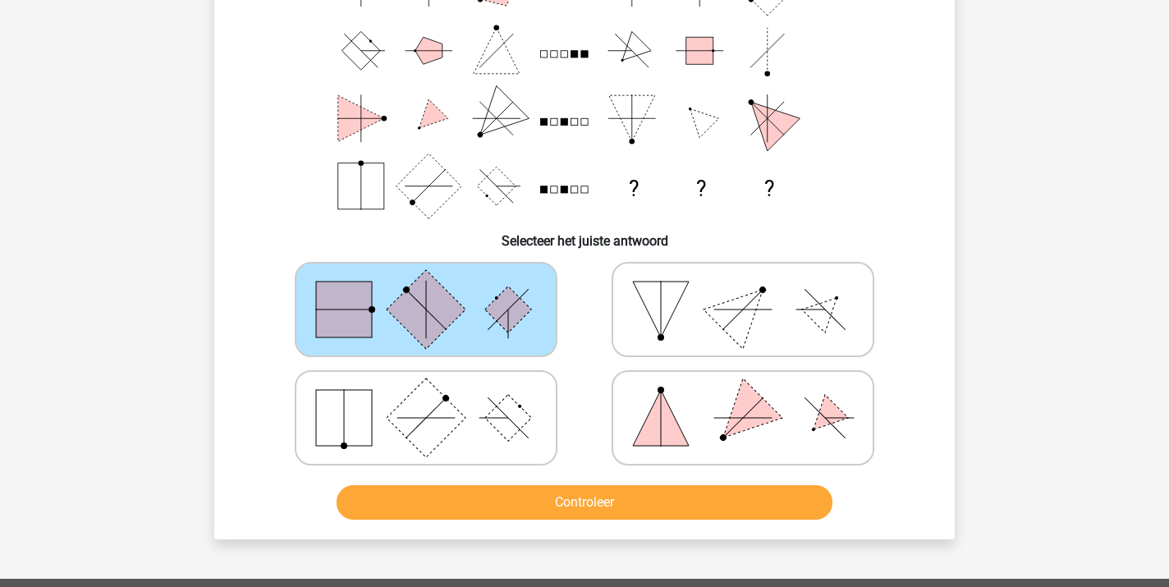
click at [525, 508] on button "Controleer" at bounding box center [585, 502] width 497 height 34
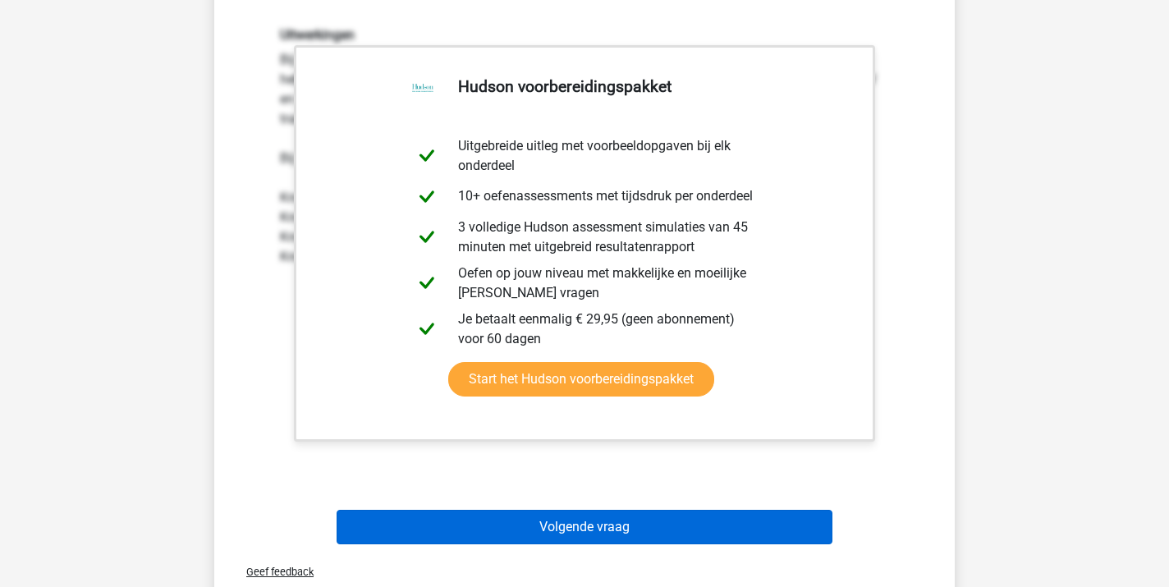
click at [530, 535] on button "Volgende vraag" at bounding box center [585, 527] width 497 height 34
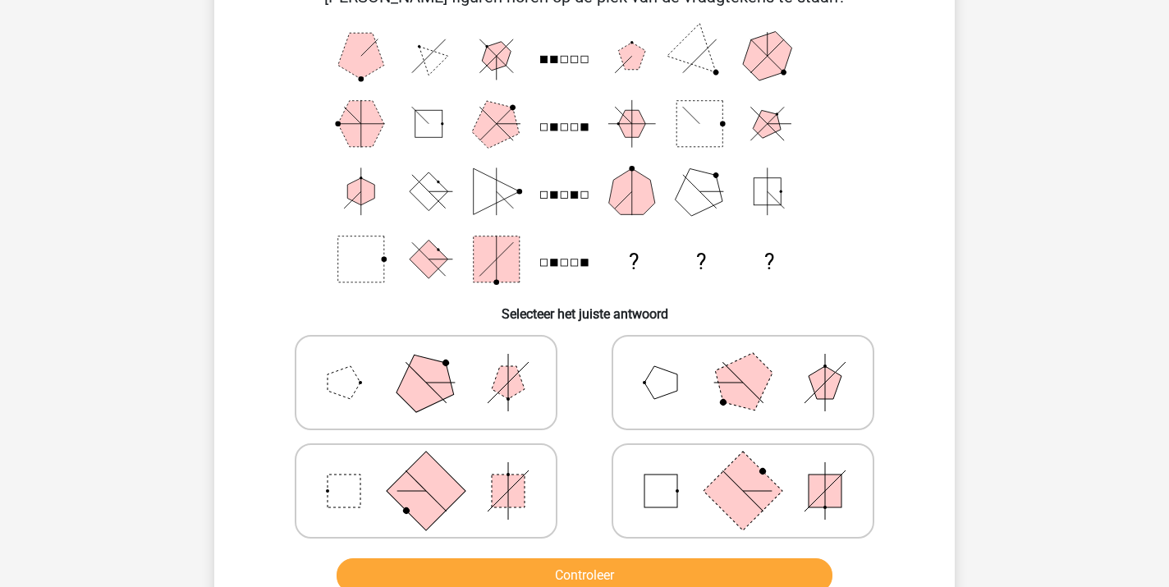
scroll to position [107, 0]
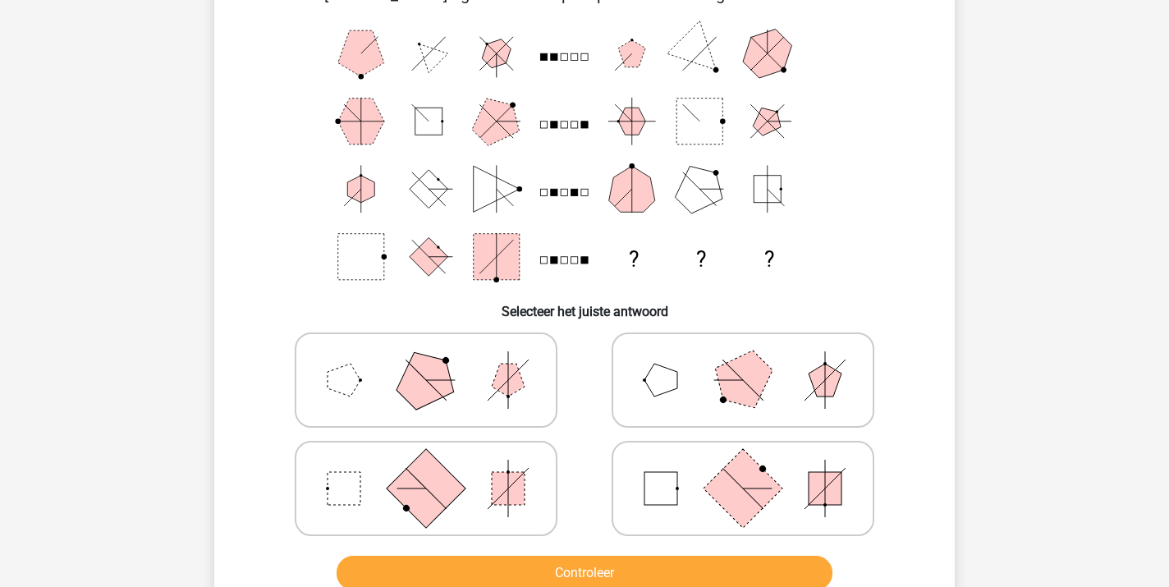
click at [690, 514] on icon at bounding box center [743, 488] width 246 height 82
click at [743, 468] on input "radio" at bounding box center [748, 462] width 11 height 11
radio input "true"
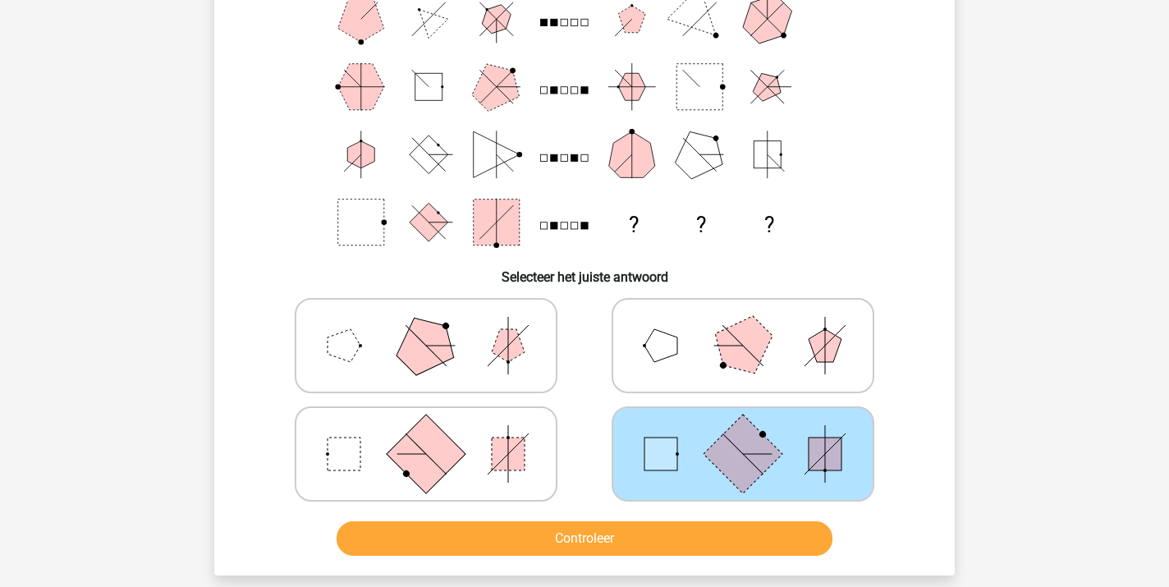
scroll to position [148, 0]
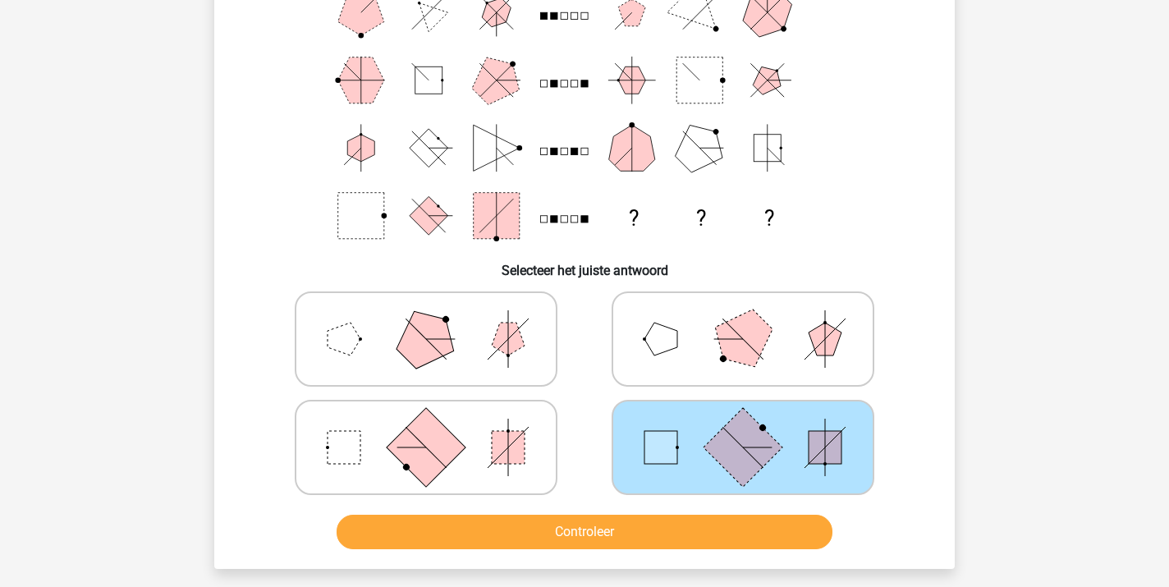
click at [645, 539] on button "Controleer" at bounding box center [585, 532] width 497 height 34
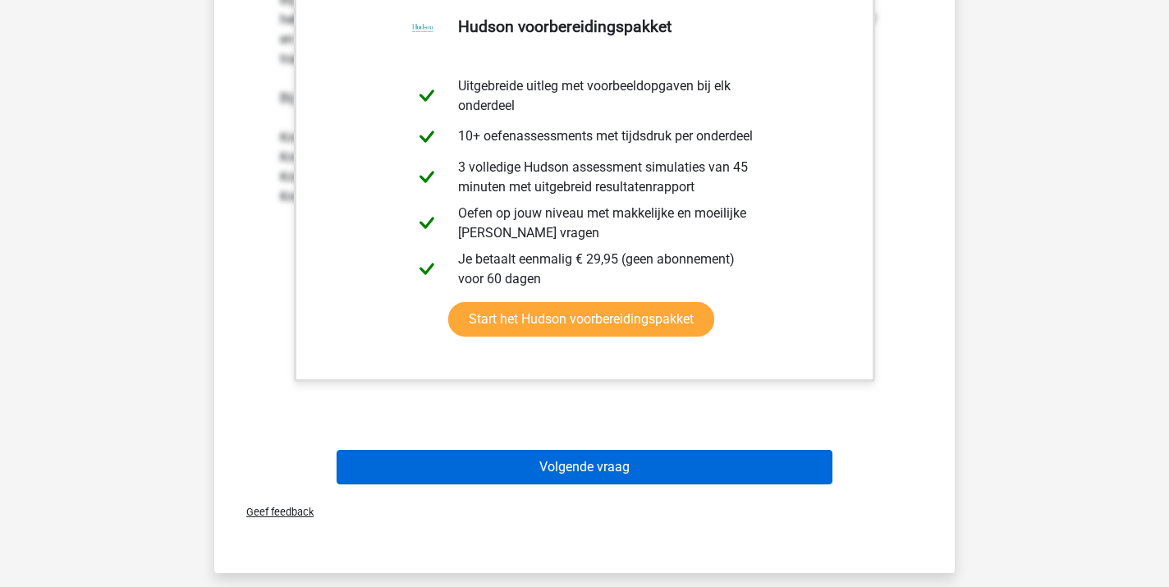
click at [624, 470] on button "Volgende vraag" at bounding box center [585, 467] width 497 height 34
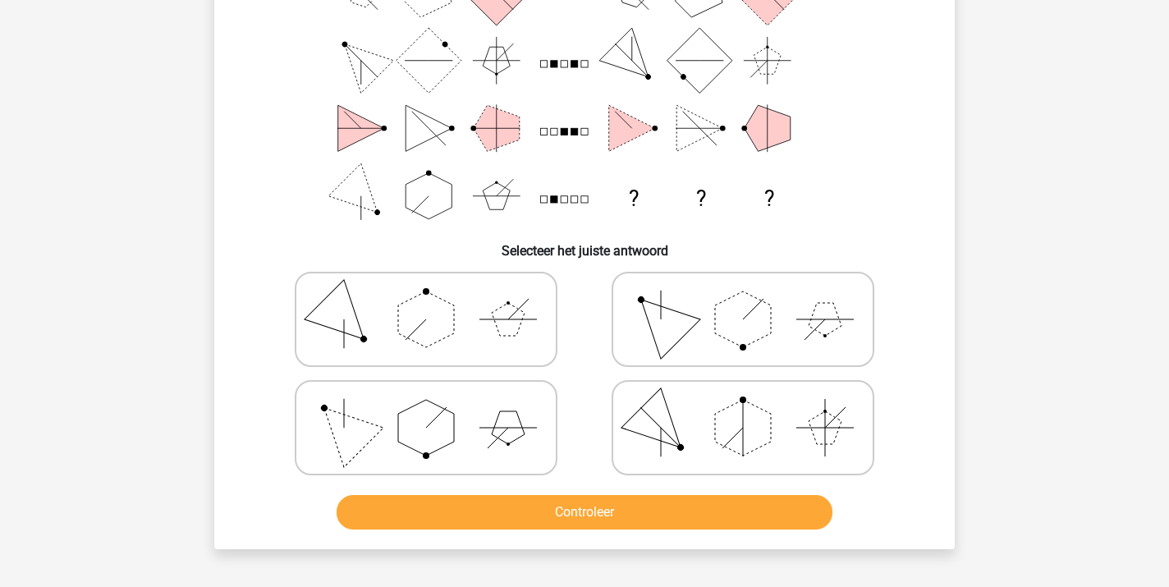
scroll to position [169, 0]
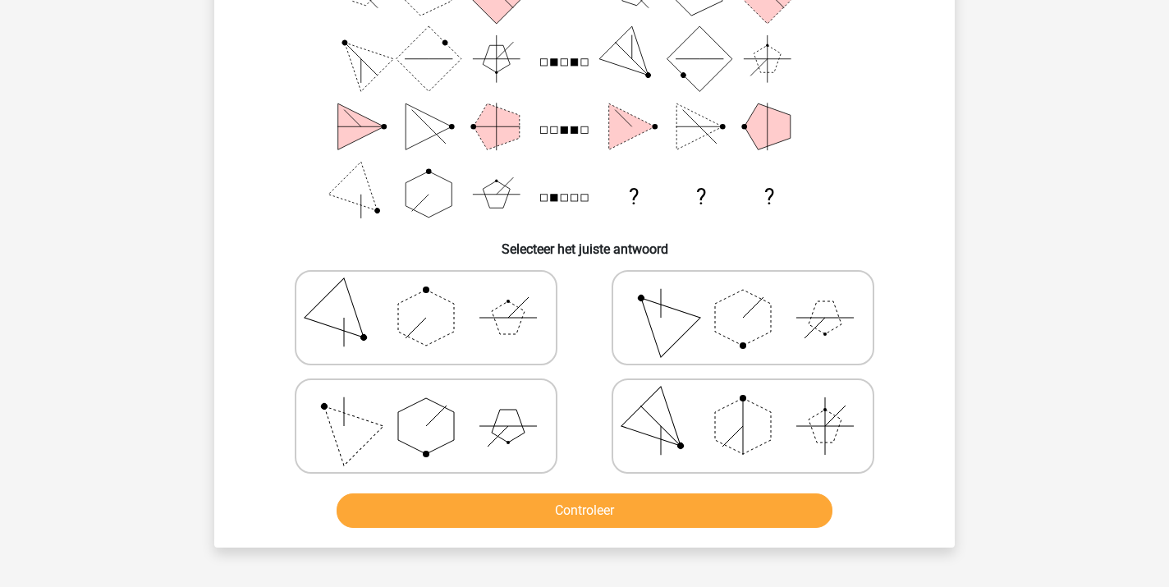
click at [371, 446] on icon at bounding box center [426, 426] width 246 height 82
click at [426, 406] on input "radio" at bounding box center [431, 400] width 11 height 11
radio input "true"
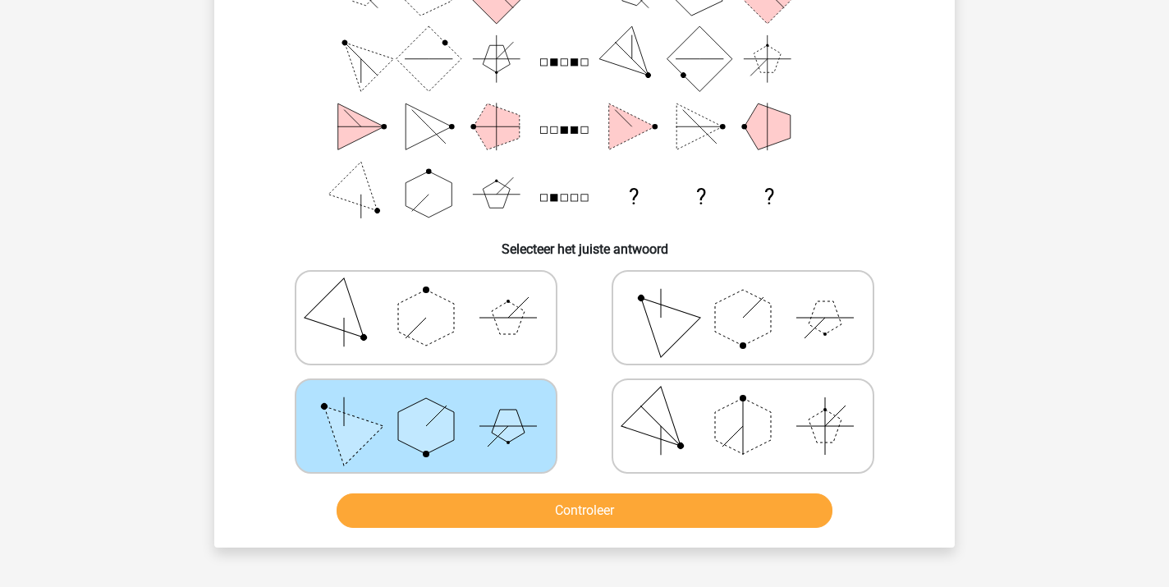
click at [534, 509] on button "Controleer" at bounding box center [585, 510] width 497 height 34
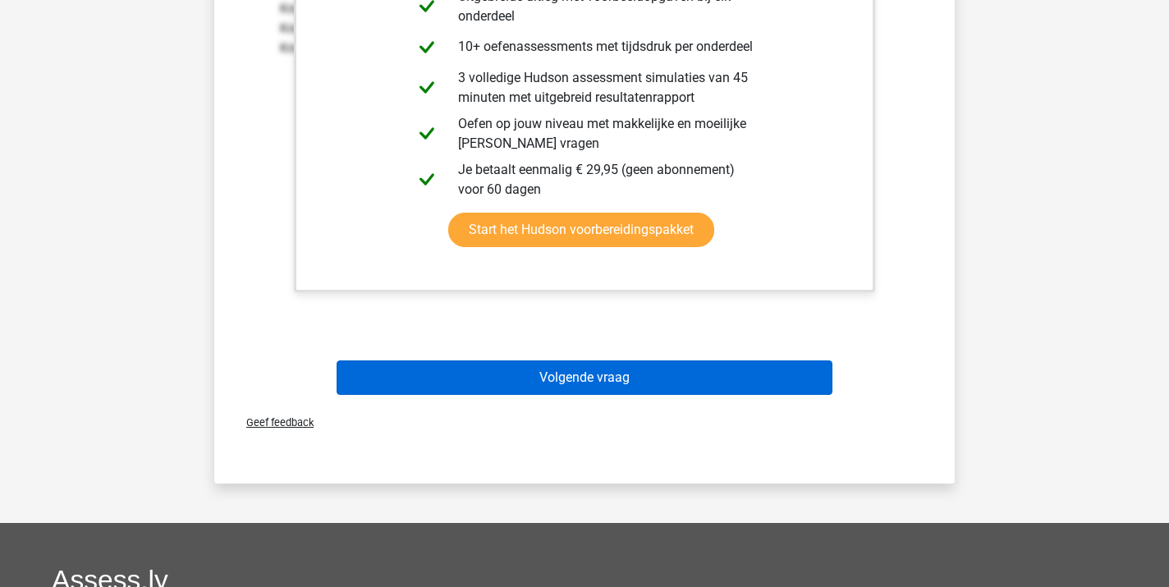
click at [576, 383] on button "Volgende vraag" at bounding box center [585, 377] width 497 height 34
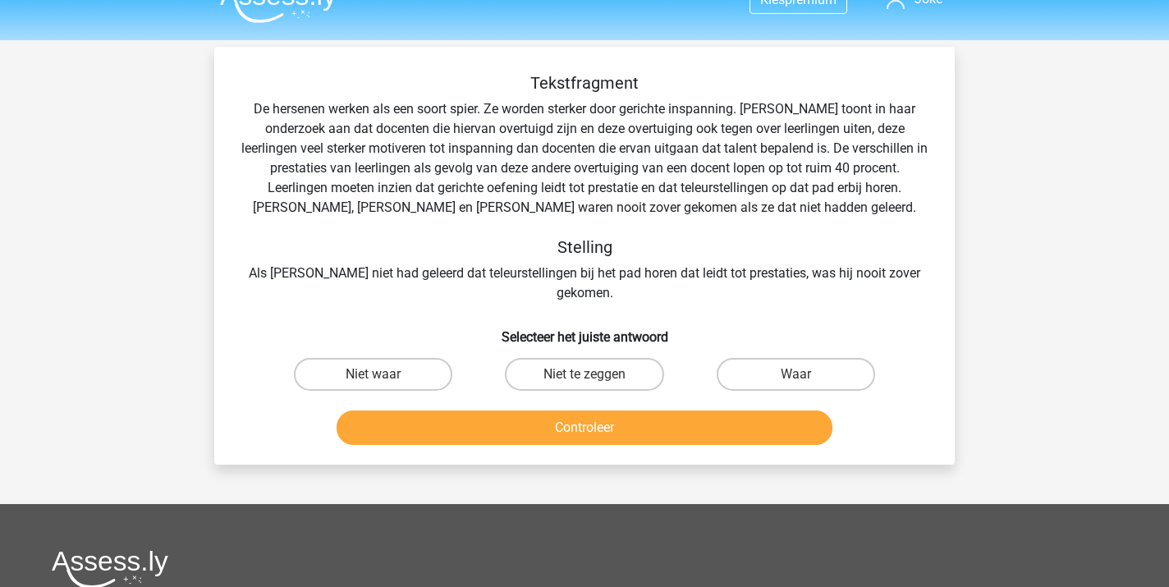
scroll to position [27, 0]
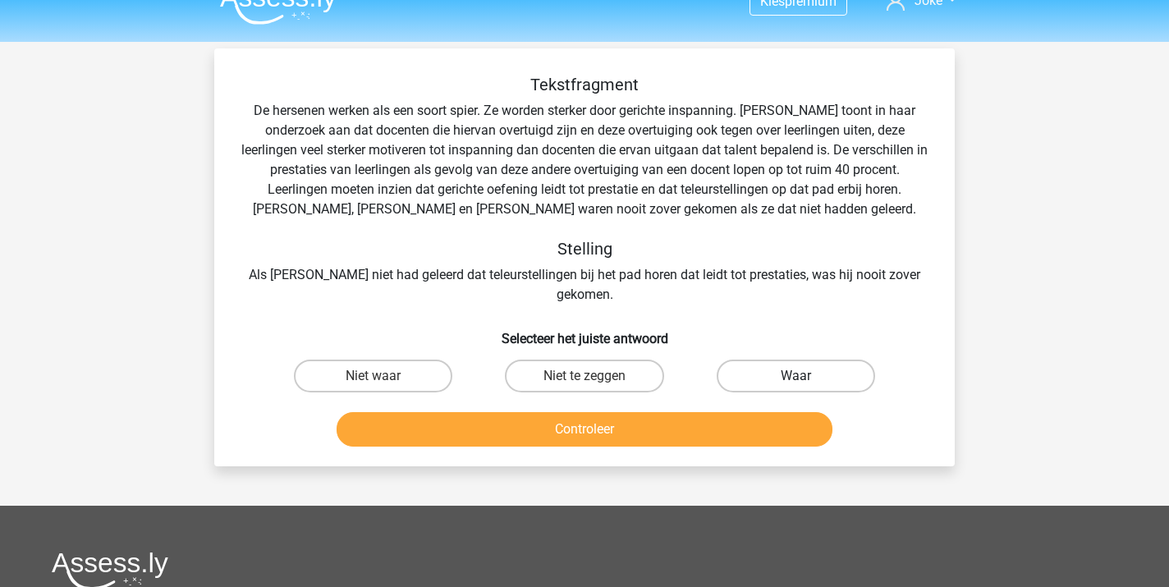
click at [770, 360] on label "Waar" at bounding box center [796, 376] width 158 height 33
click at [796, 376] on input "Waar" at bounding box center [801, 381] width 11 height 11
radio input "true"
click at [640, 412] on button "Controleer" at bounding box center [585, 429] width 497 height 34
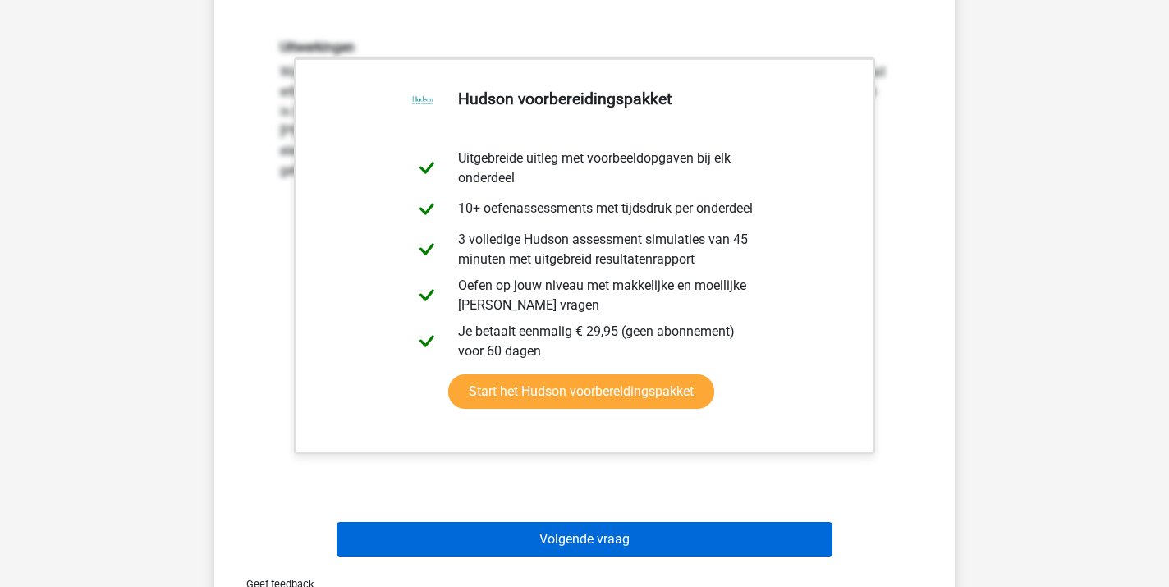
click at [621, 529] on button "Volgende vraag" at bounding box center [585, 539] width 497 height 34
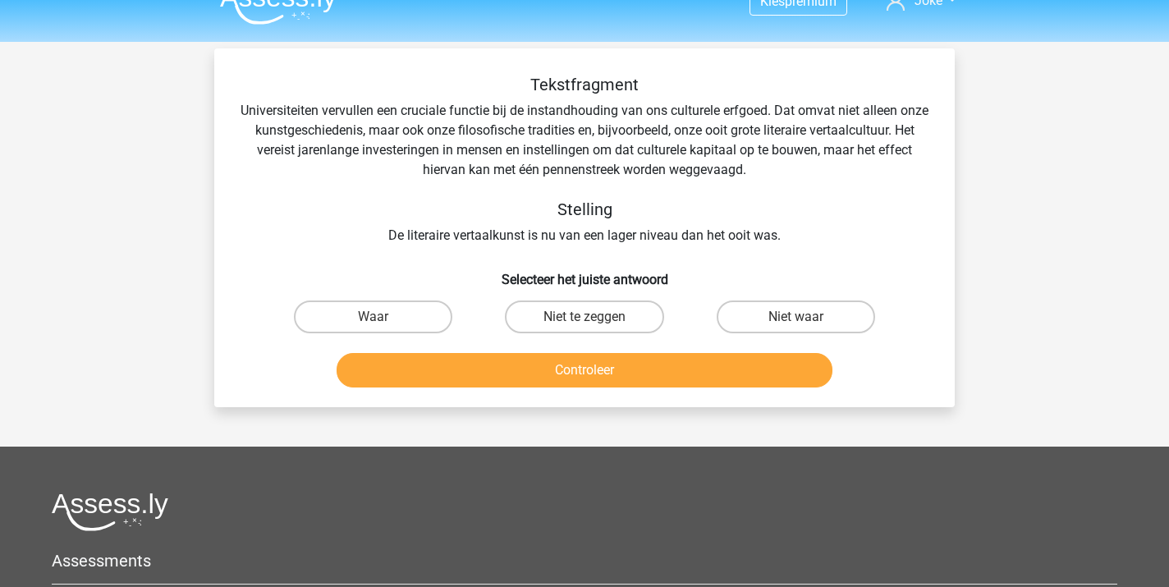
scroll to position [24, 0]
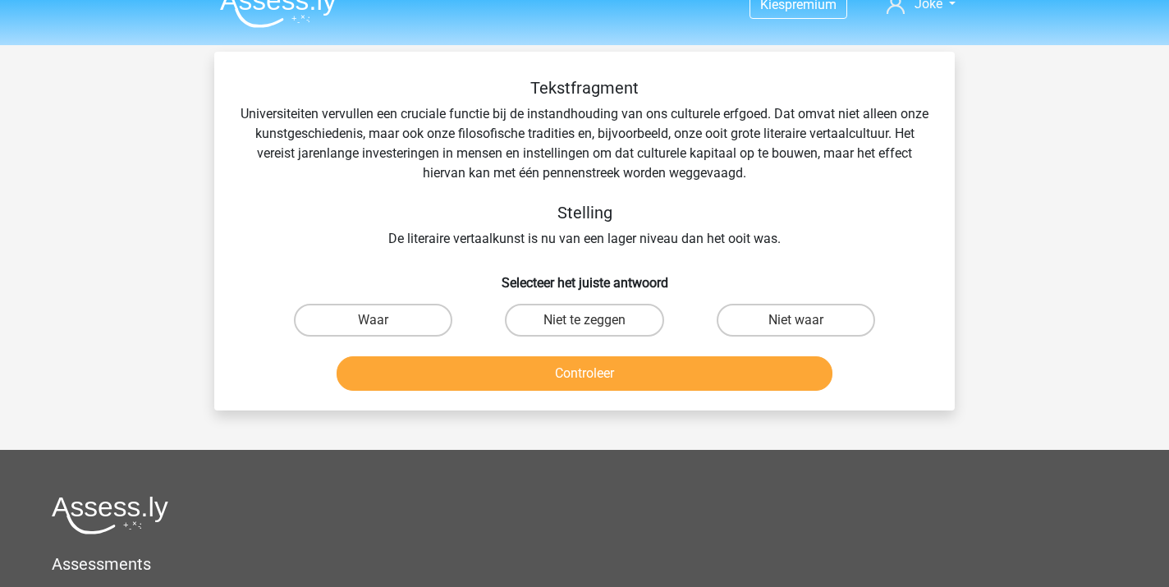
click at [585, 327] on input "Niet te zeggen" at bounding box center [590, 325] width 11 height 11
radio input "true"
click at [575, 373] on button "Controleer" at bounding box center [585, 373] width 497 height 34
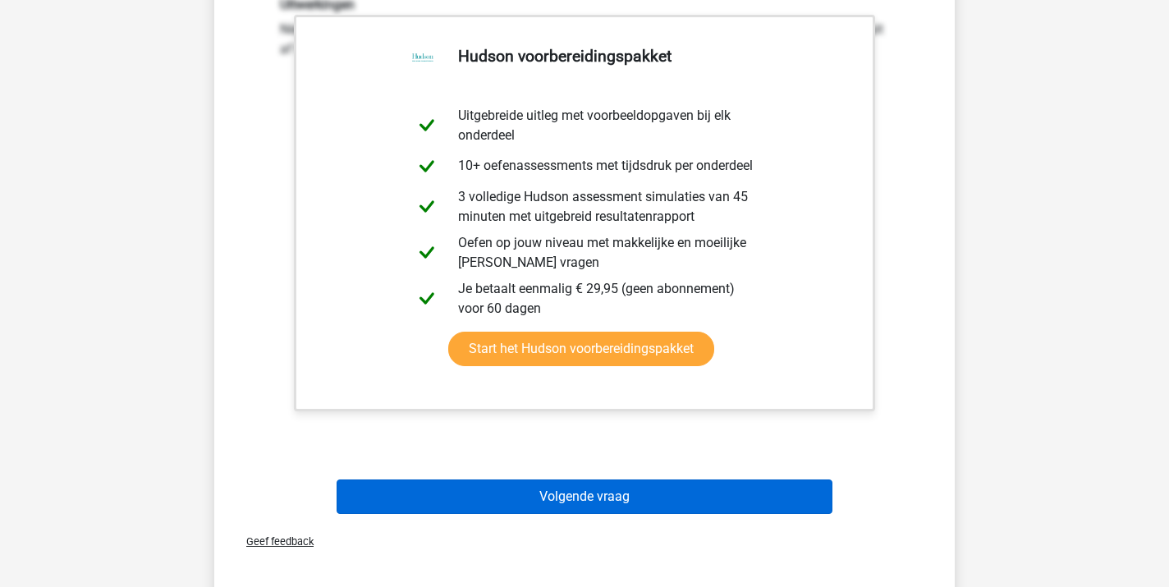
click at [581, 507] on button "Volgende vraag" at bounding box center [585, 496] width 497 height 34
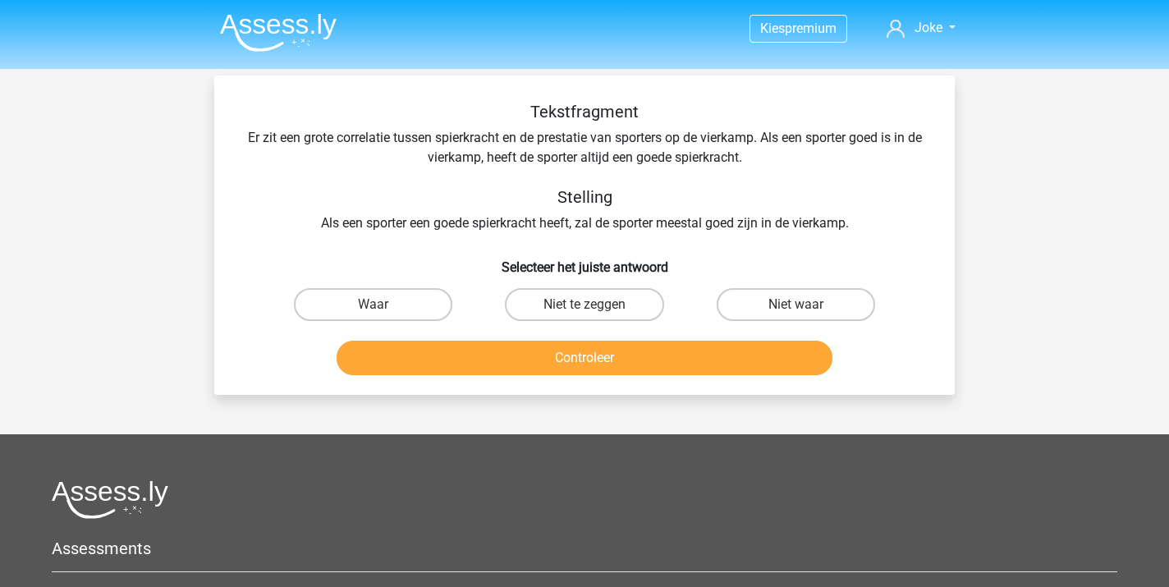
scroll to position [0, 0]
click at [579, 312] on label "Niet te zeggen" at bounding box center [584, 304] width 158 height 33
click at [585, 312] on input "Niet te zeggen" at bounding box center [590, 310] width 11 height 11
radio input "true"
click at [585, 358] on button "Controleer" at bounding box center [585, 358] width 497 height 34
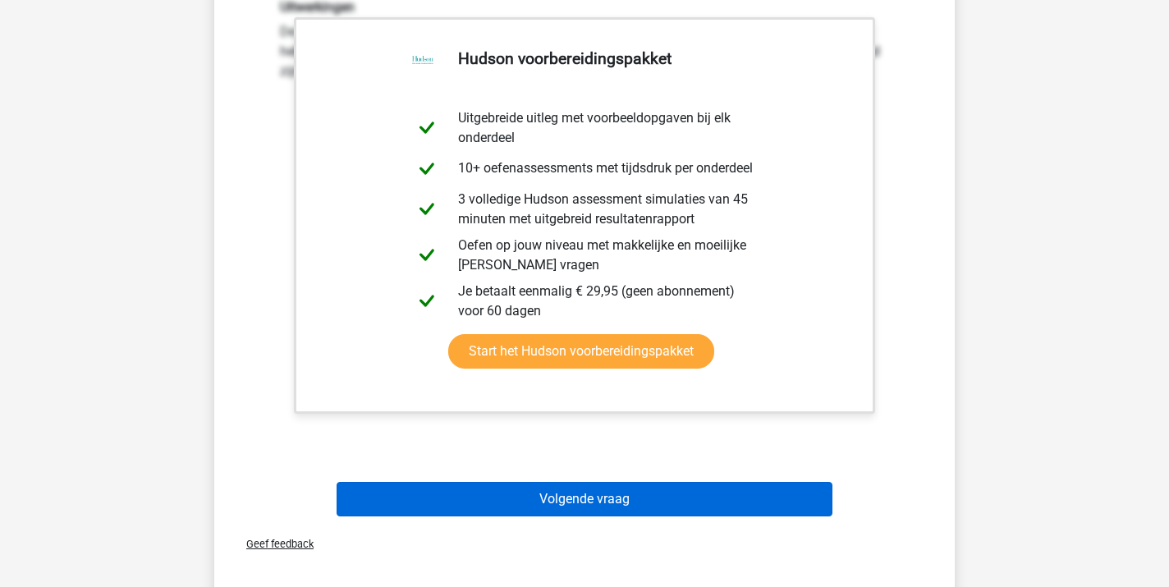
click at [592, 502] on button "Volgende vraag" at bounding box center [585, 499] width 497 height 34
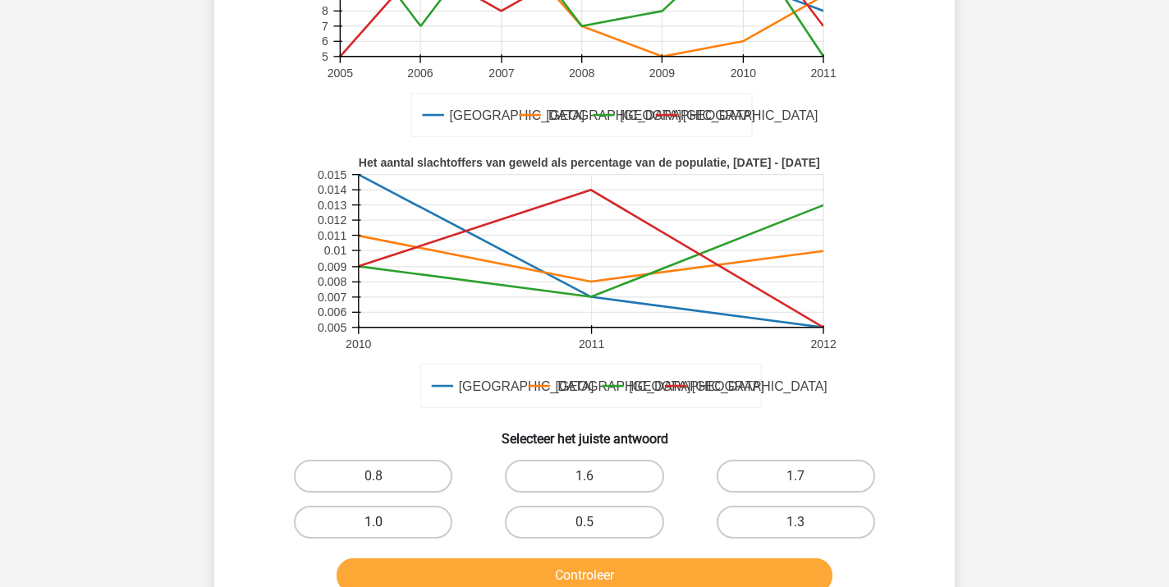
scroll to position [314, 0]
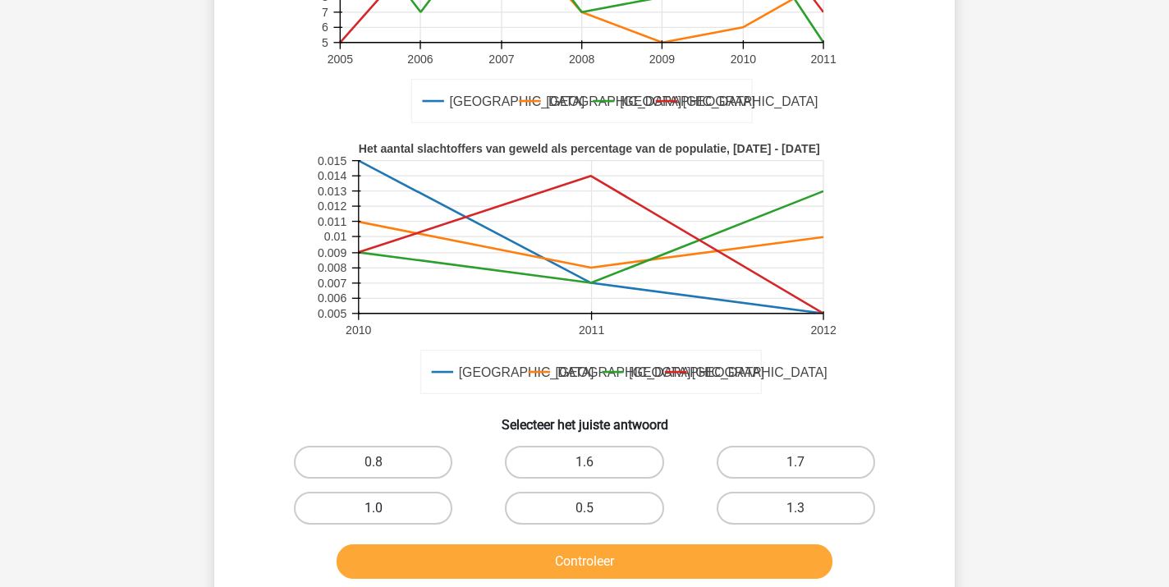
click at [343, 500] on label "1.0" at bounding box center [373, 508] width 158 height 33
click at [374, 508] on input "1.0" at bounding box center [379, 513] width 11 height 11
radio input "true"
click at [516, 565] on button "Controleer" at bounding box center [585, 561] width 497 height 34
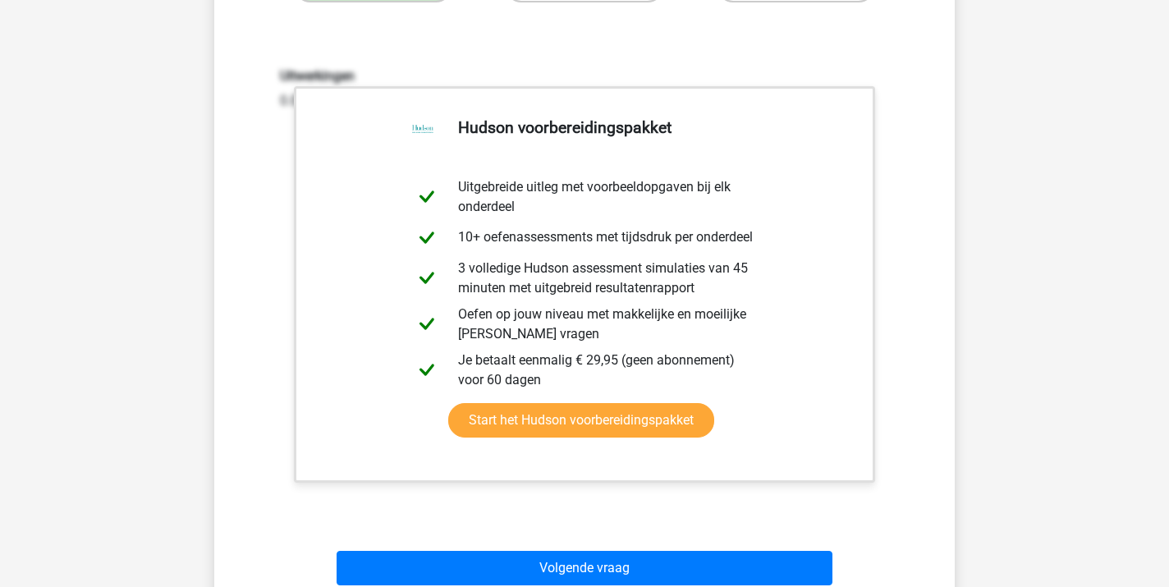
scroll to position [873, 0]
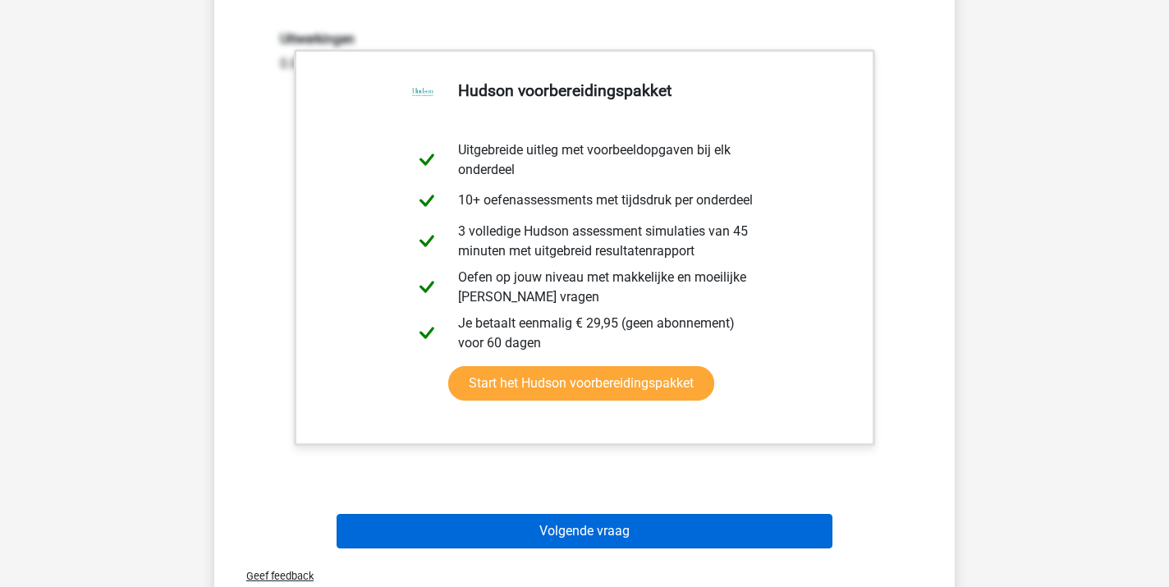
click at [541, 523] on button "Volgende vraag" at bounding box center [585, 531] width 497 height 34
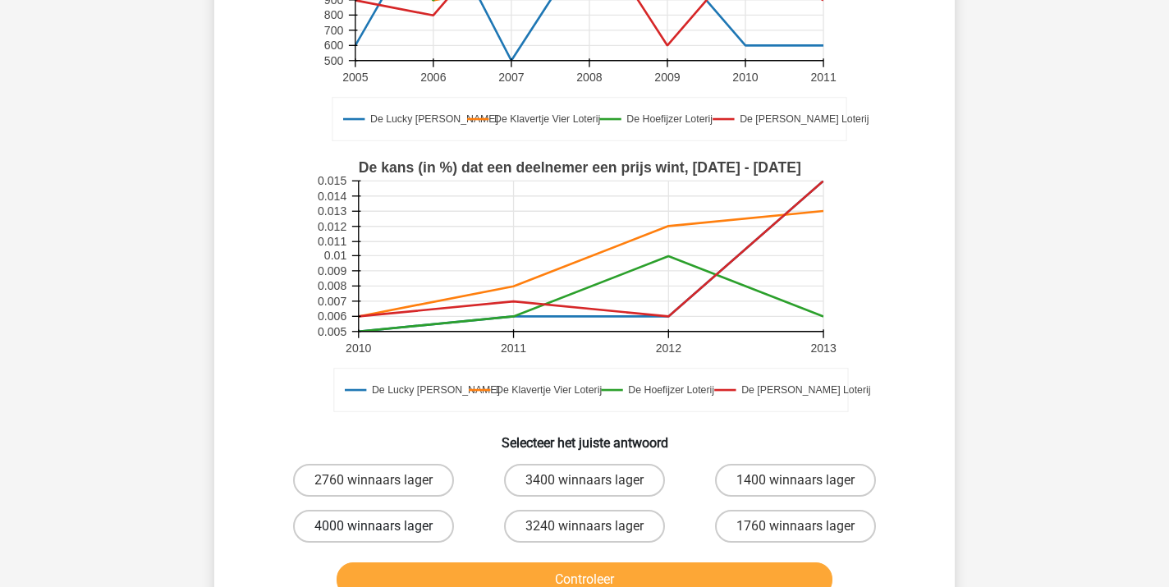
scroll to position [296, 0]
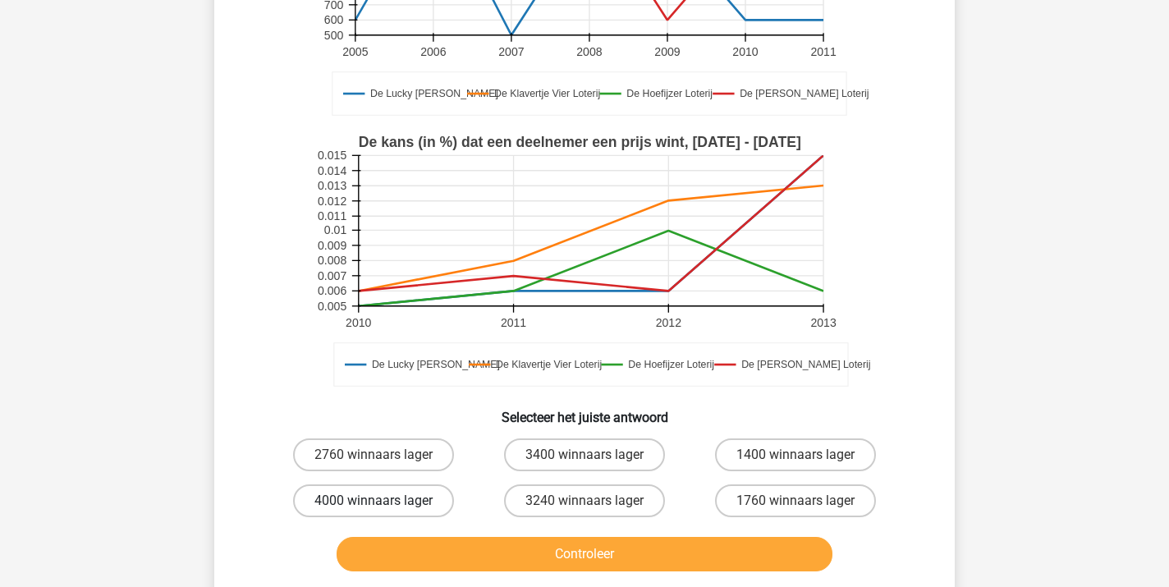
click at [355, 498] on label "4000 winnaars lager" at bounding box center [373, 500] width 161 height 33
click at [374, 501] on input "4000 winnaars lager" at bounding box center [379, 506] width 11 height 11
radio input "true"
click at [559, 557] on button "Controleer" at bounding box center [585, 554] width 497 height 34
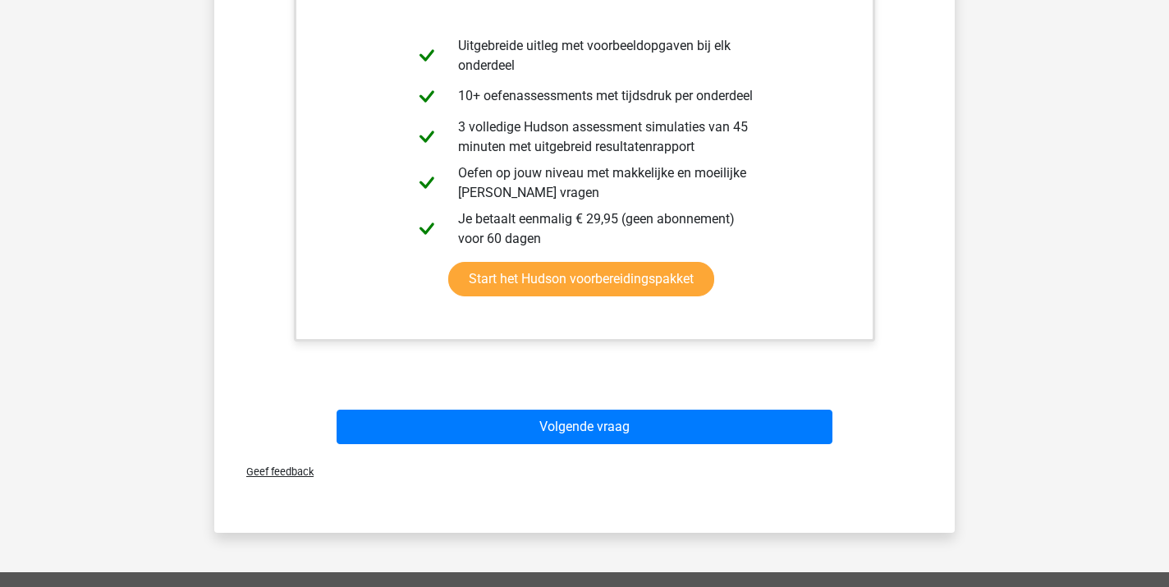
scroll to position [954, 0]
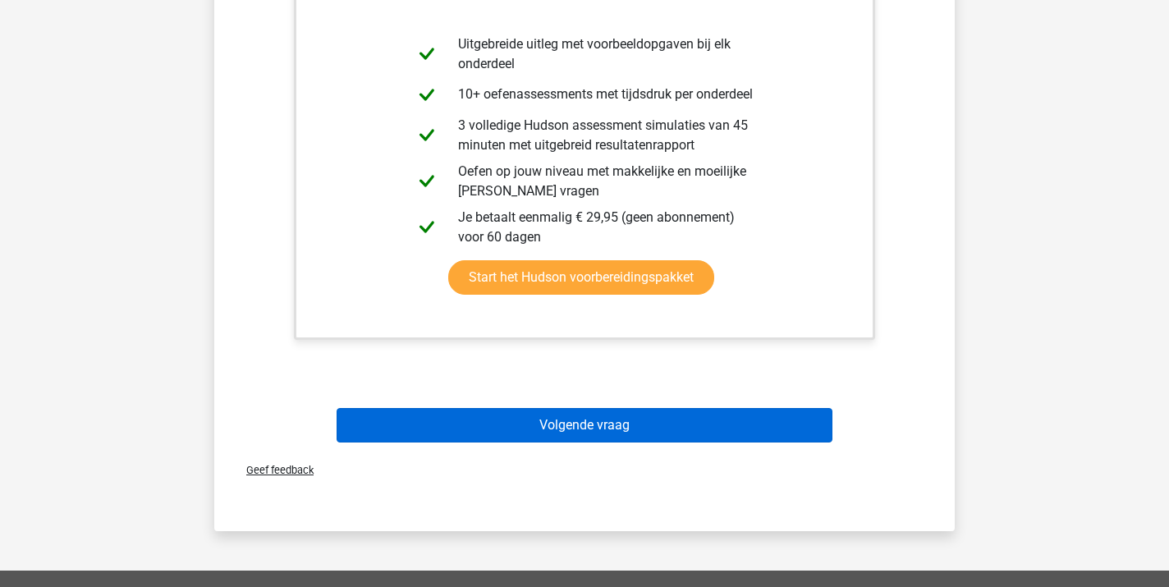
click at [575, 424] on button "Volgende vraag" at bounding box center [585, 425] width 497 height 34
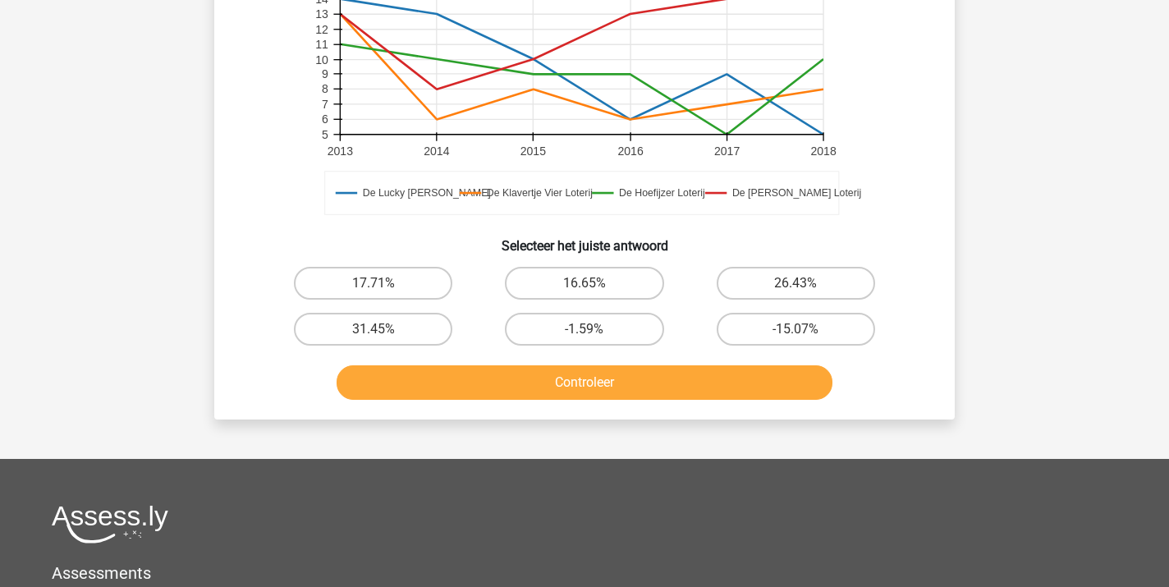
scroll to position [536, 0]
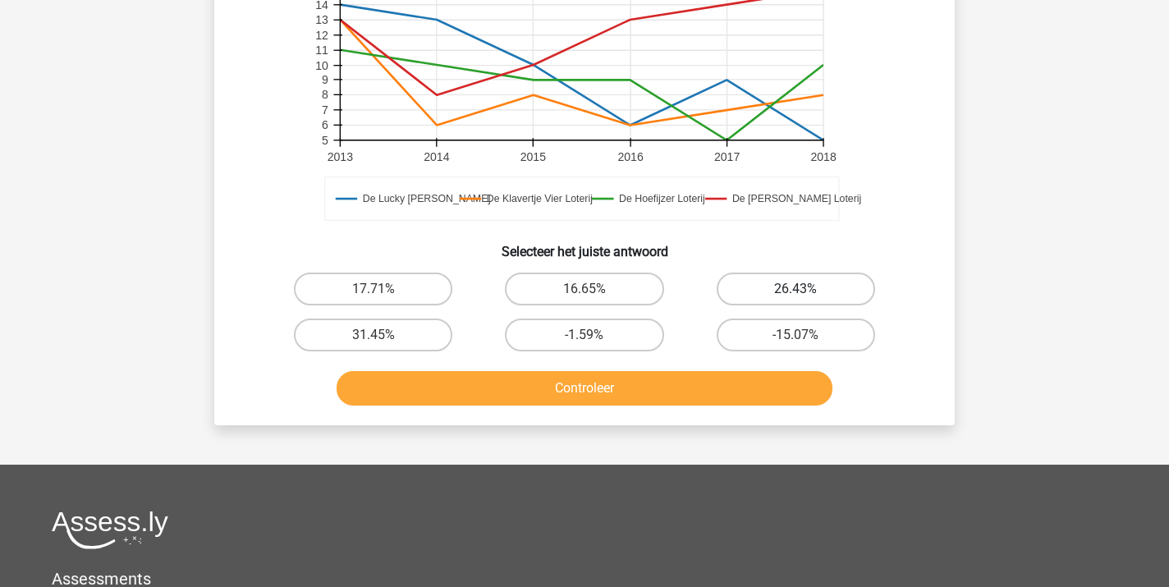
click at [782, 294] on label "26.43%" at bounding box center [796, 289] width 158 height 33
click at [796, 294] on input "26.43%" at bounding box center [801, 294] width 11 height 11
radio input "true"
click at [615, 395] on button "Controleer" at bounding box center [585, 388] width 497 height 34
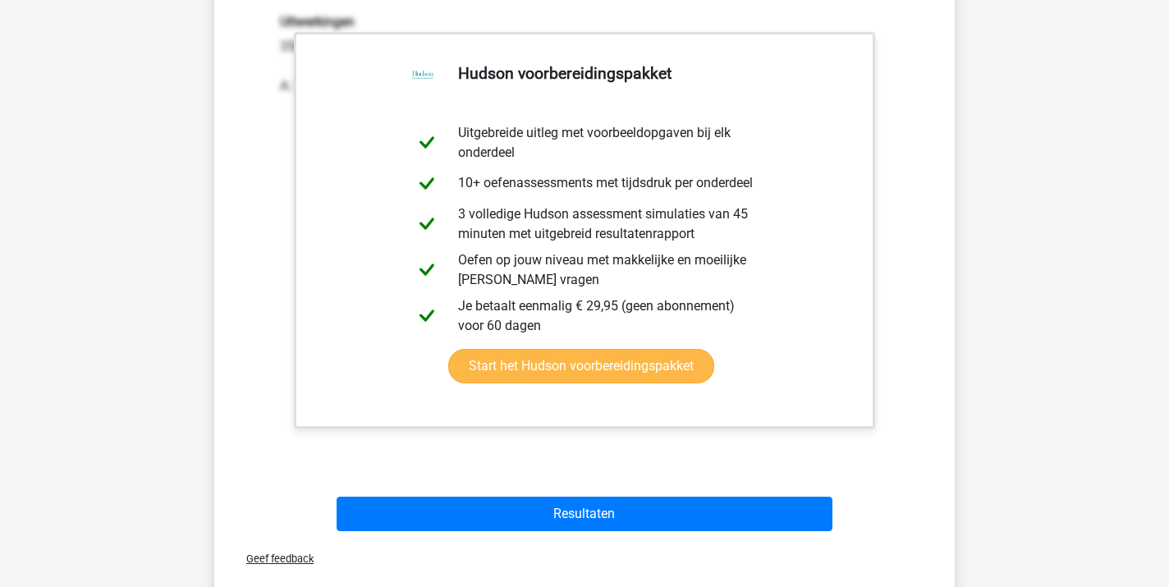
scroll to position [941, 0]
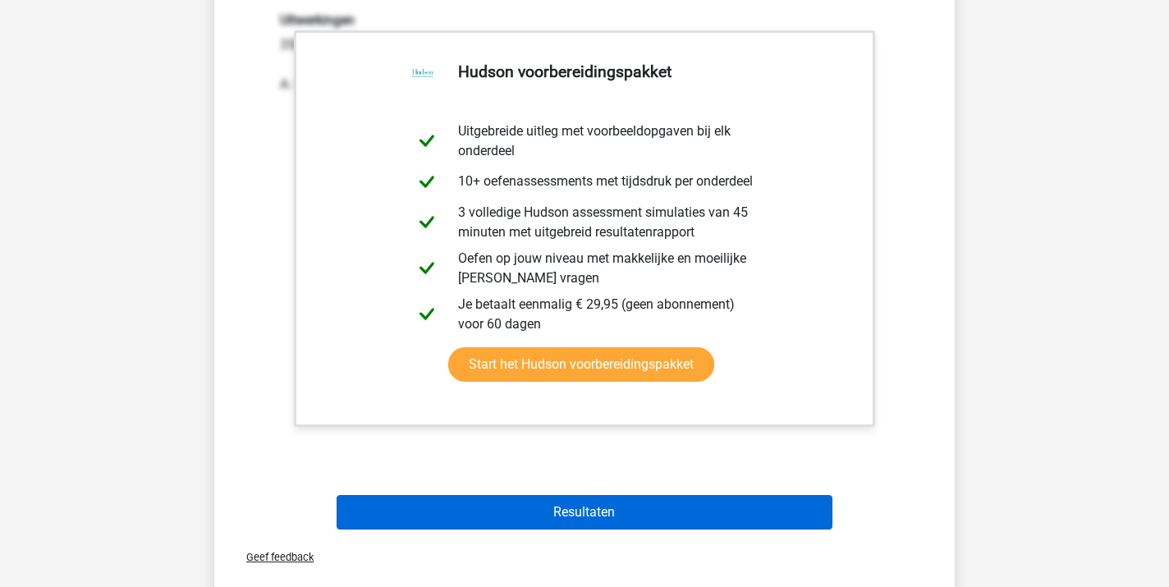
click at [604, 513] on button "Resultaten" at bounding box center [585, 512] width 497 height 34
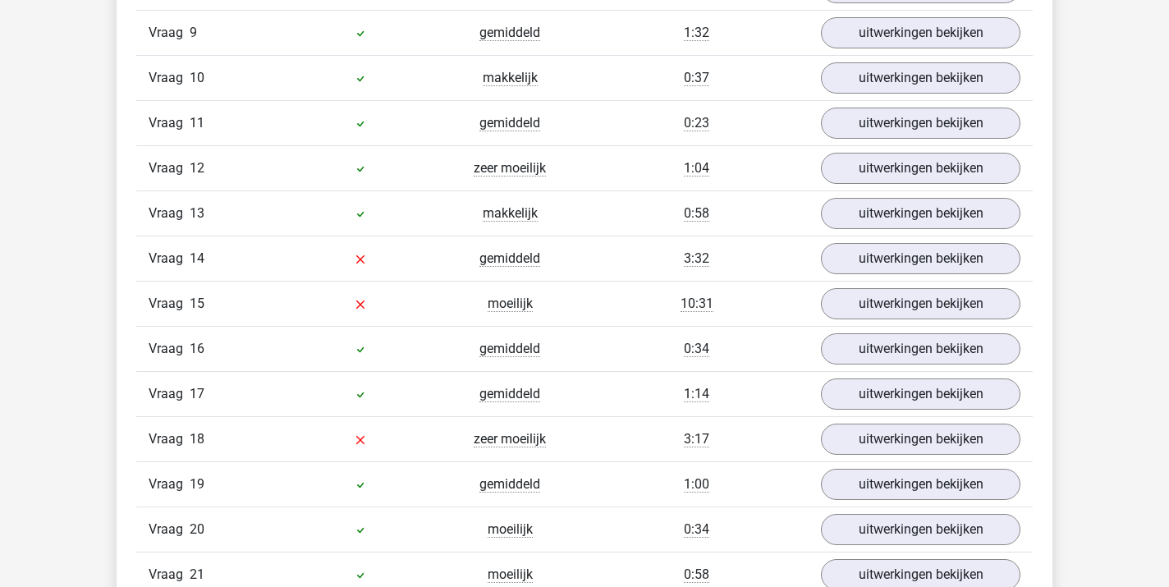
scroll to position [2152, 0]
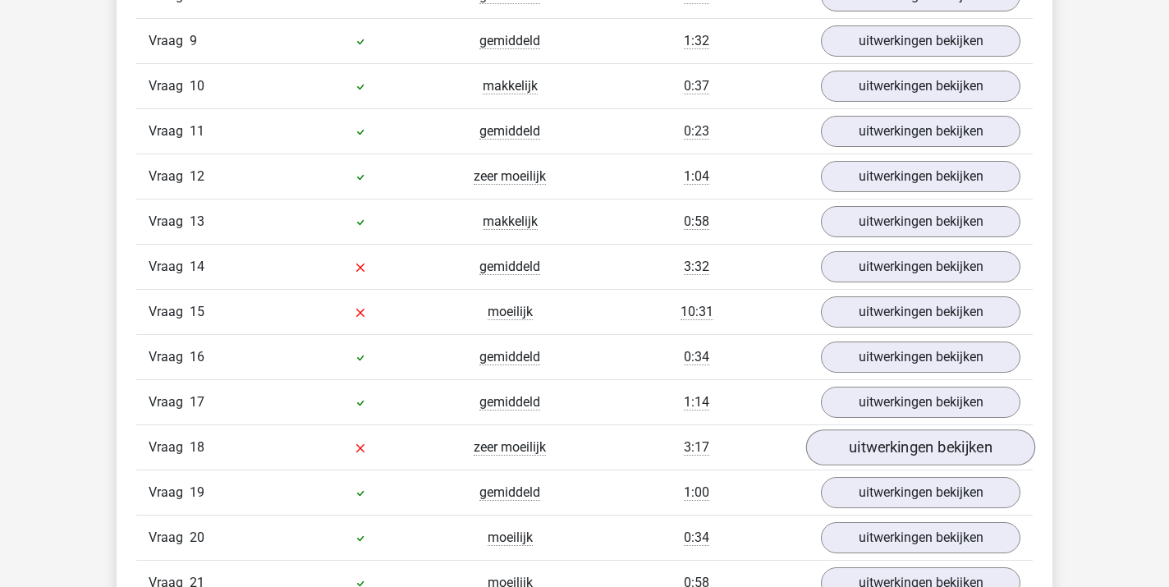
click at [876, 458] on link "uitwerkingen bekijken" at bounding box center [920, 447] width 229 height 36
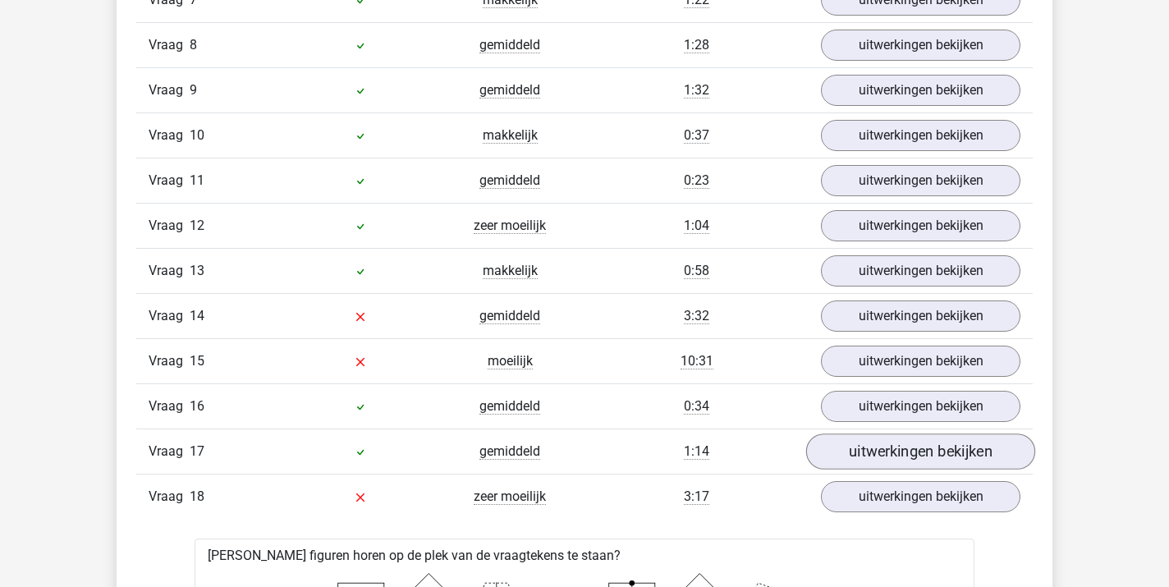
scroll to position [2102, 0]
click at [876, 368] on link "uitwerkingen bekijken" at bounding box center [920, 362] width 229 height 36
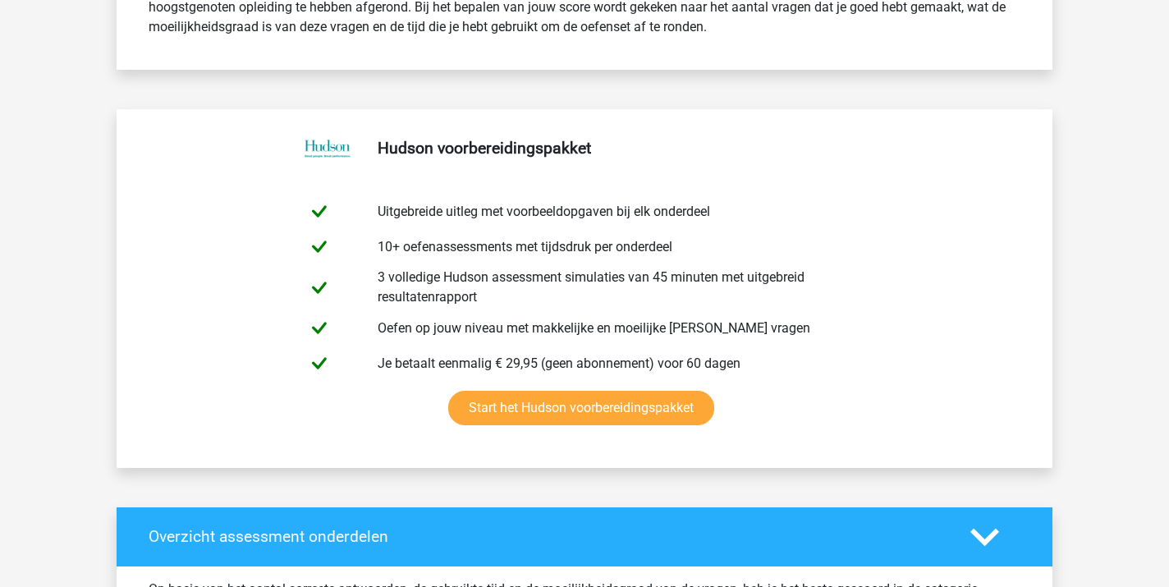
scroll to position [761, 0]
